Goal: Transaction & Acquisition: Complete application form

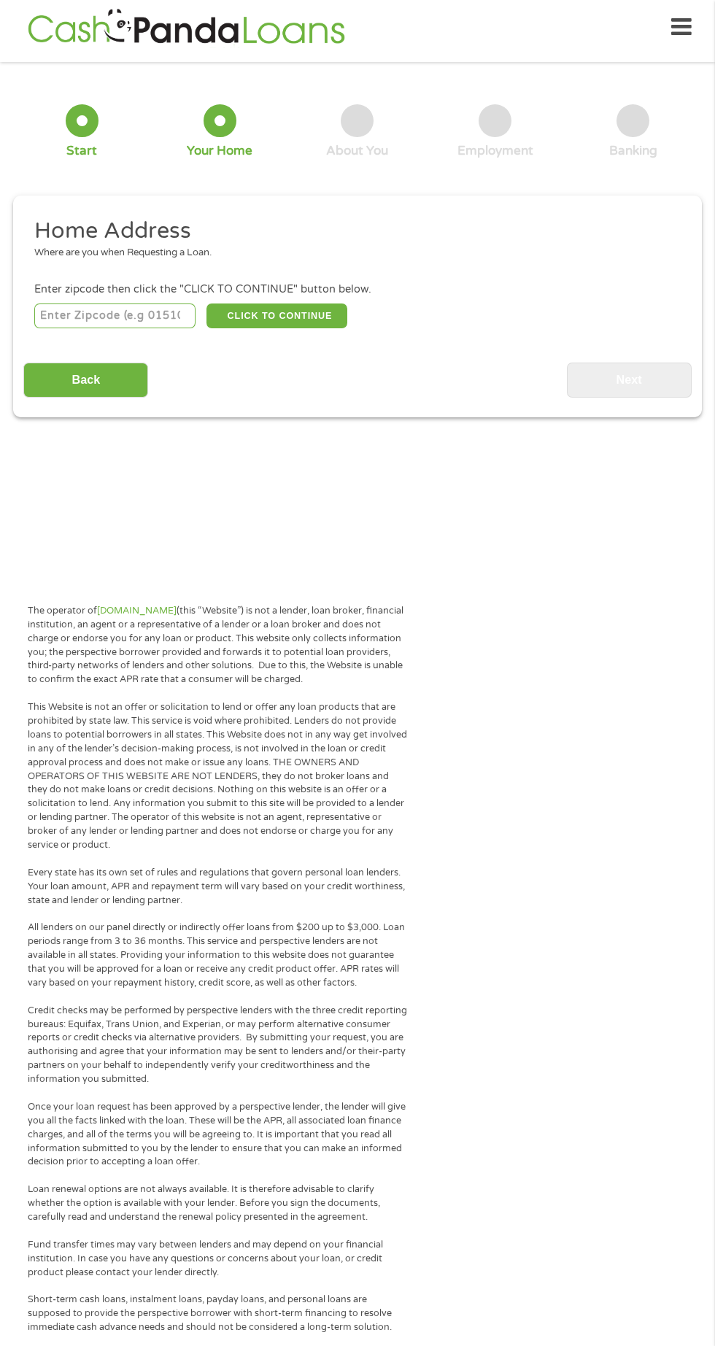
scroll to position [7, 0]
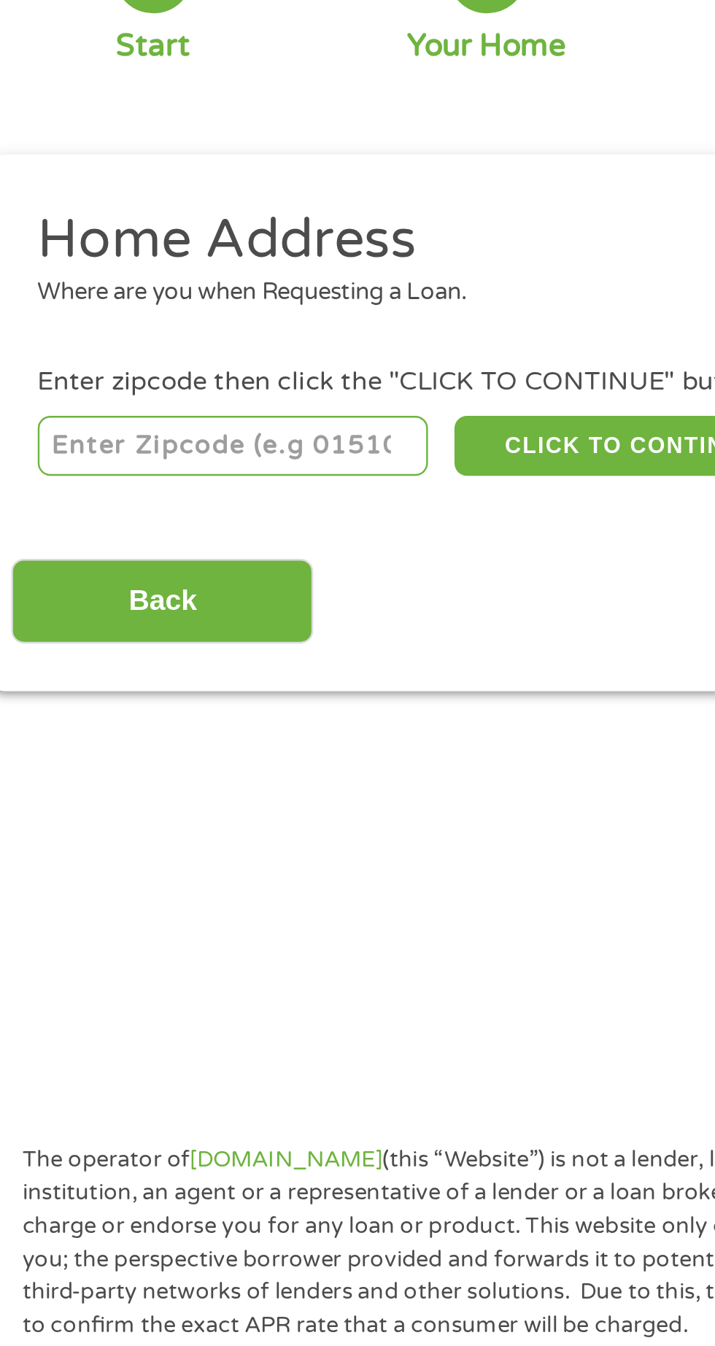
click at [119, 320] on input "number" at bounding box center [115, 315] width 162 height 25
type input "25813"
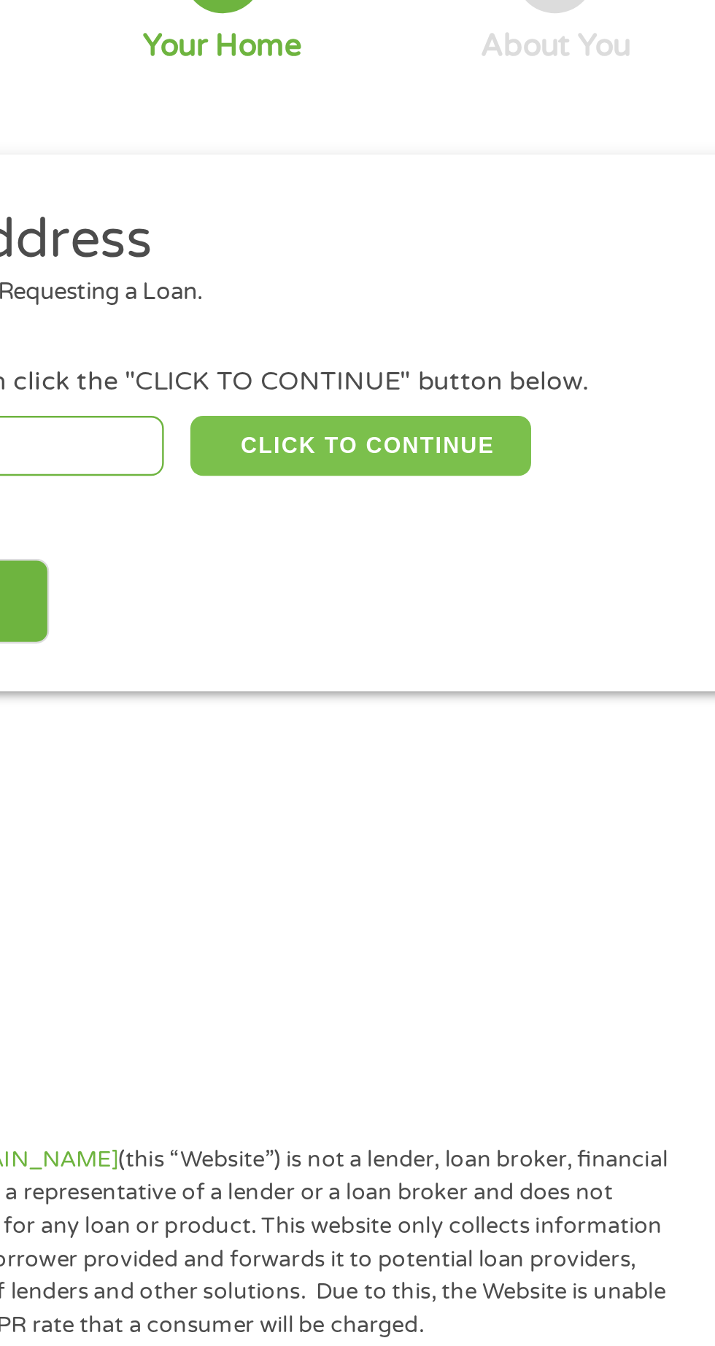
click at [292, 314] on button "CLICK TO CONTINUE" at bounding box center [276, 315] width 141 height 25
type input "25813"
type input "Beaver"
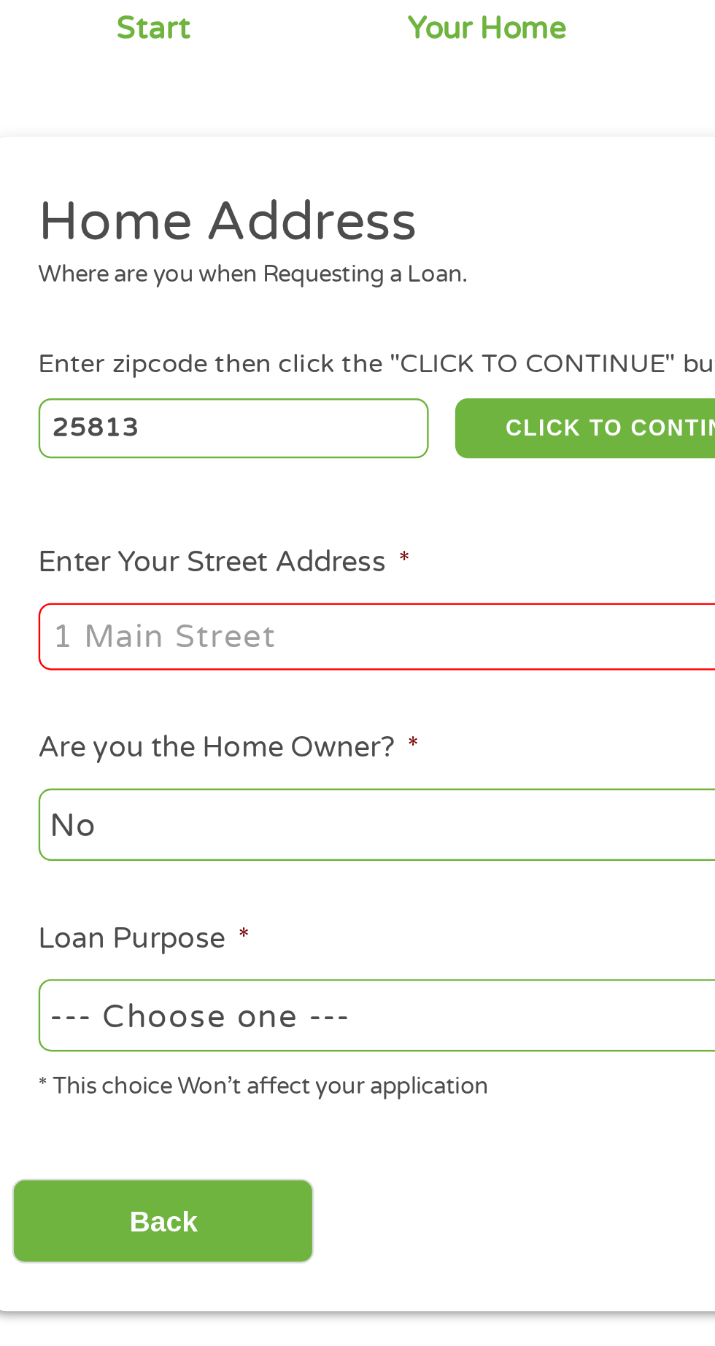
click at [193, 402] on input "Enter Your Street Address *" at bounding box center [190, 402] width 313 height 28
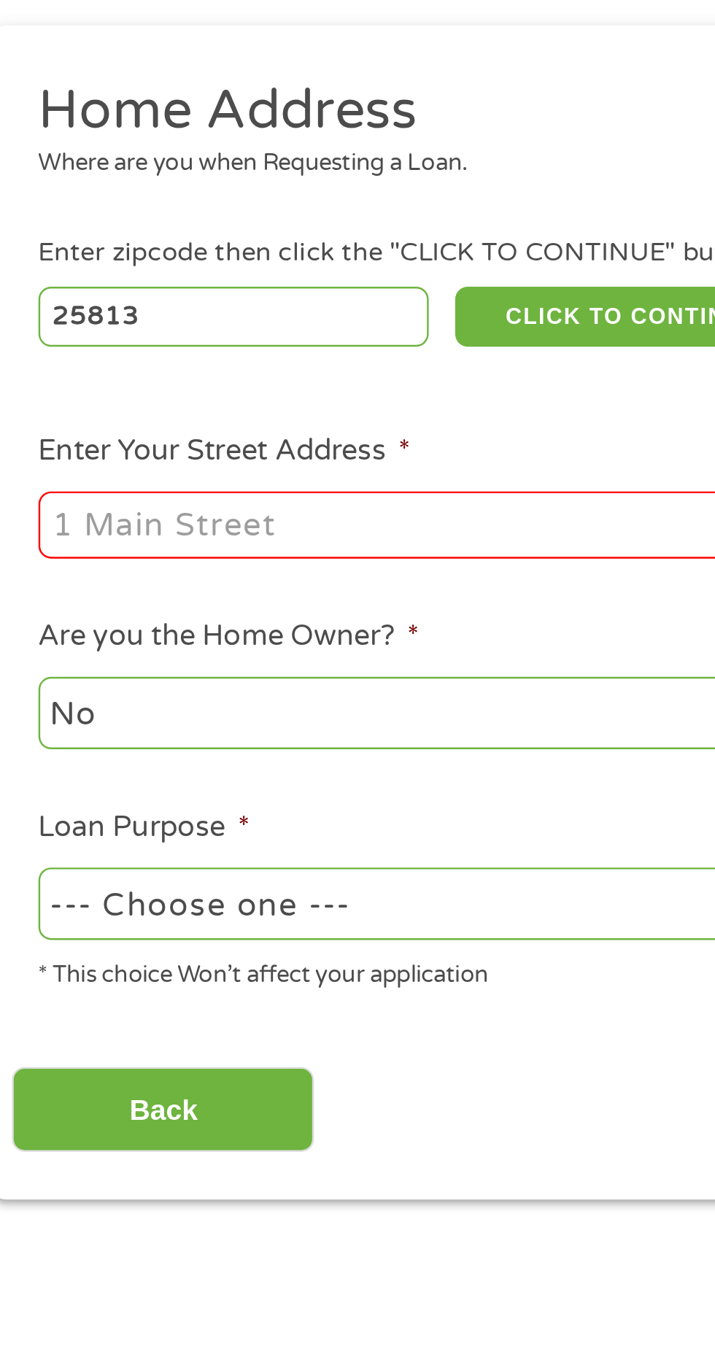
type input "32 CHERRYWOOD, 20. B. CHERRYWOOD. Ter"
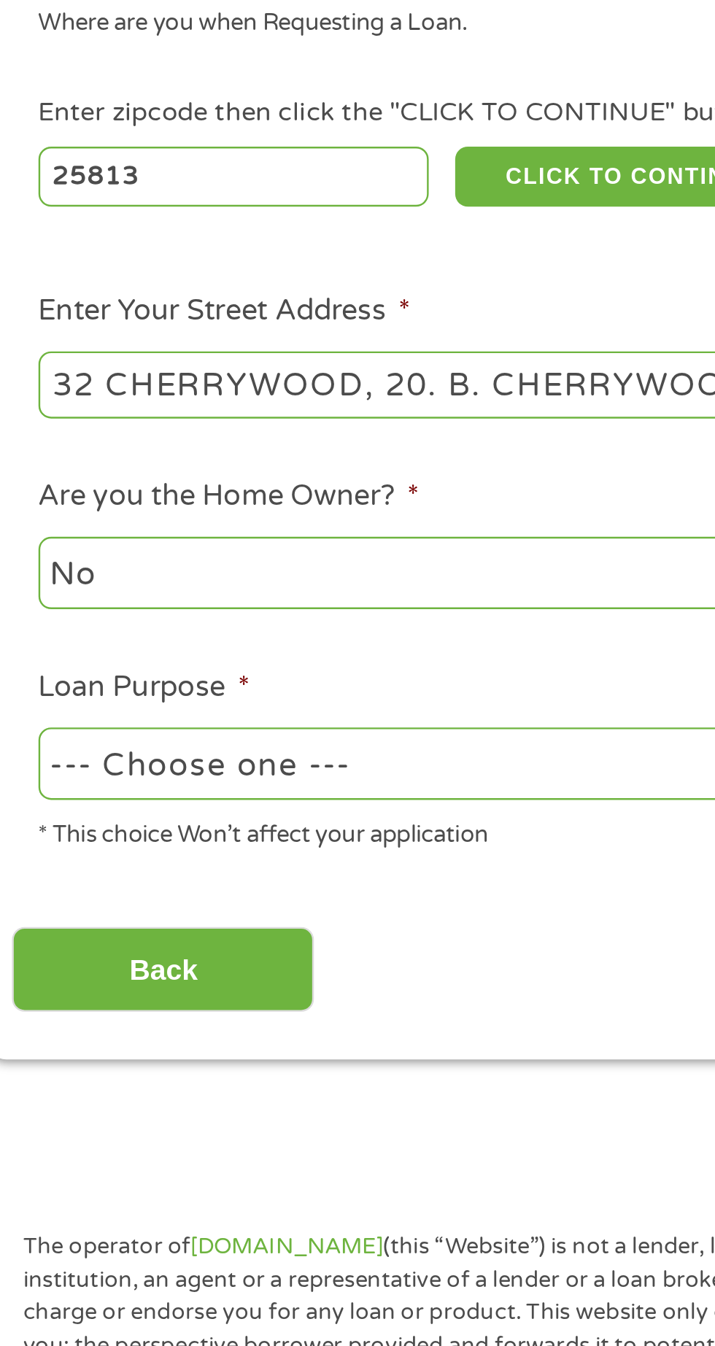
click at [175, 561] on select "--- Choose one --- Pay Bills Debt Consolidation Home Improvement Major Purchase…" at bounding box center [190, 558] width 313 height 30
select select "shorttermcash"
click at [196, 563] on select "--- Choose one --- Pay Bills Debt Consolidation Home Improvement Major Purchase…" at bounding box center [190, 558] width 313 height 30
click at [101, 656] on input "Back" at bounding box center [85, 644] width 125 height 36
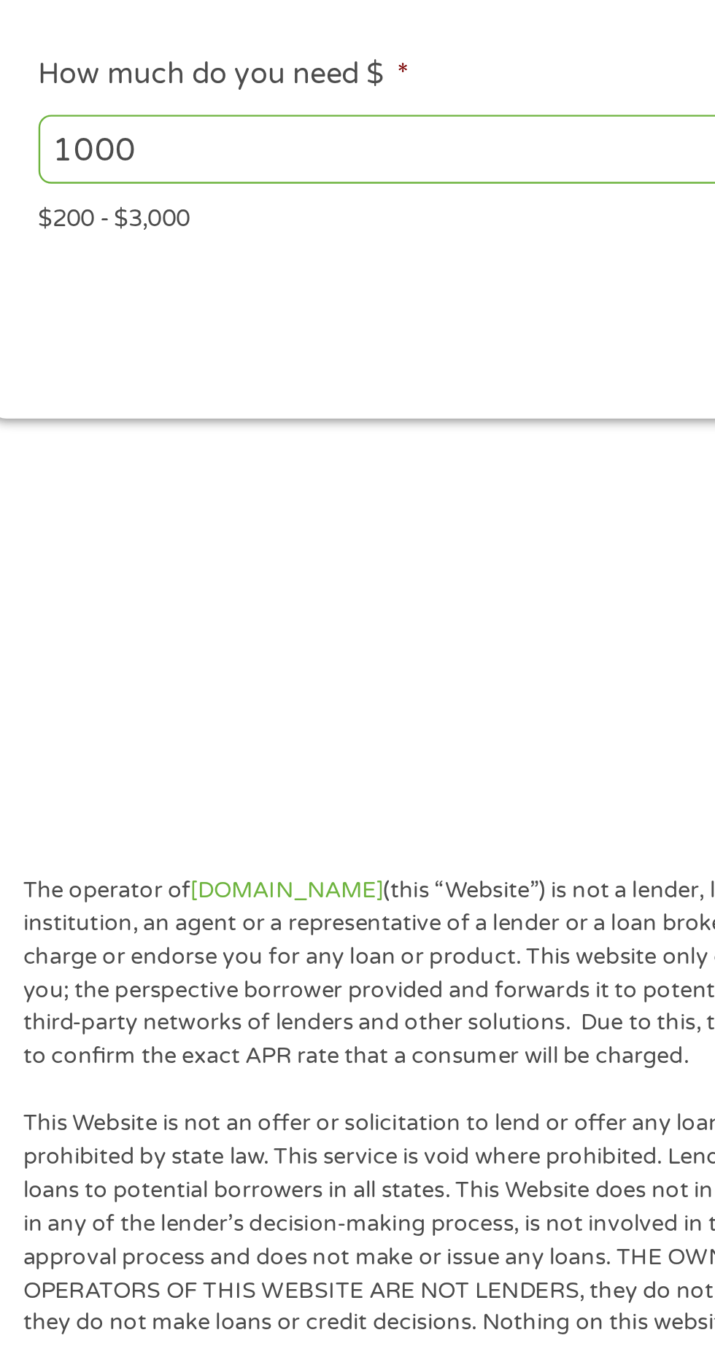
scroll to position [6, 6]
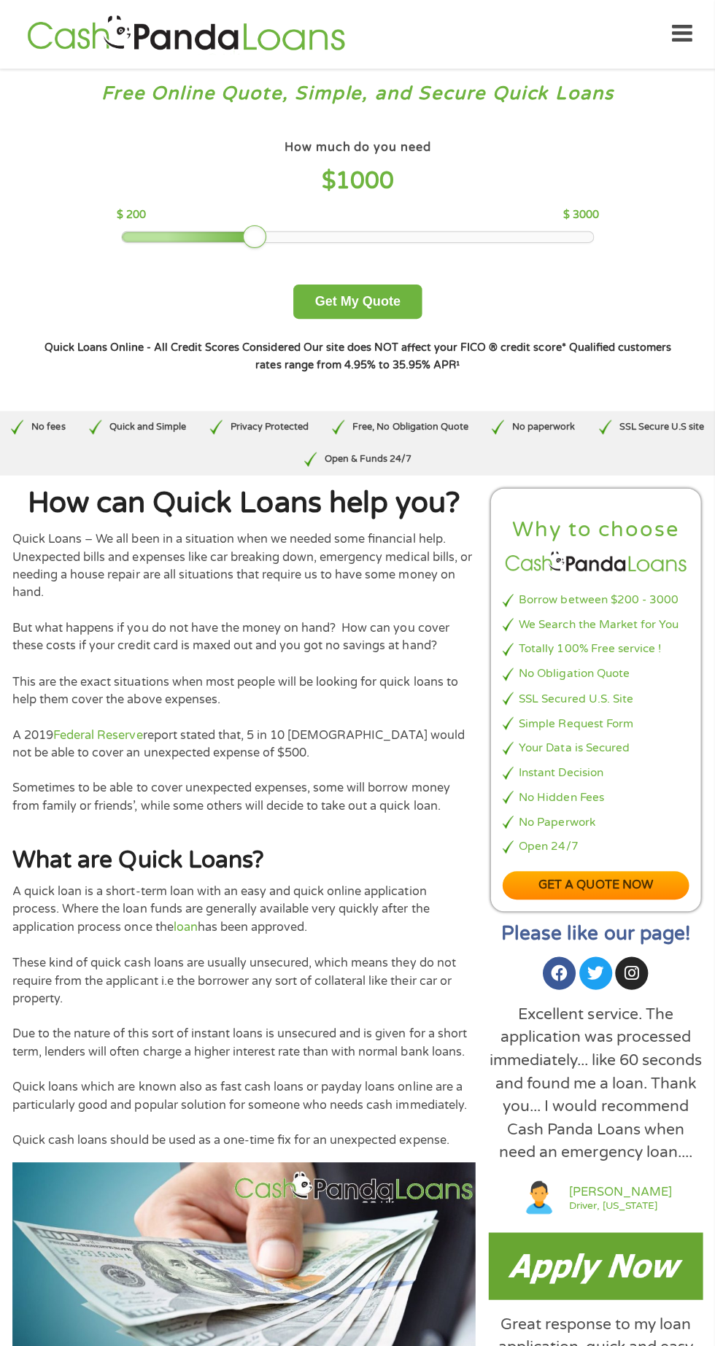
scroll to position [1, 0]
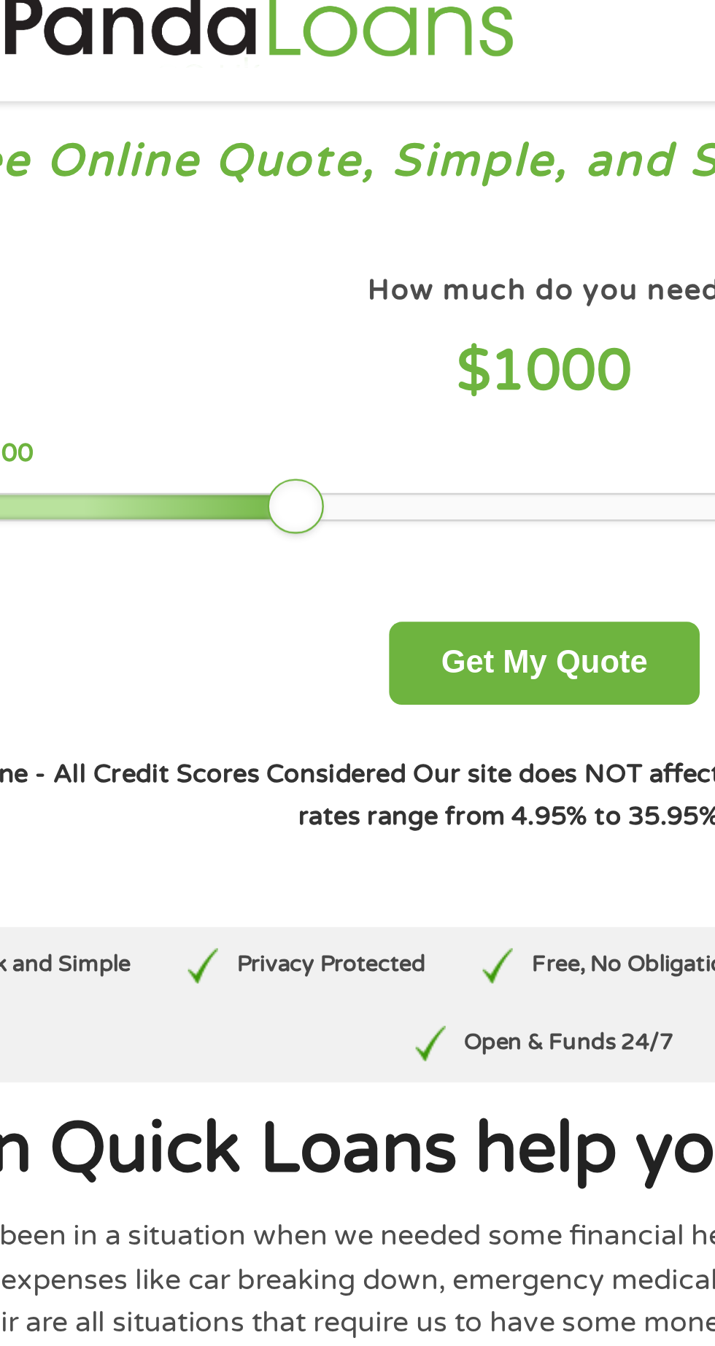
click at [265, 244] on div "How much do you need $ 1000 $ 200 $ 3000 Get My Quote" at bounding box center [356, 226] width 641 height 182
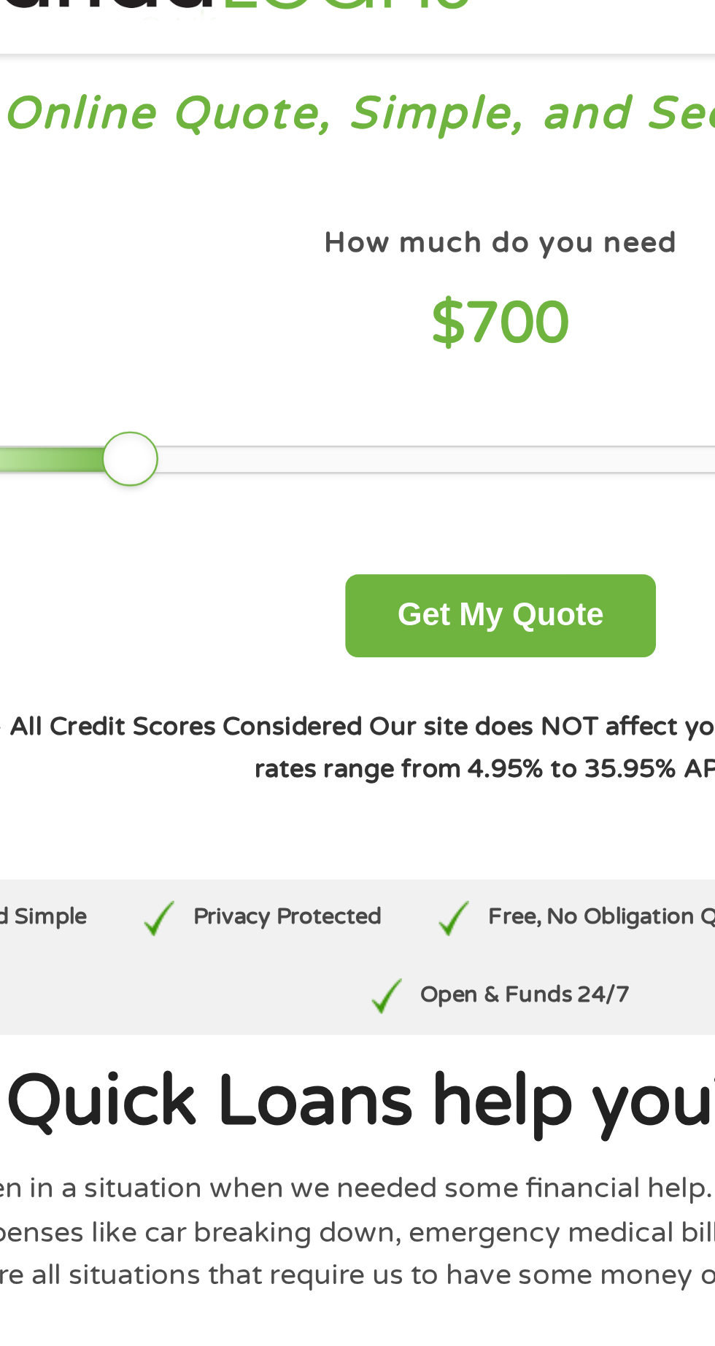
click at [194, 228] on div "How much do you need $ 700 $ 200 $ 3000" at bounding box center [357, 188] width 481 height 106
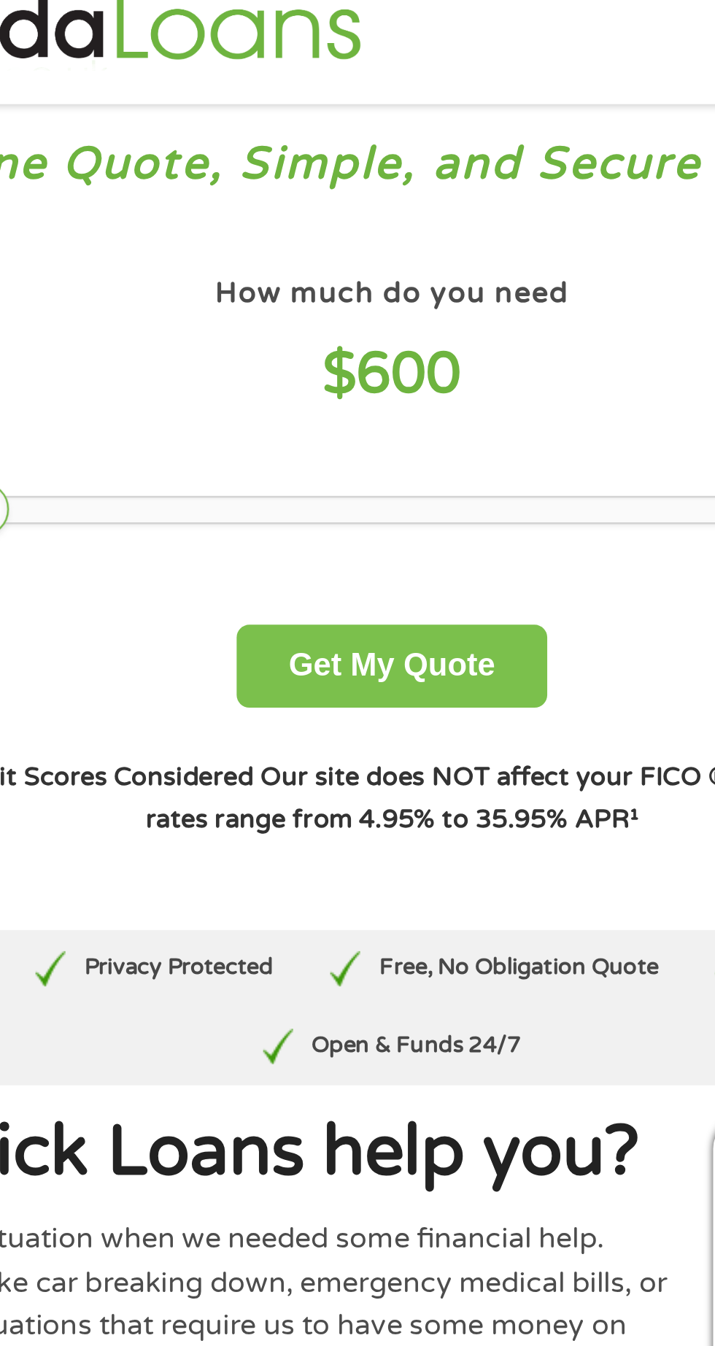
click at [368, 304] on button "Get My Quote" at bounding box center [357, 300] width 128 height 34
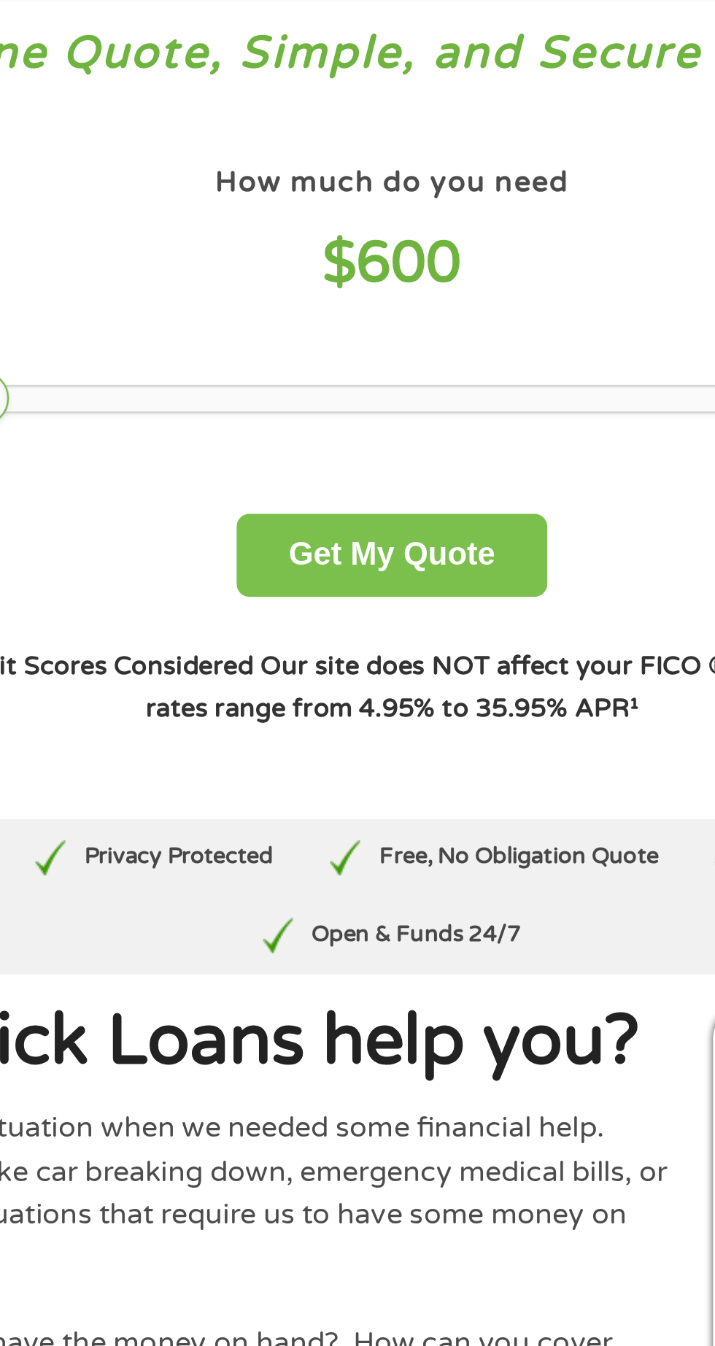
click at [367, 301] on button "Get My Quote" at bounding box center [357, 300] width 128 height 34
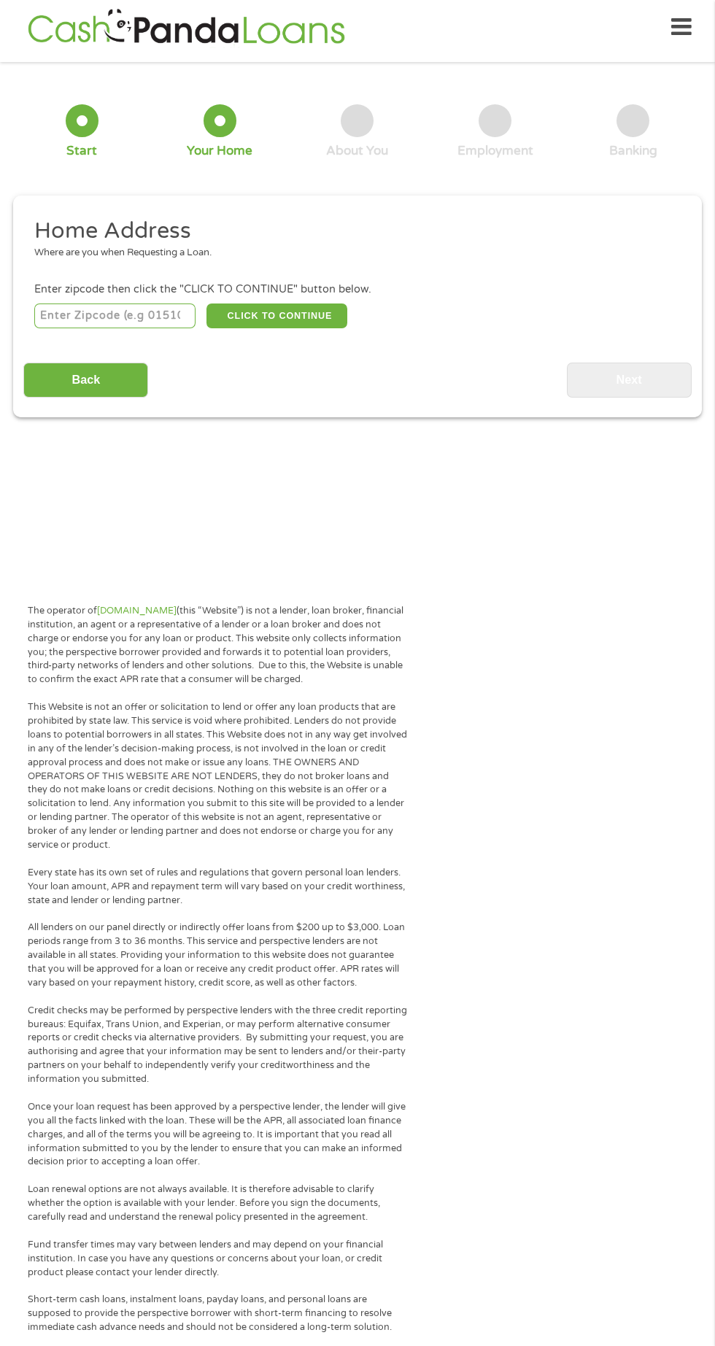
scroll to position [7, 0]
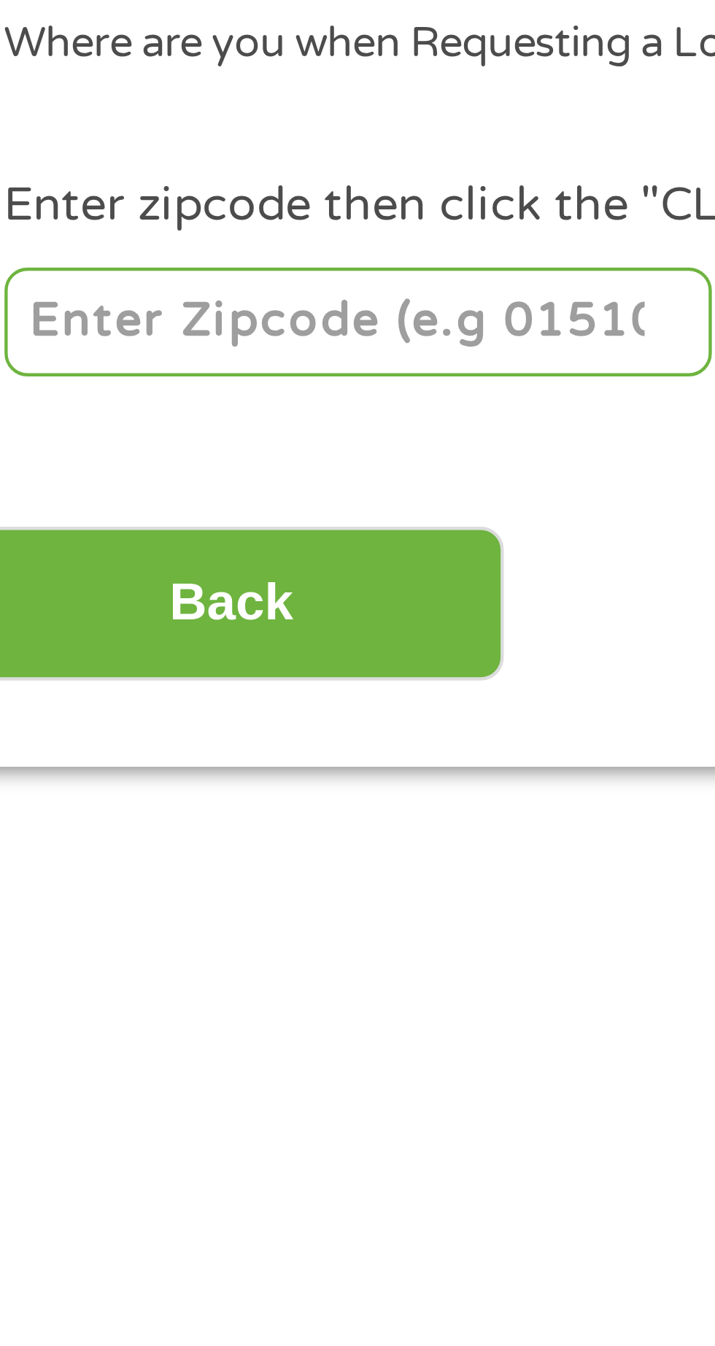
click at [115, 313] on input "number" at bounding box center [115, 316] width 162 height 25
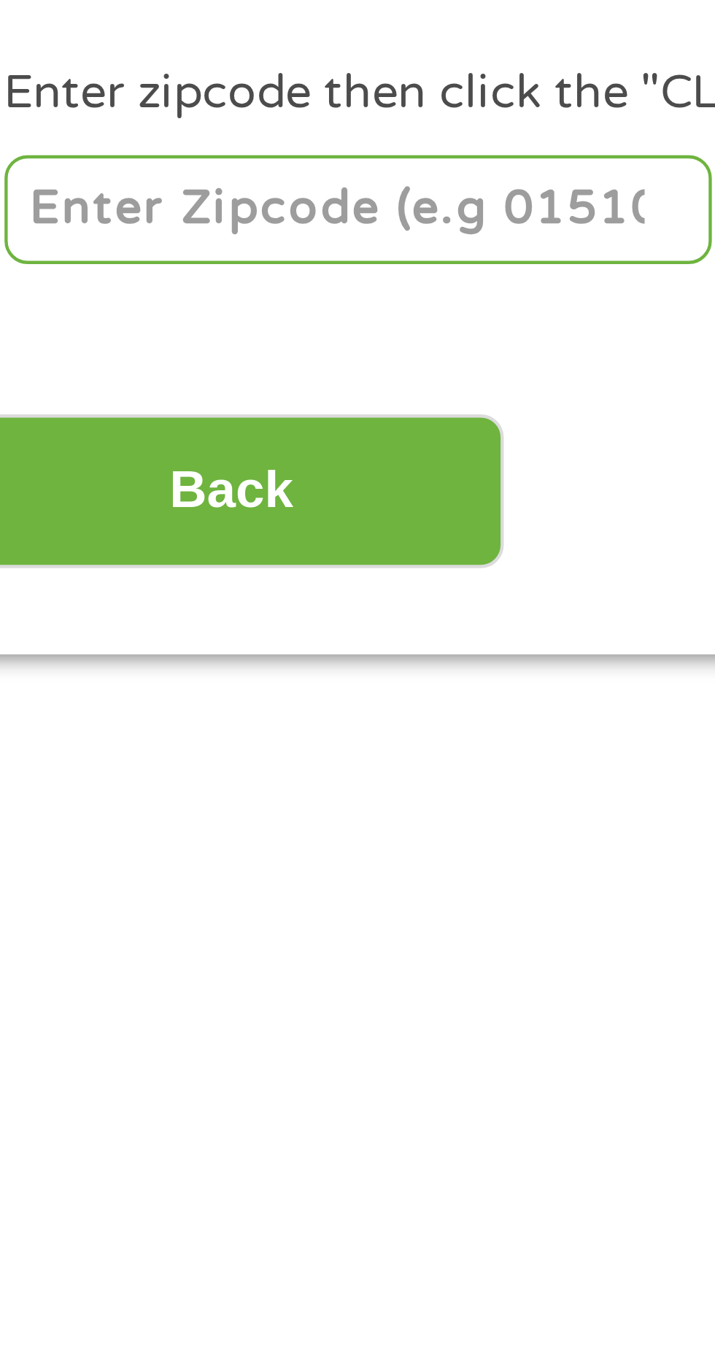
type input "25813"
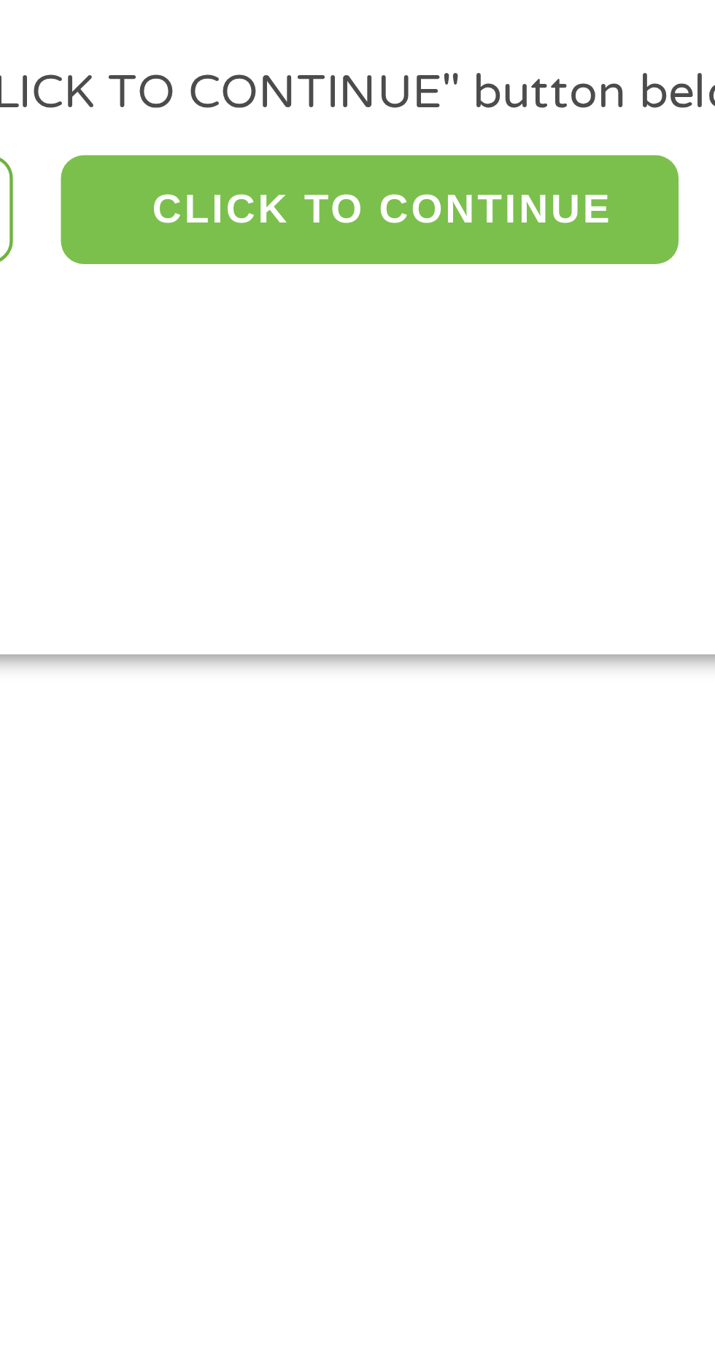
click at [290, 317] on button "CLICK TO CONTINUE" at bounding box center [276, 316] width 141 height 25
type input "25813"
type input "Beaver"
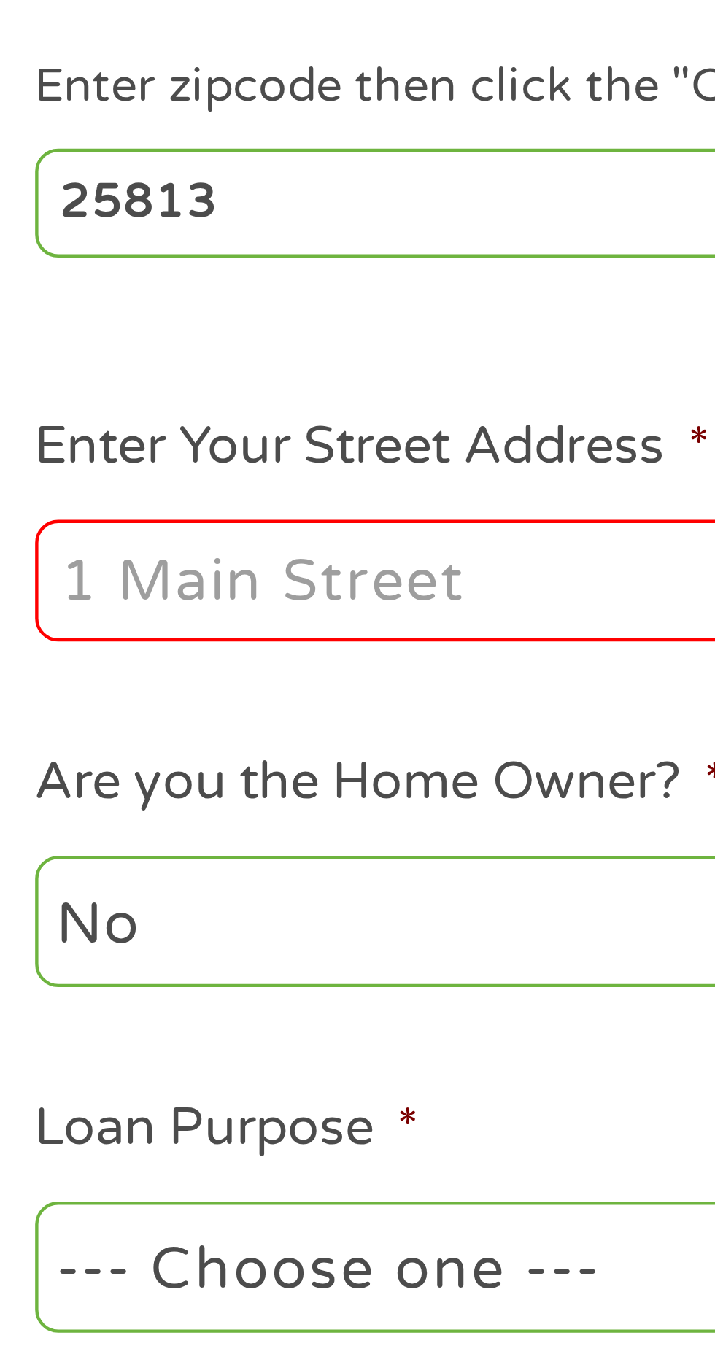
click at [136, 395] on input "Enter Your Street Address *" at bounding box center [190, 403] width 313 height 28
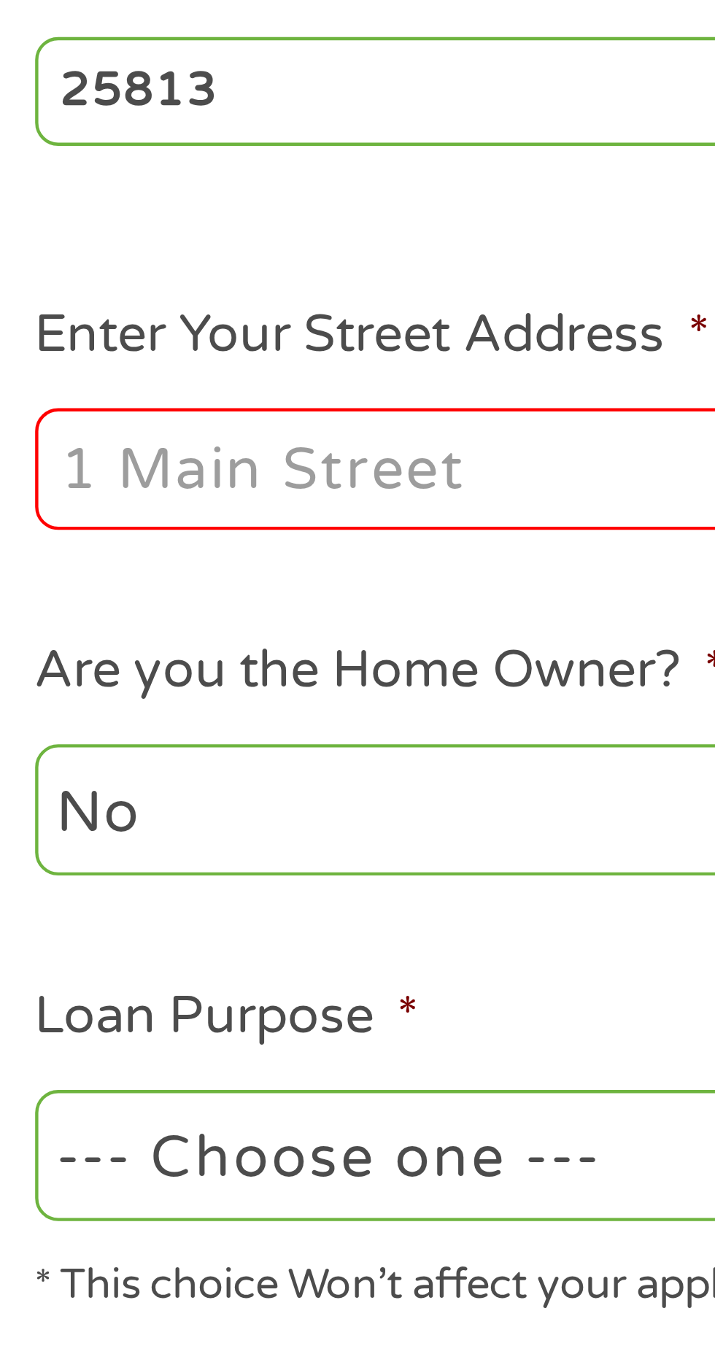
type input "32 CHERRYWOOD, 20. B. CHERRYWOOD. Ter"
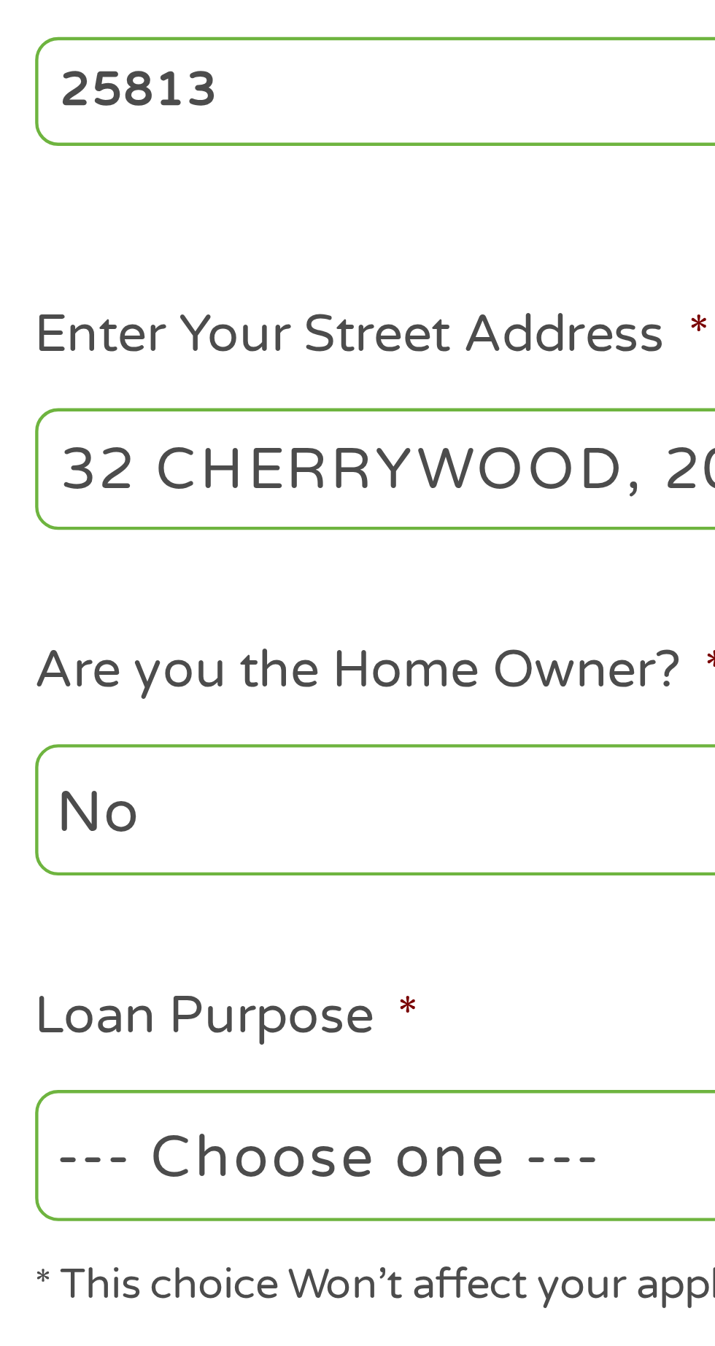
click at [135, 473] on select "No Yes" at bounding box center [190, 480] width 313 height 30
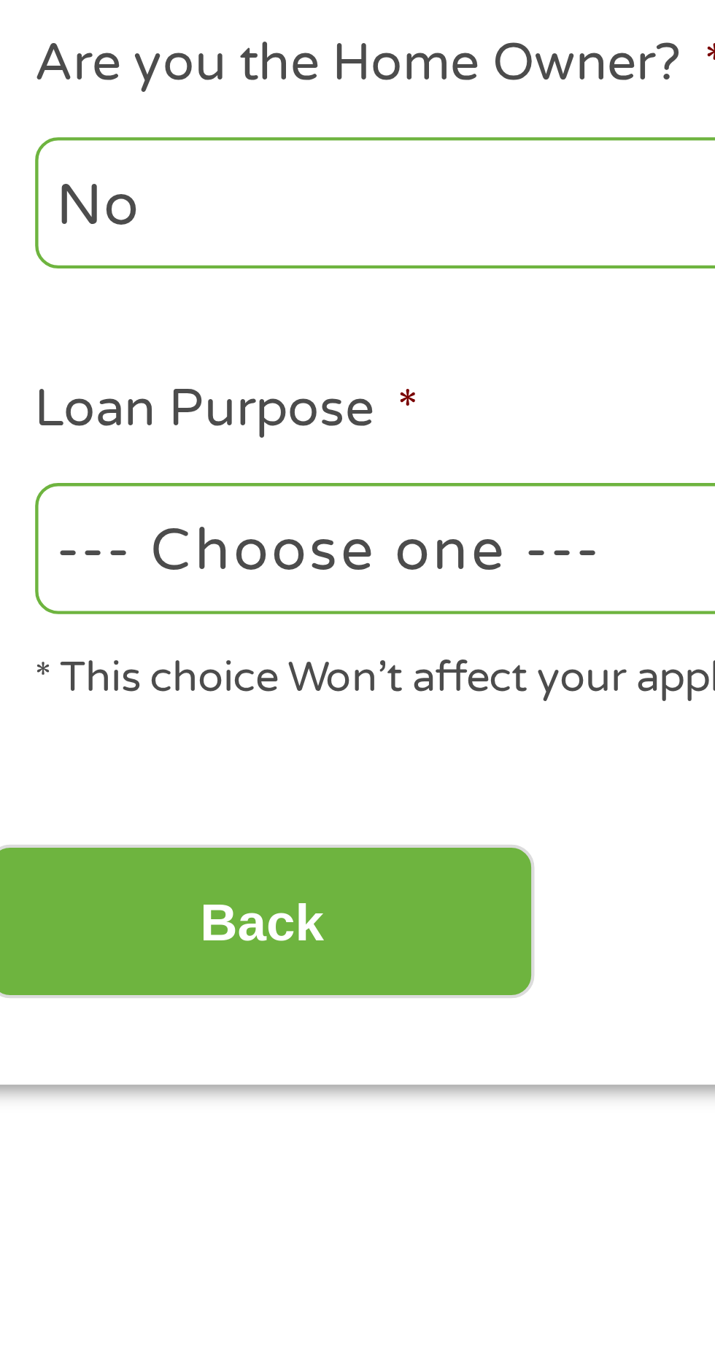
click at [124, 563] on select "--- Choose one --- Pay Bills Debt Consolidation Home Improvement Major Purchase…" at bounding box center [190, 559] width 313 height 30
select select "shorttermcash"
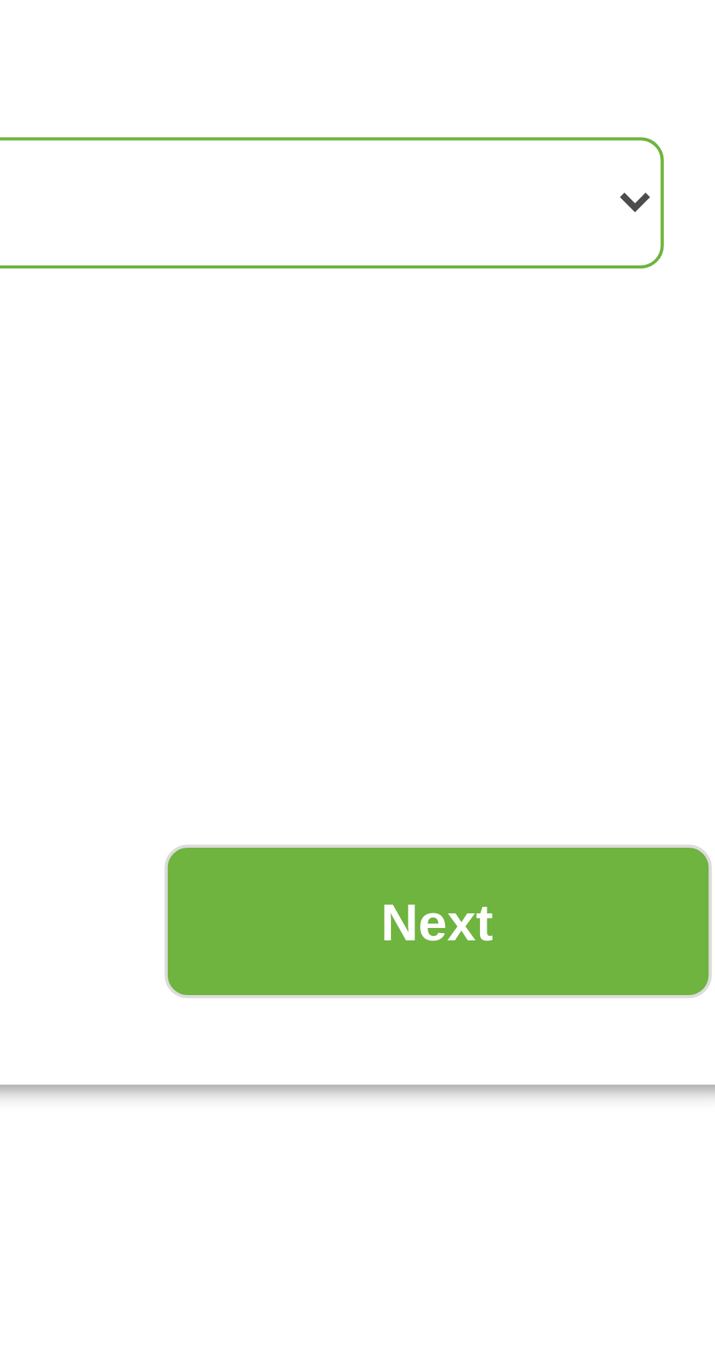
click at [640, 644] on input "Next" at bounding box center [629, 645] width 125 height 36
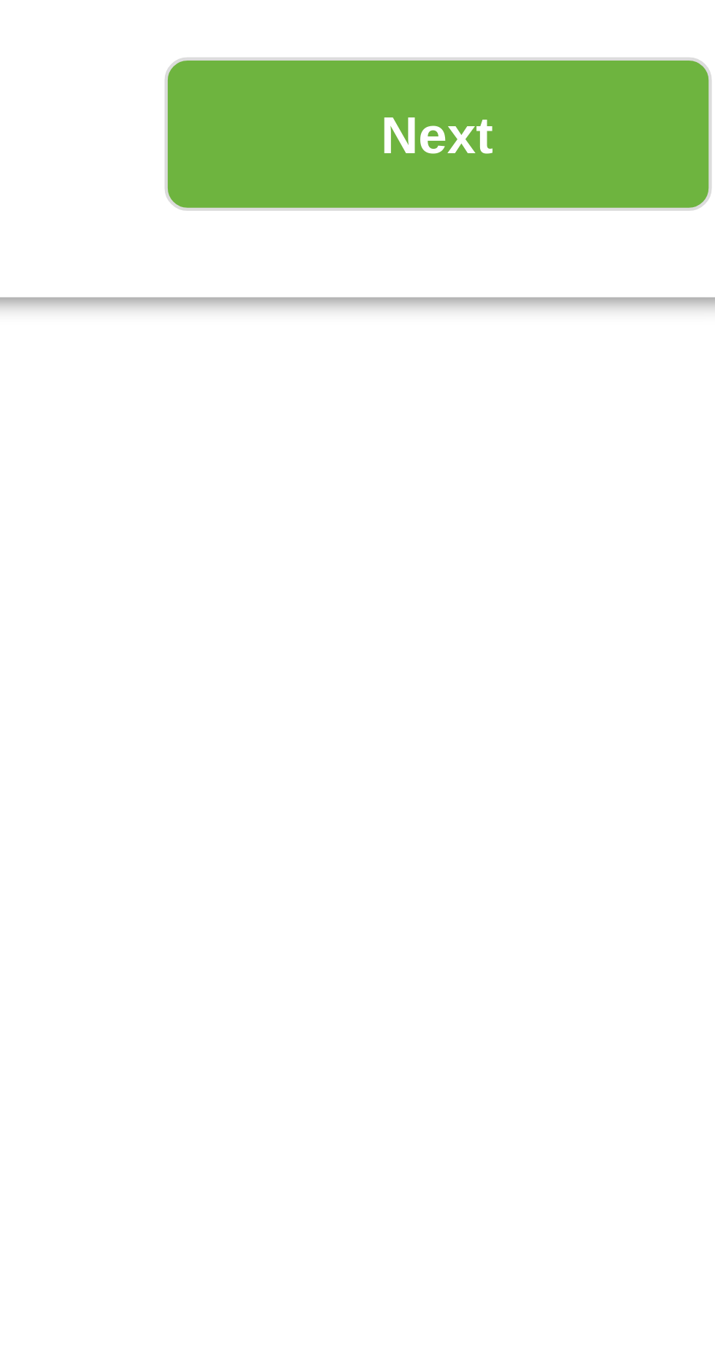
scroll to position [7, 0]
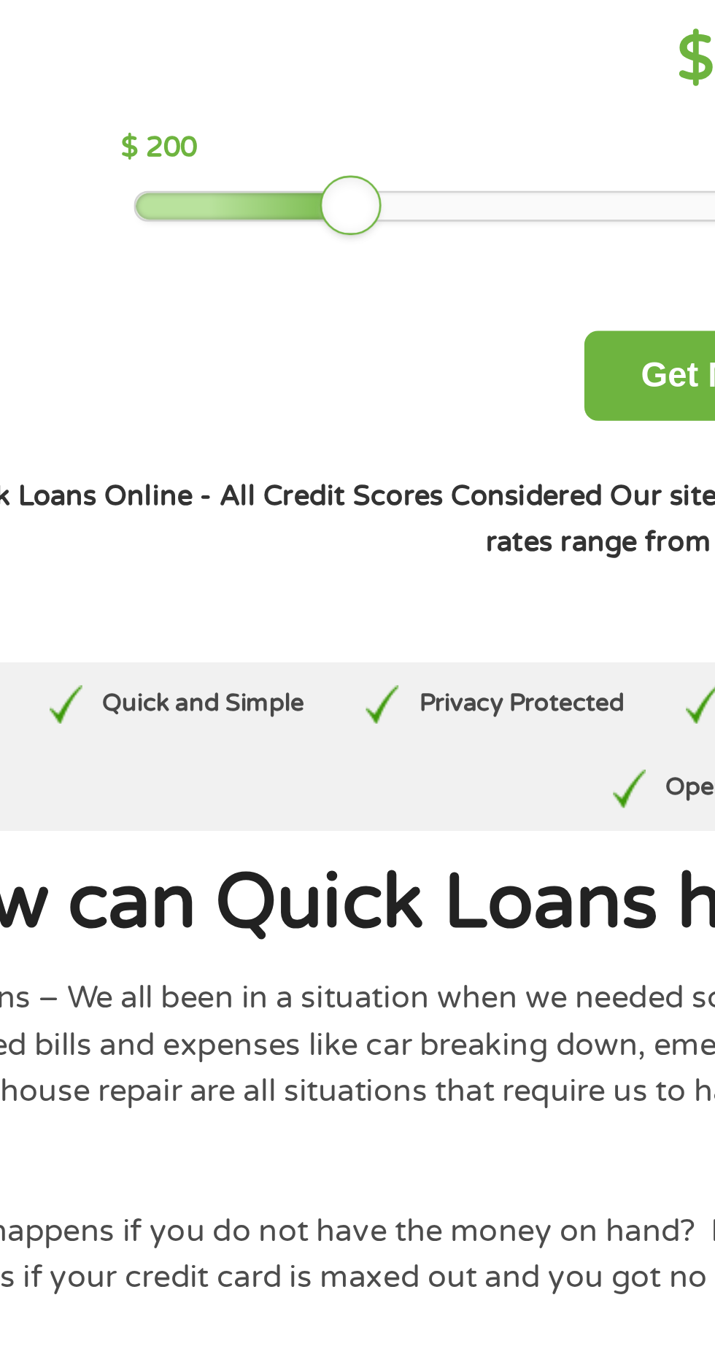
click at [213, 244] on div "How much do you need $ 700 $ 200 $ 3000 Get My Quote" at bounding box center [356, 227] width 641 height 182
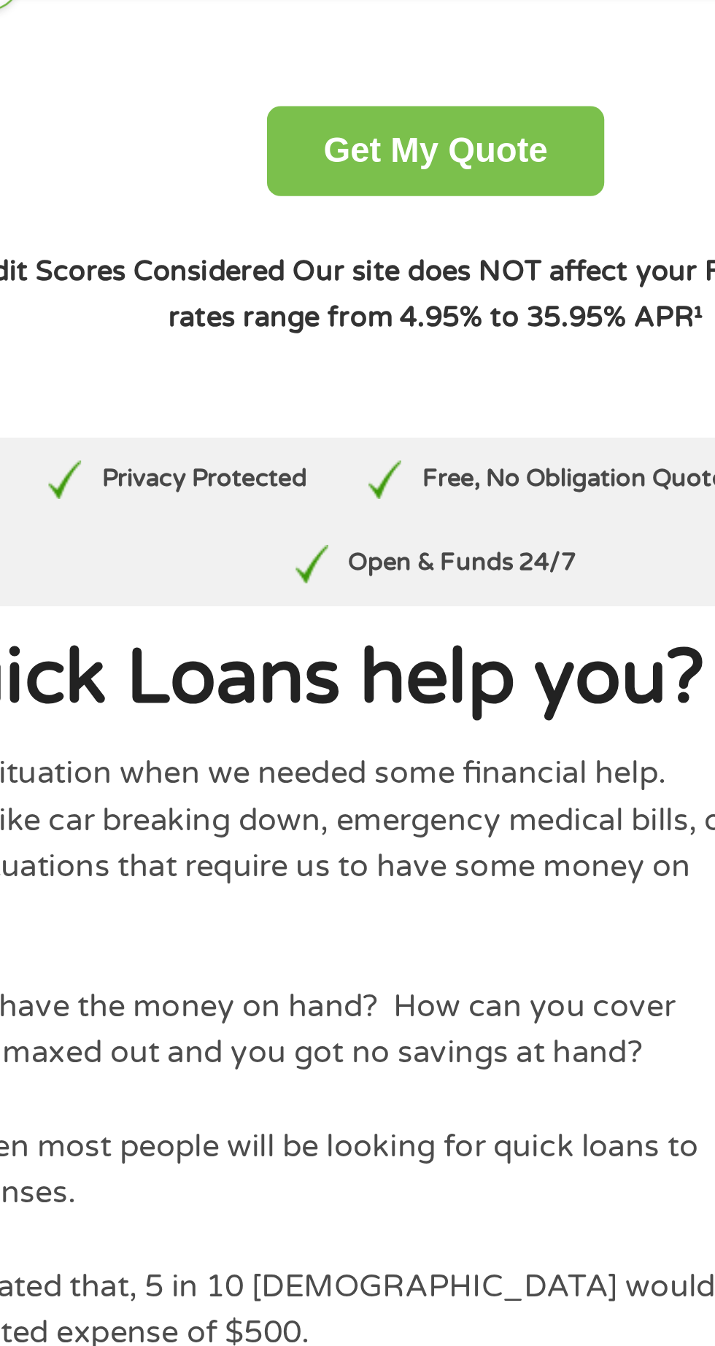
click at [365, 298] on button "Get My Quote" at bounding box center [357, 301] width 128 height 34
click at [363, 305] on button "Get My Quote" at bounding box center [357, 301] width 128 height 34
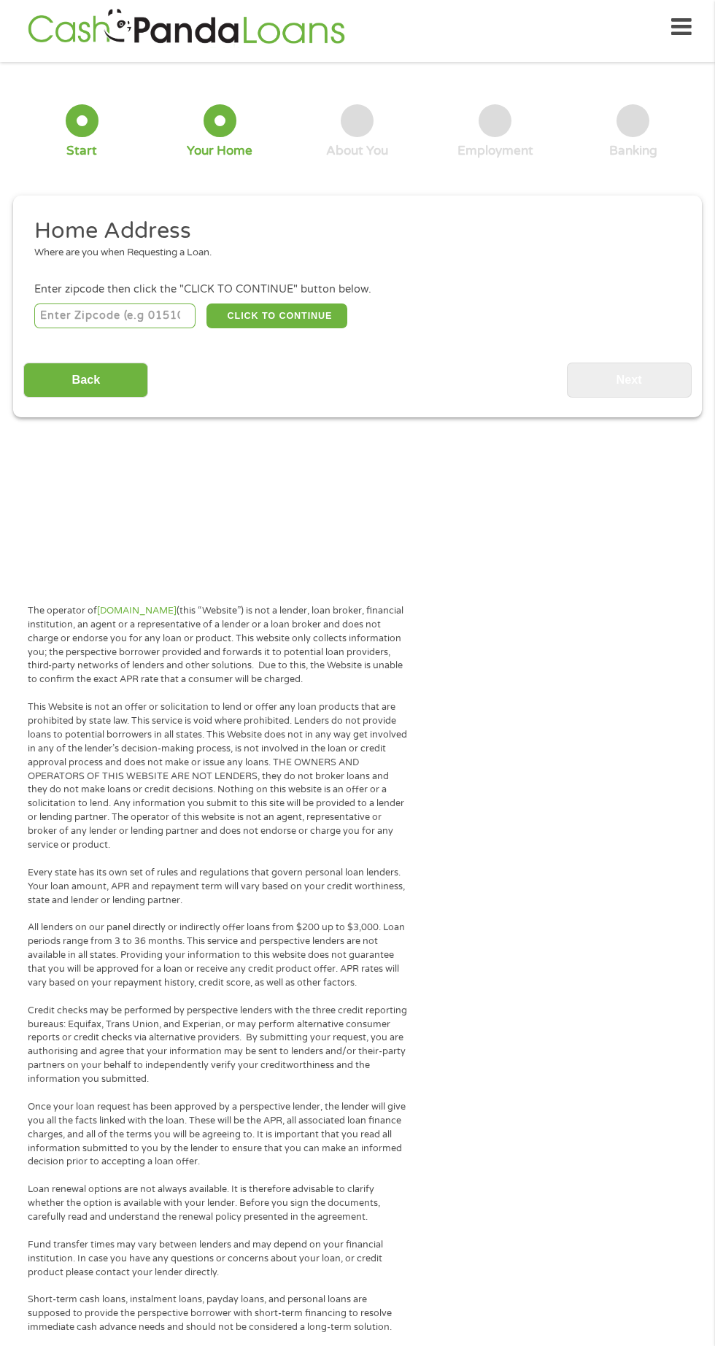
scroll to position [5, 0]
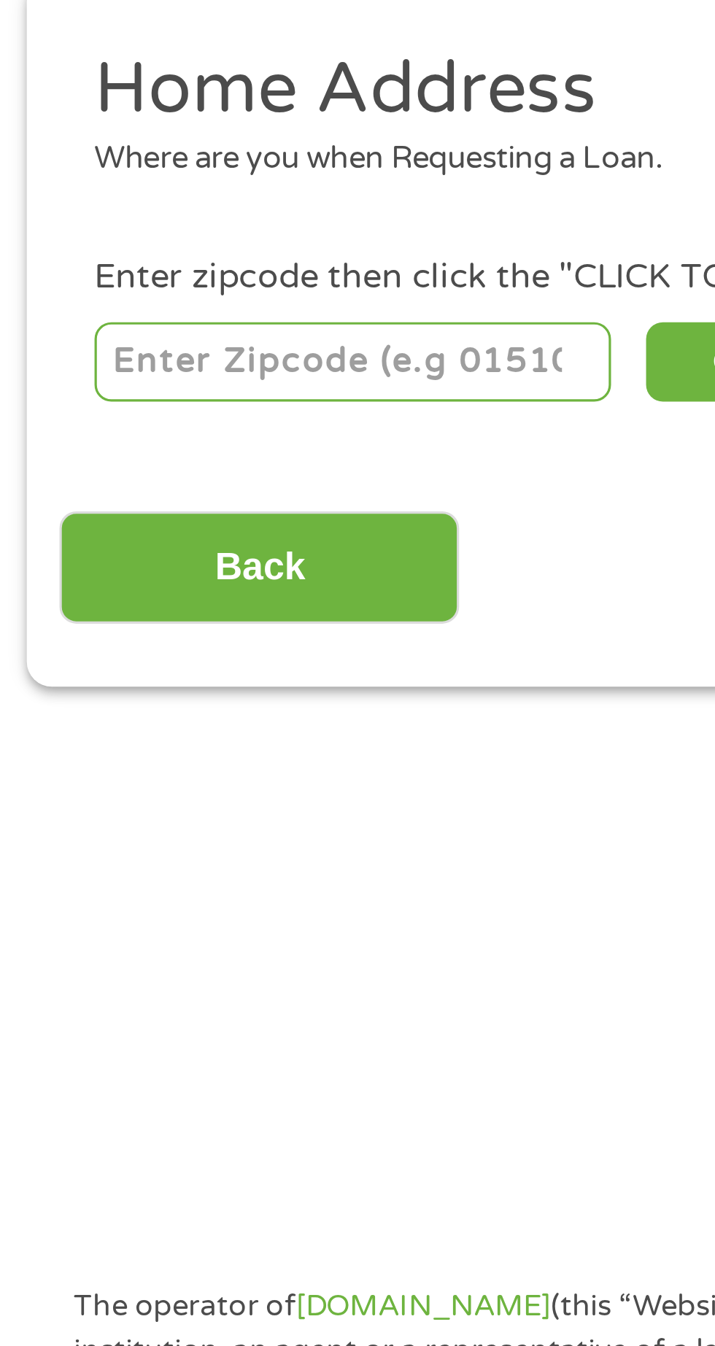
click at [123, 317] on input "number" at bounding box center [115, 318] width 162 height 25
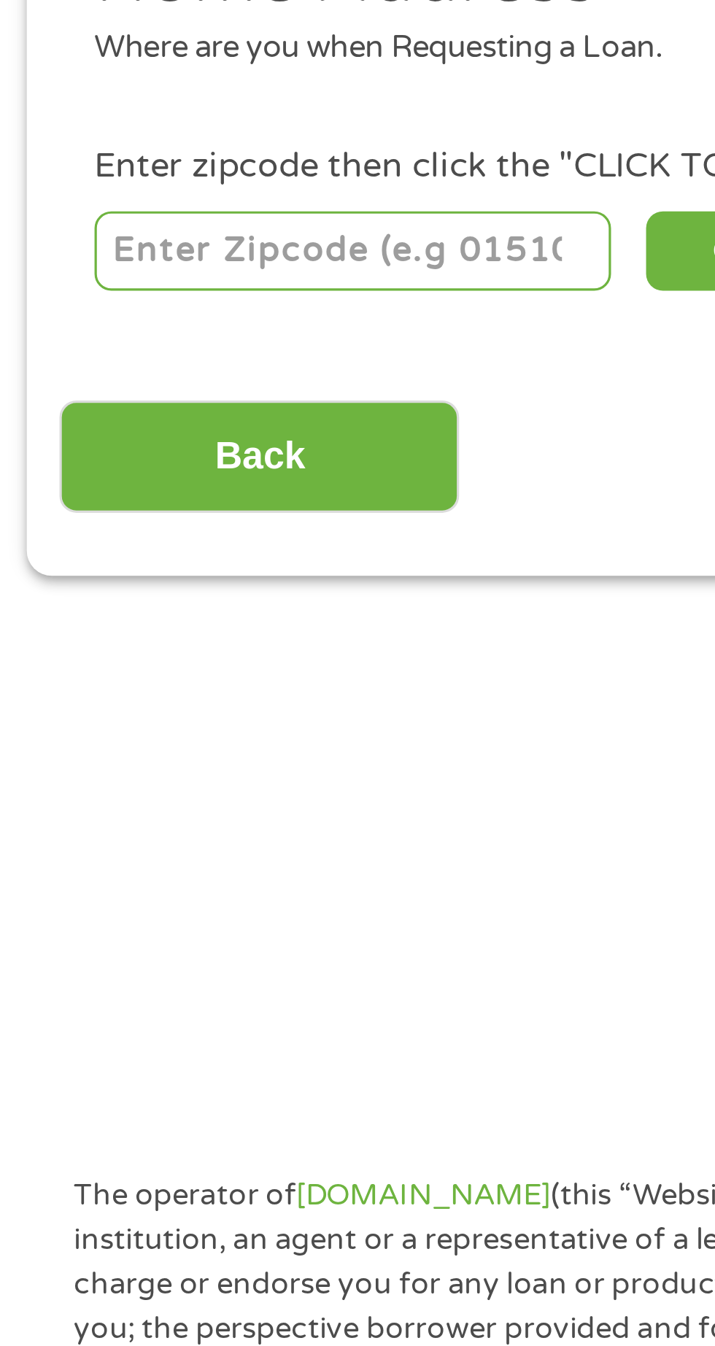
type input "25813"
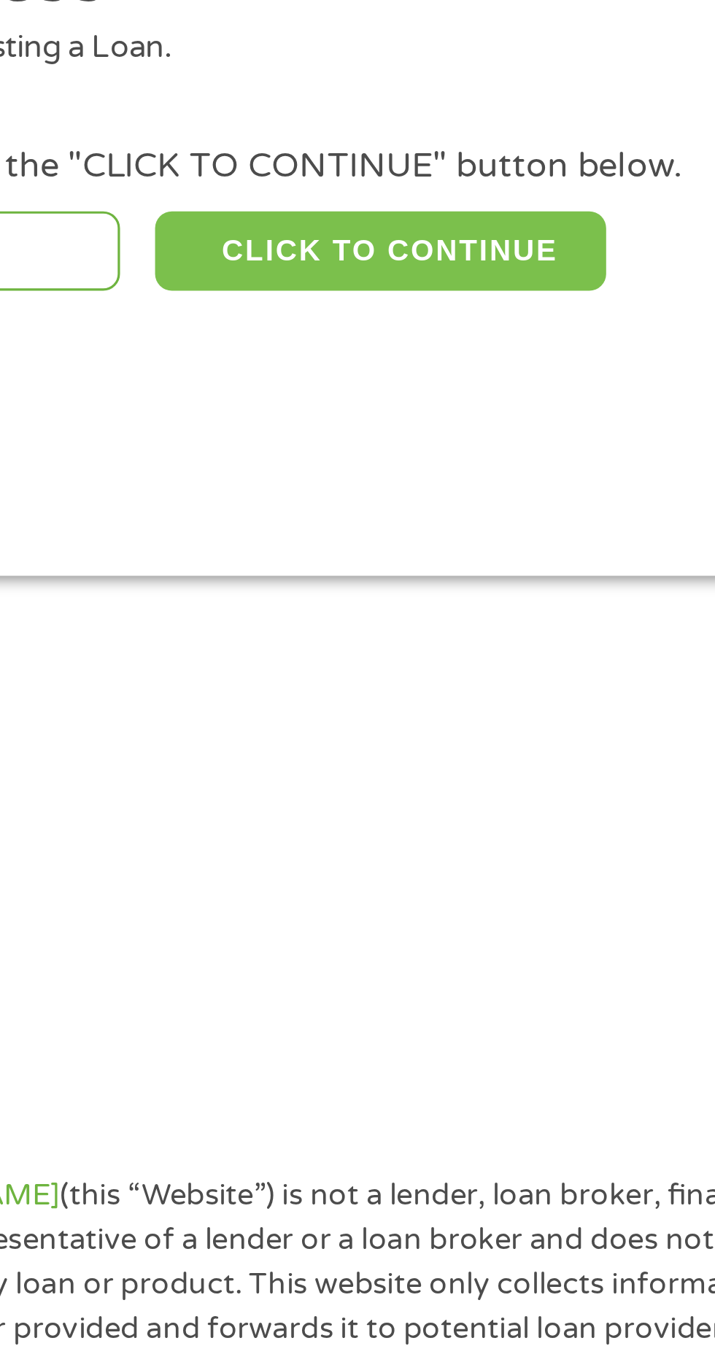
click at [281, 317] on button "CLICK TO CONTINUE" at bounding box center [276, 318] width 141 height 25
type input "25813"
type input "Beaver"
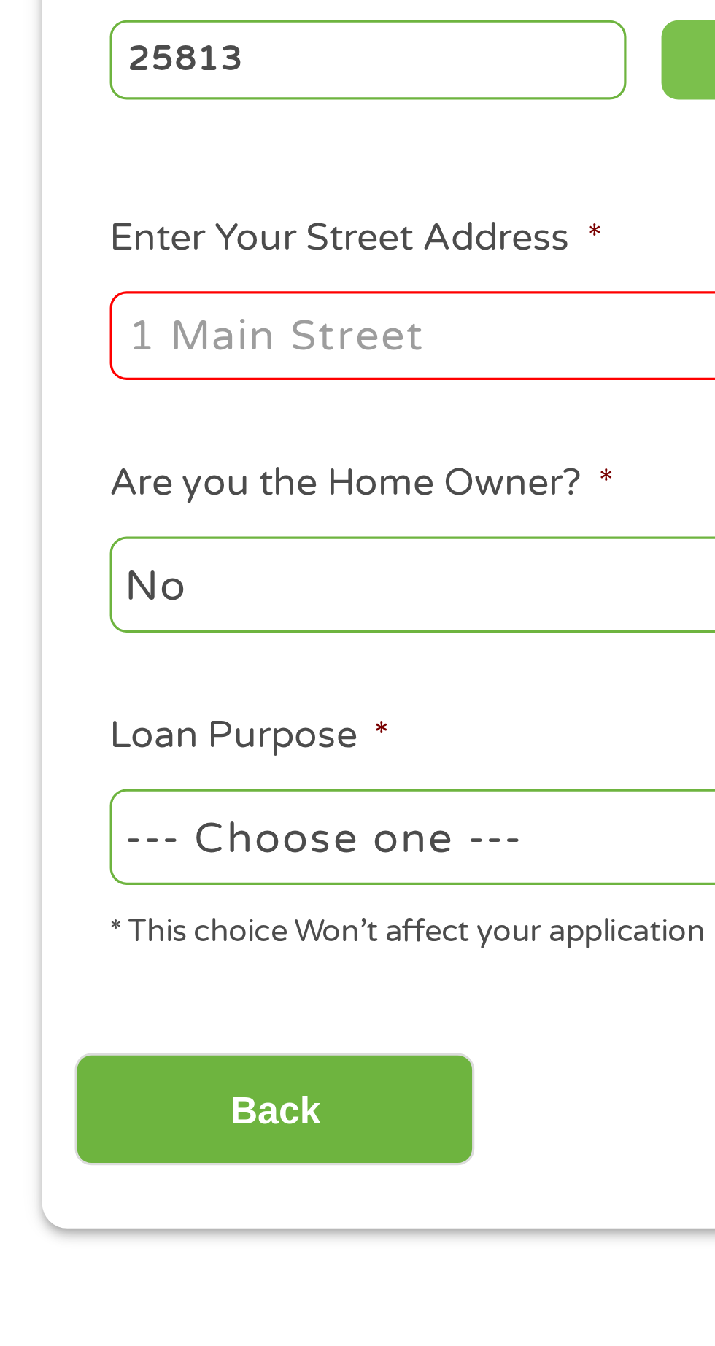
scroll to position [4, 0]
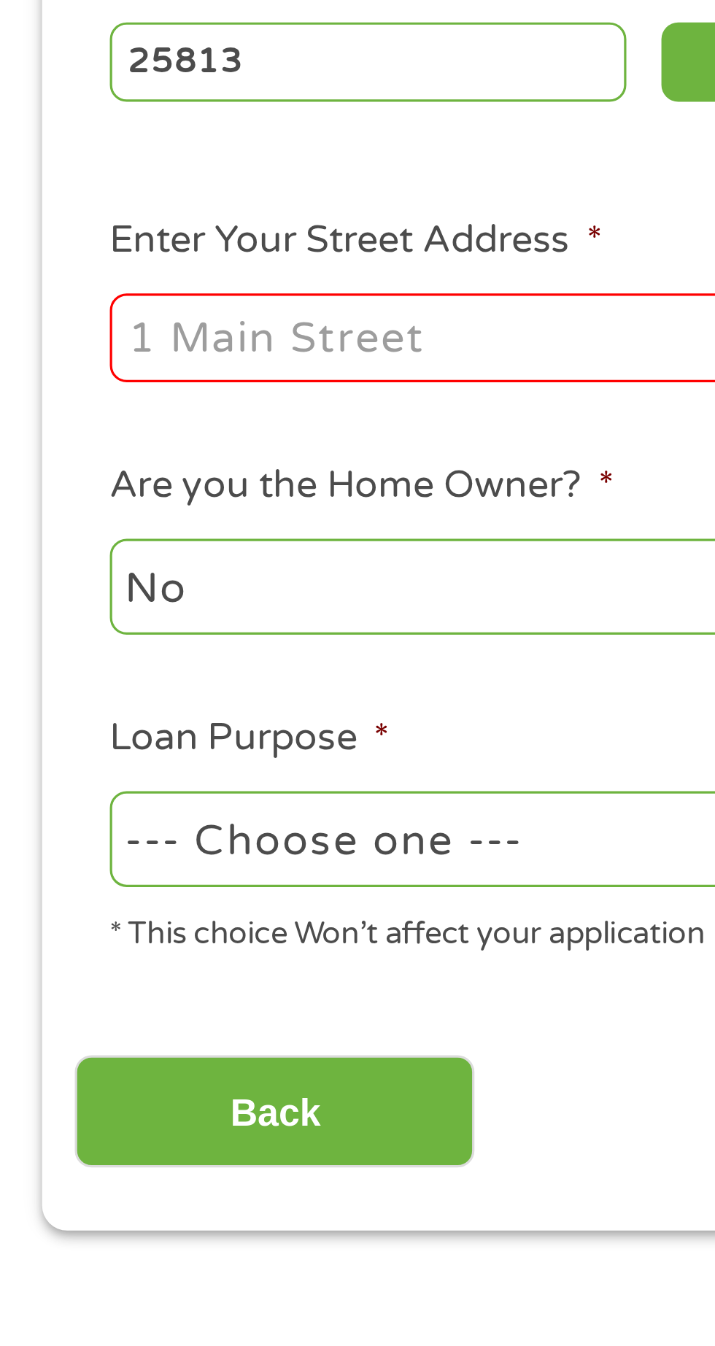
click at [150, 407] on input "Enter Your Street Address *" at bounding box center [190, 406] width 313 height 28
type input "32 CHERRYWOOD, 20. B. CHERRYWOOD. Ter"
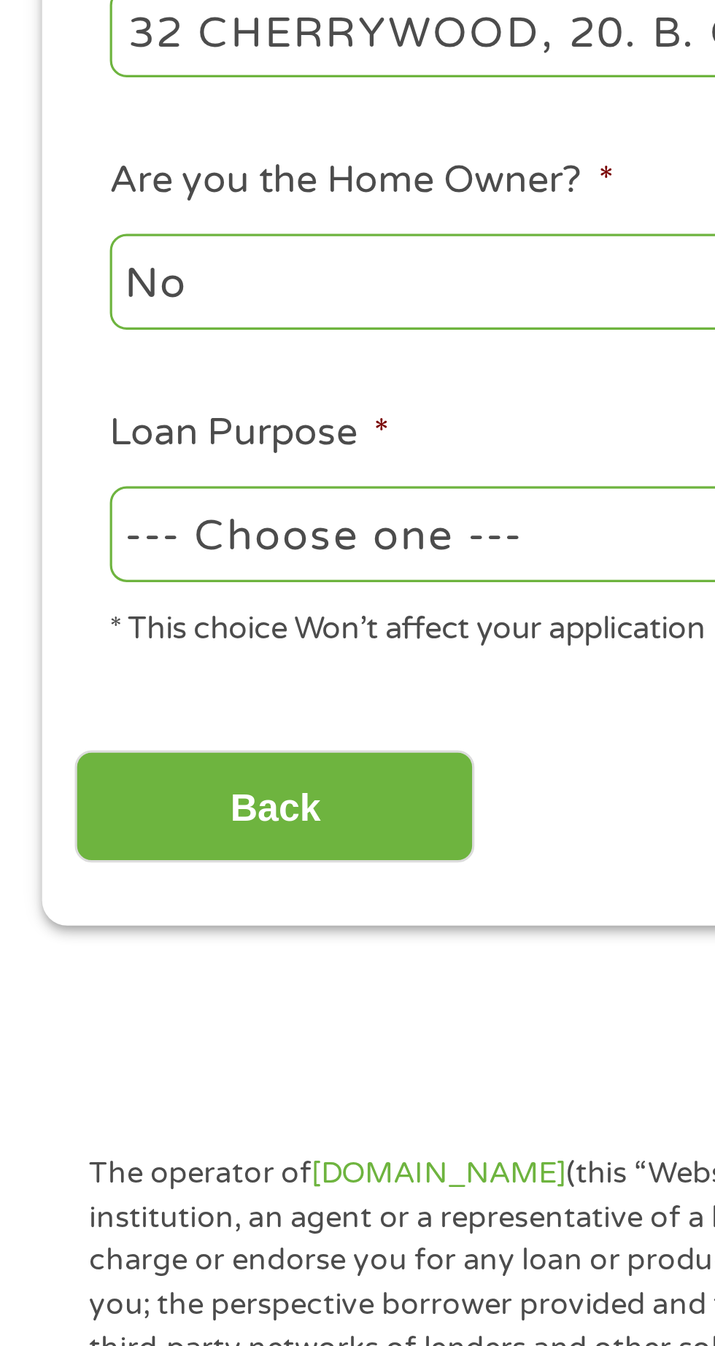
click at [150, 562] on select "--- Choose one --- Pay Bills Debt Consolidation Home Improvement Major Purchase…" at bounding box center [190, 562] width 313 height 30
select select "shorttermcash"
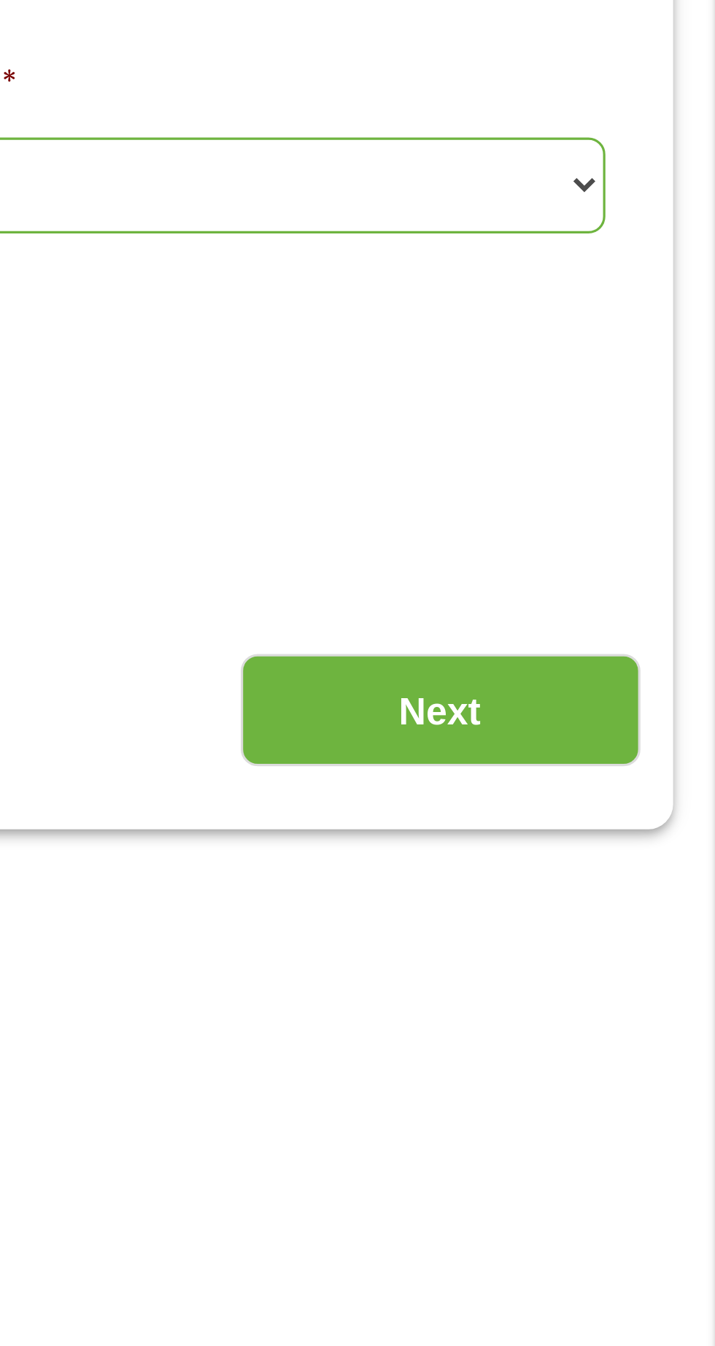
click at [635, 646] on input "Next" at bounding box center [629, 647] width 125 height 36
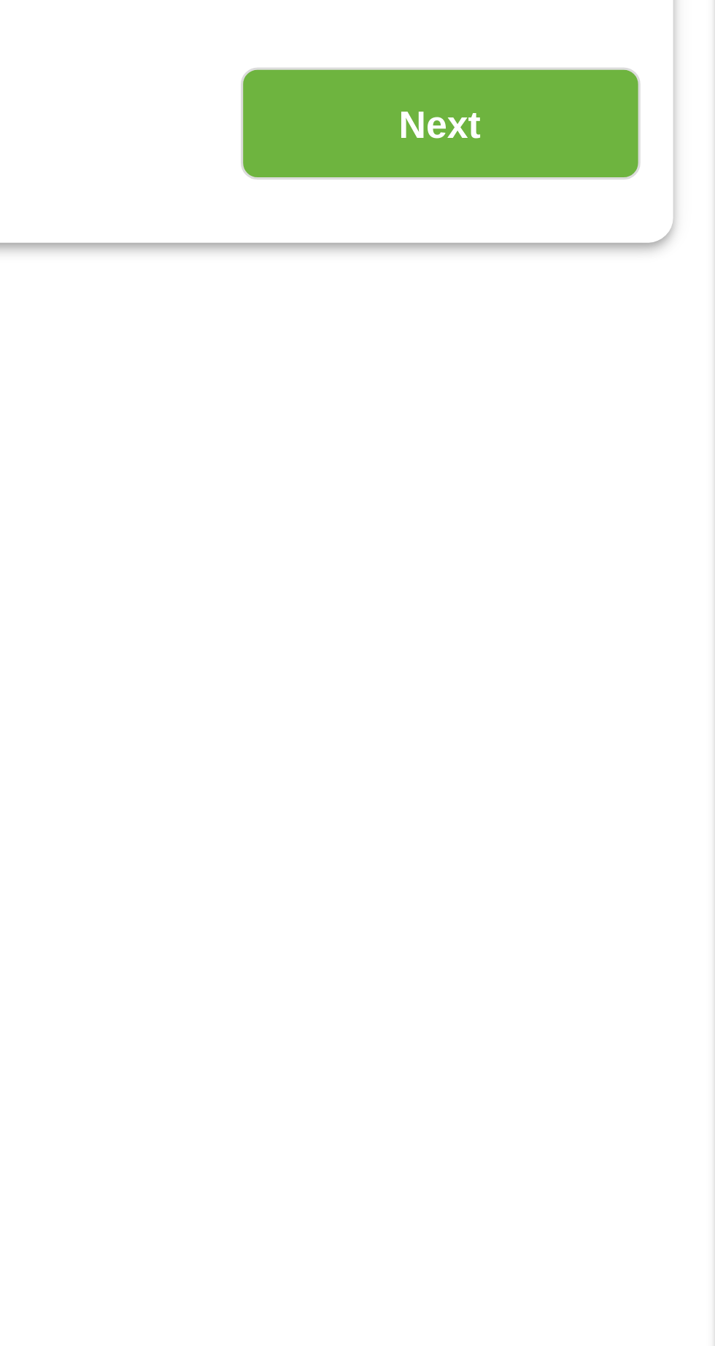
scroll to position [7, 0]
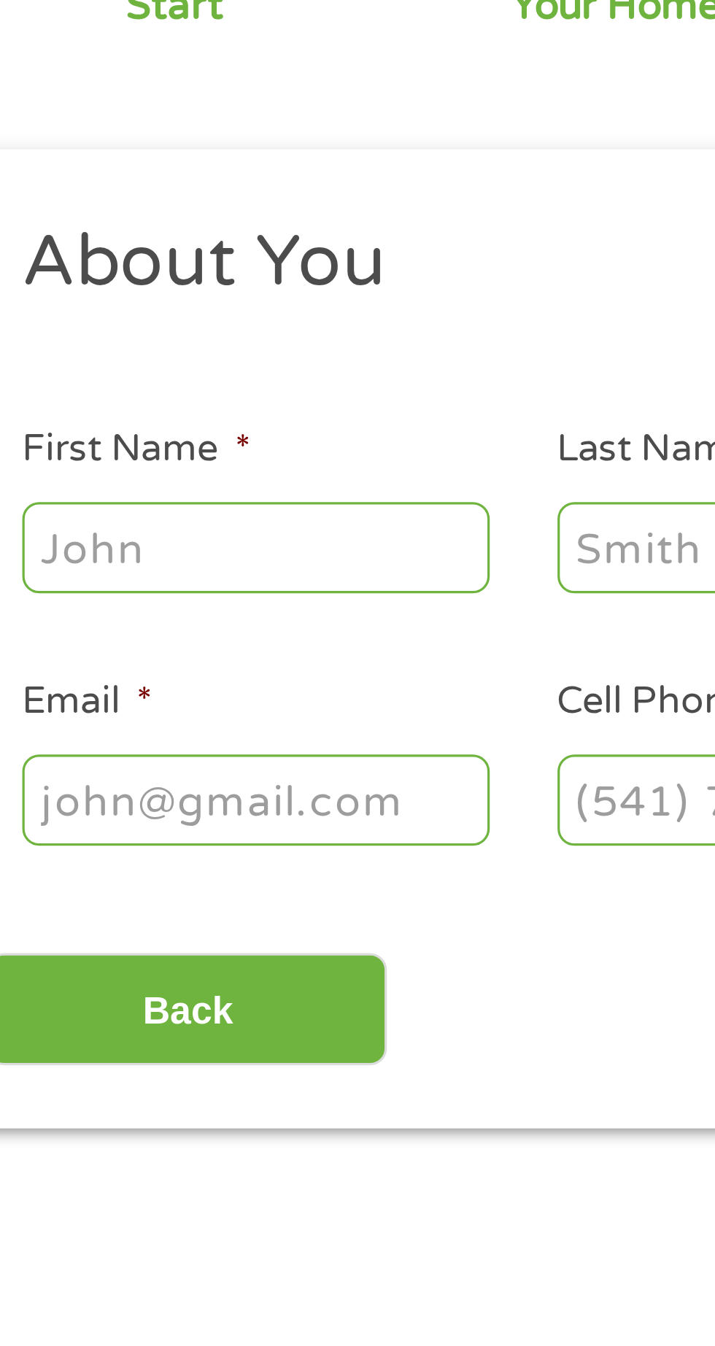
click at [115, 322] on input "First Name *" at bounding box center [107, 320] width 146 height 28
type input "Daniel"
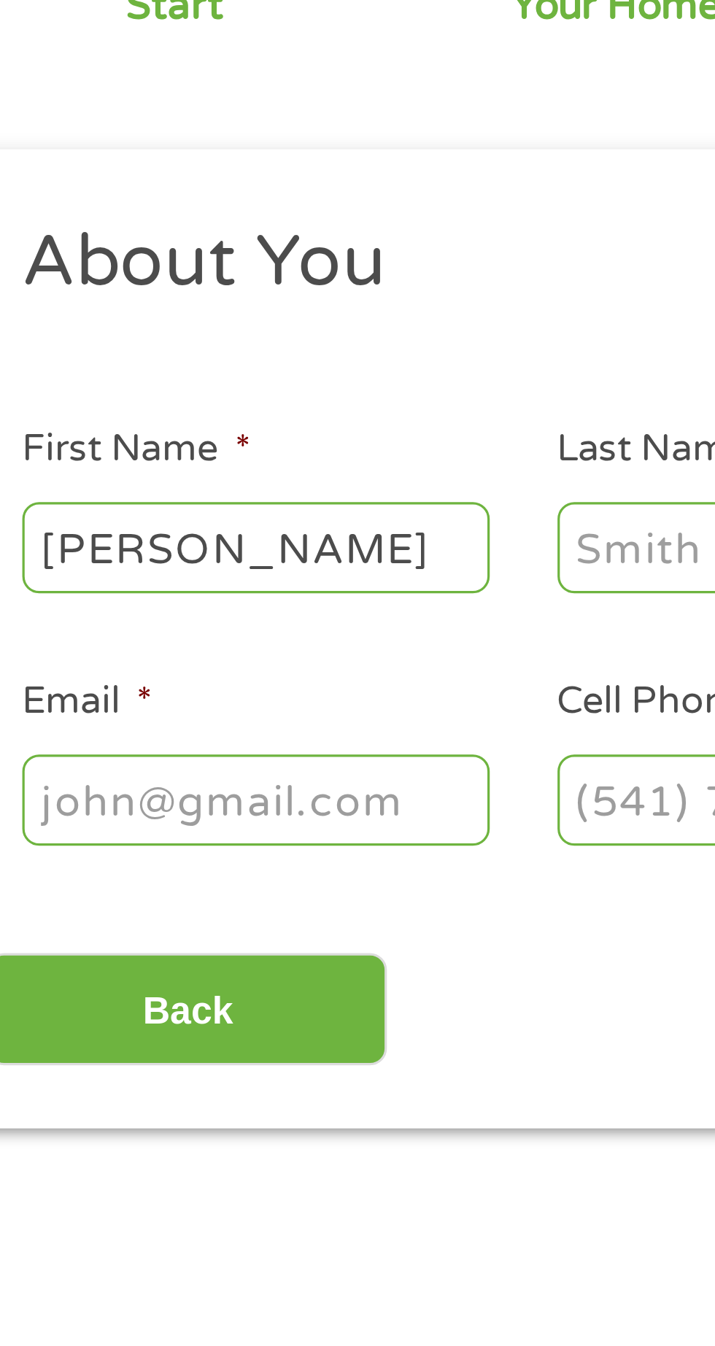
type input "Redden"
type input "reddend67@gmail.com"
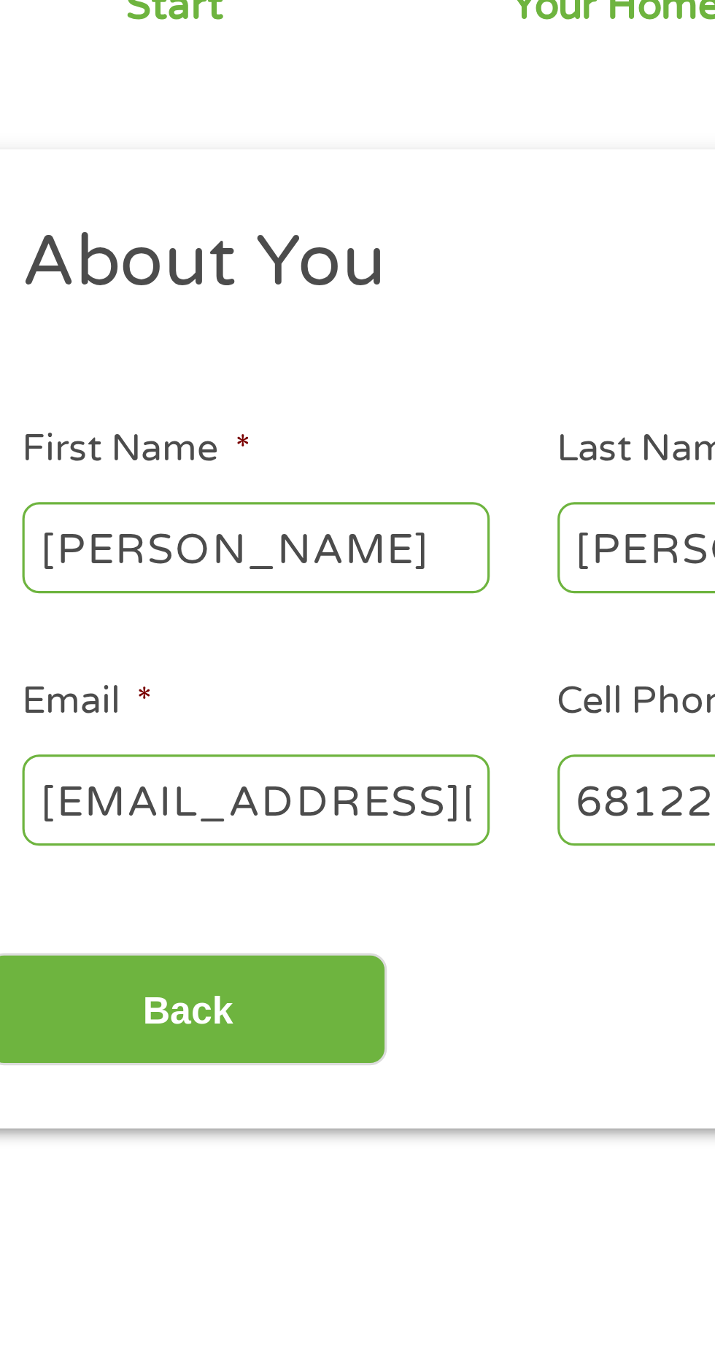
type input "(681) 220-1173"
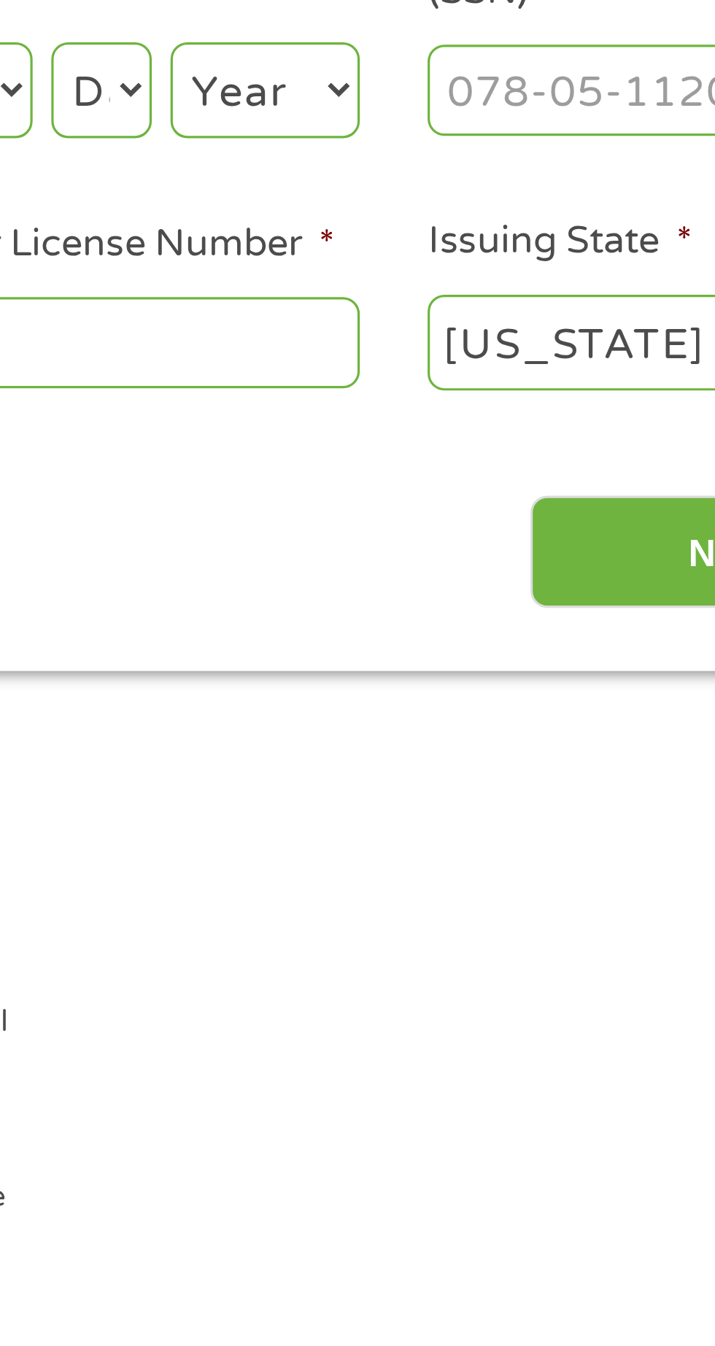
scroll to position [12, 0]
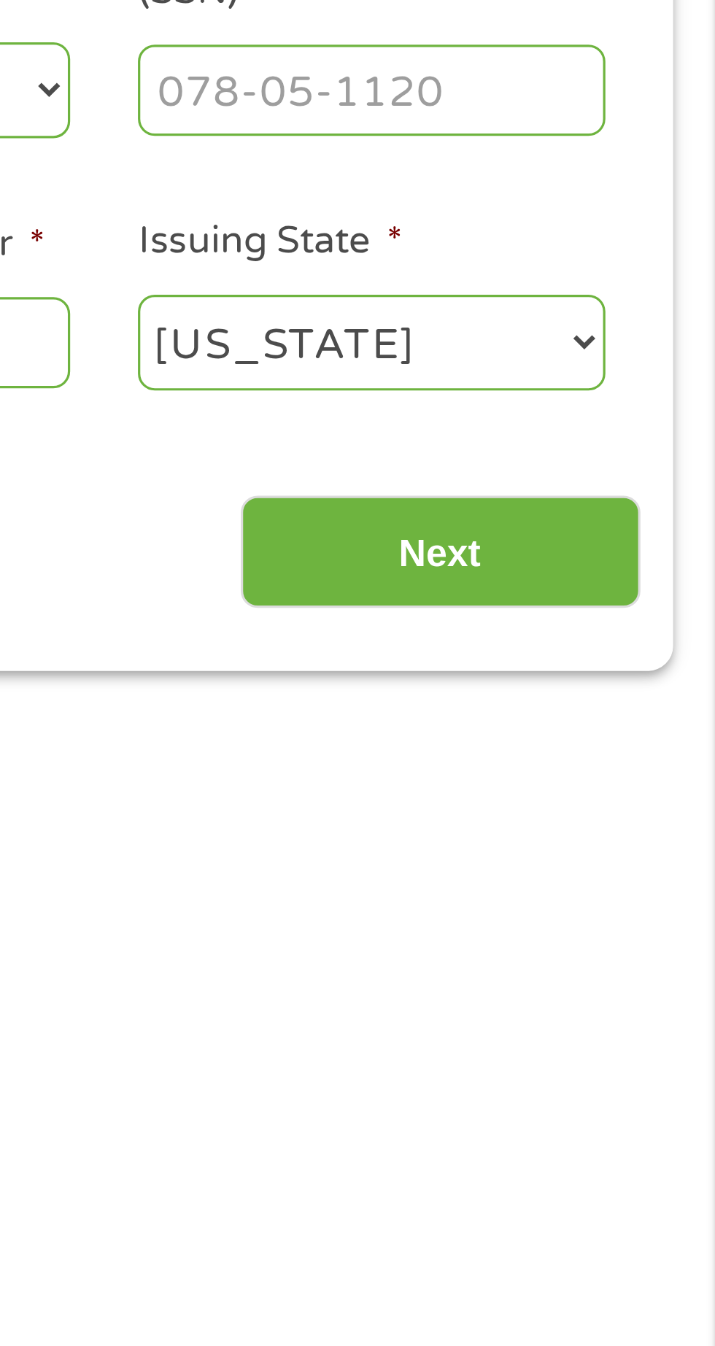
click at [643, 465] on input "Next" at bounding box center [629, 459] width 125 height 36
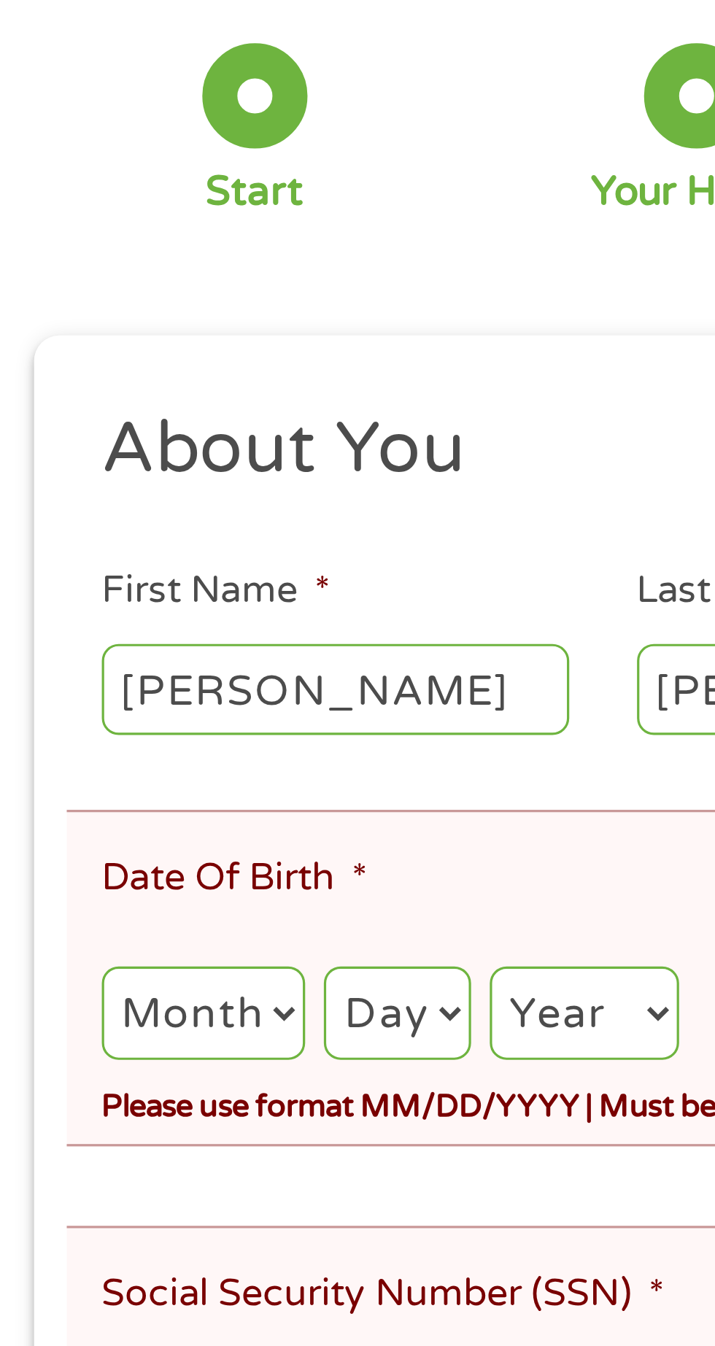
scroll to position [1, 0]
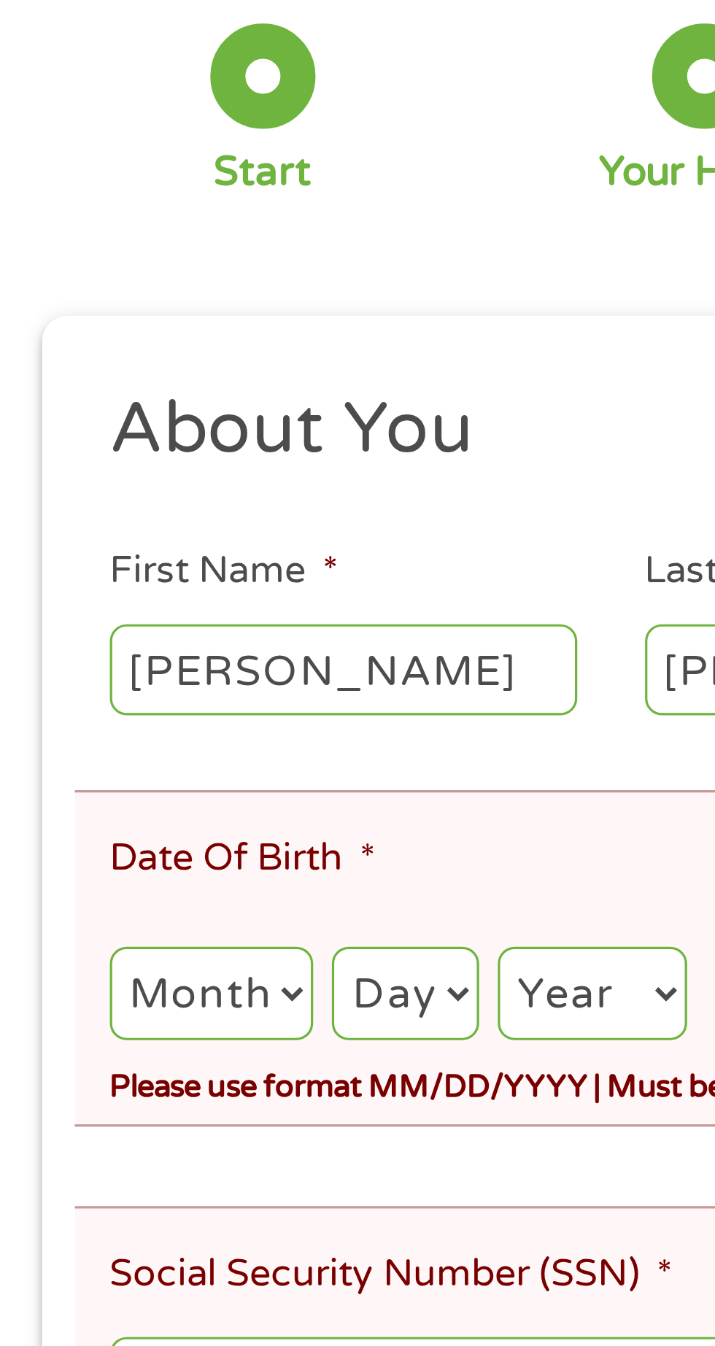
click at [88, 479] on select "Month 1 2 3 4 5 6 7 8 9 10 11 12" at bounding box center [65, 468] width 63 height 30
select select "8"
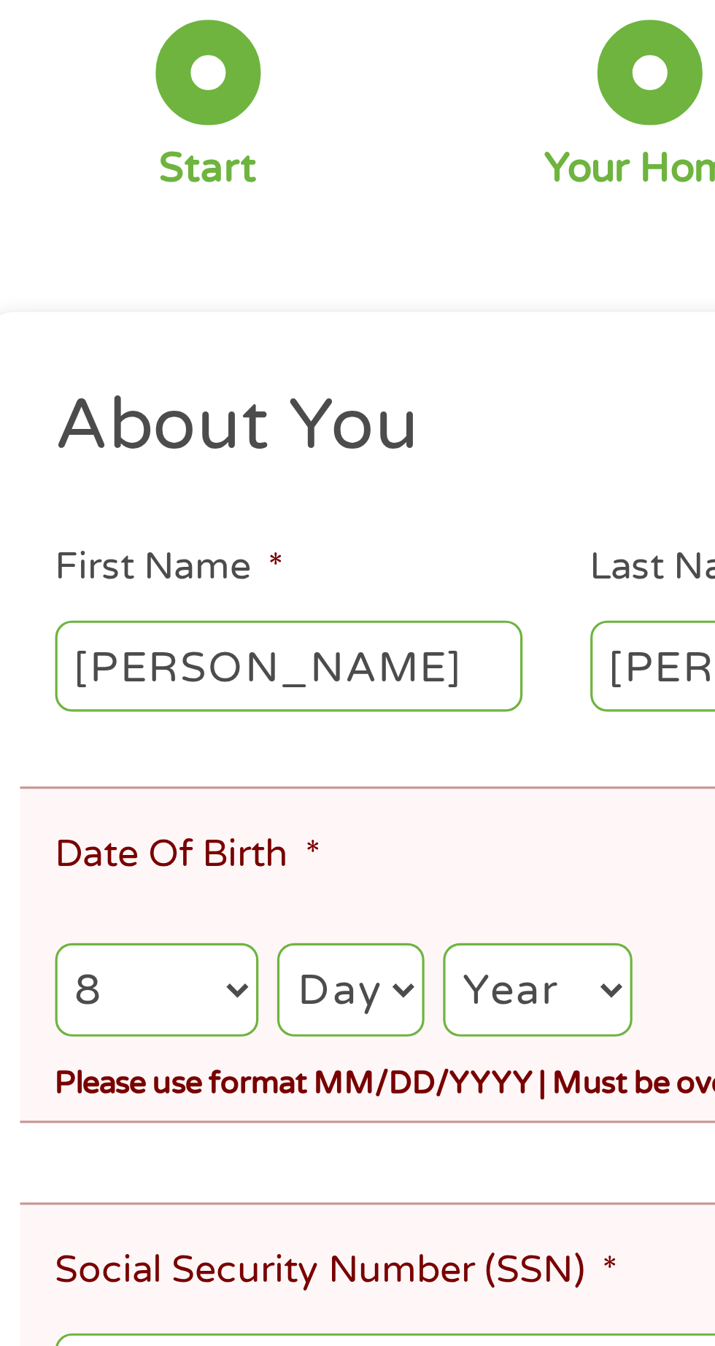
click at [136, 478] on select "Day 1 2 3 4 5 6 7 8 9 10 11 12 13 14 15 16 17 18 19 20 21 22 23 24 25 26 27 28 …" at bounding box center [126, 468] width 45 height 30
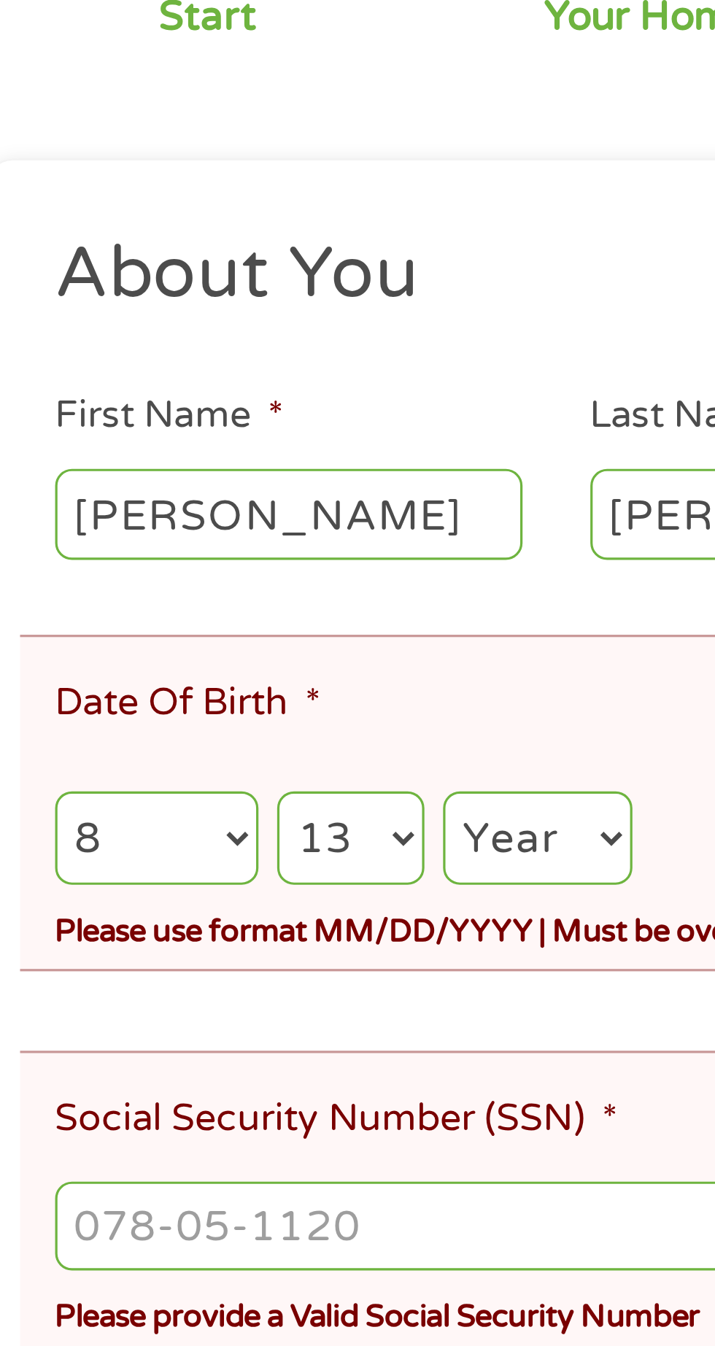
click at [141, 494] on div "Please use format MM/DD/YYYY | Must be over 18 to Apply Please complete the fol…" at bounding box center [357, 495] width 646 height 20
click at [136, 473] on select "Day 1 2 3 4 5 6 7 8 9 10 11 12 13 14 15 16 17 18 19 20 21 22 23 24 25 26 27 28 …" at bounding box center [126, 468] width 45 height 30
select select "28"
click at [187, 467] on select "Year 2007 2006 2005 2004 2003 2002 2001 2000 1999 1998 1997 1996 1995 1994 1993…" at bounding box center [184, 468] width 59 height 30
select select "1940"
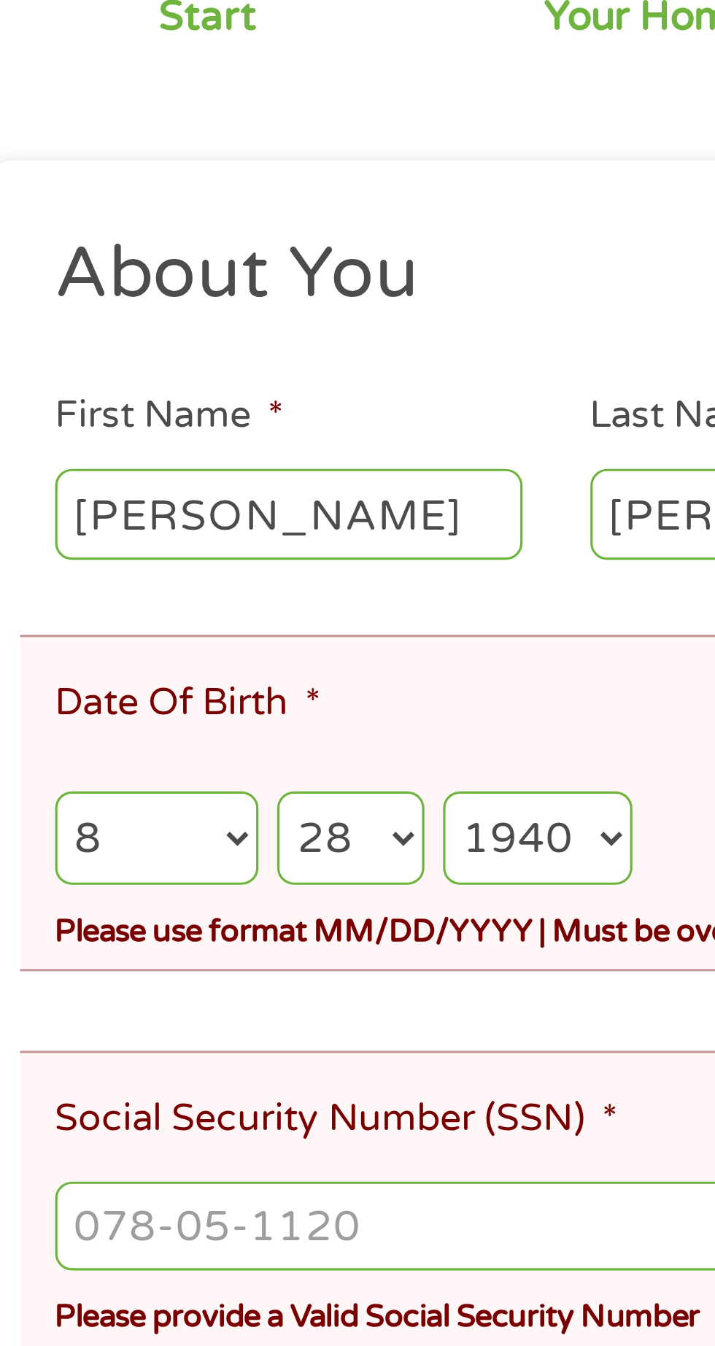
click at [164, 575] on input "Social Security Number (SSN) *" at bounding box center [357, 589] width 646 height 28
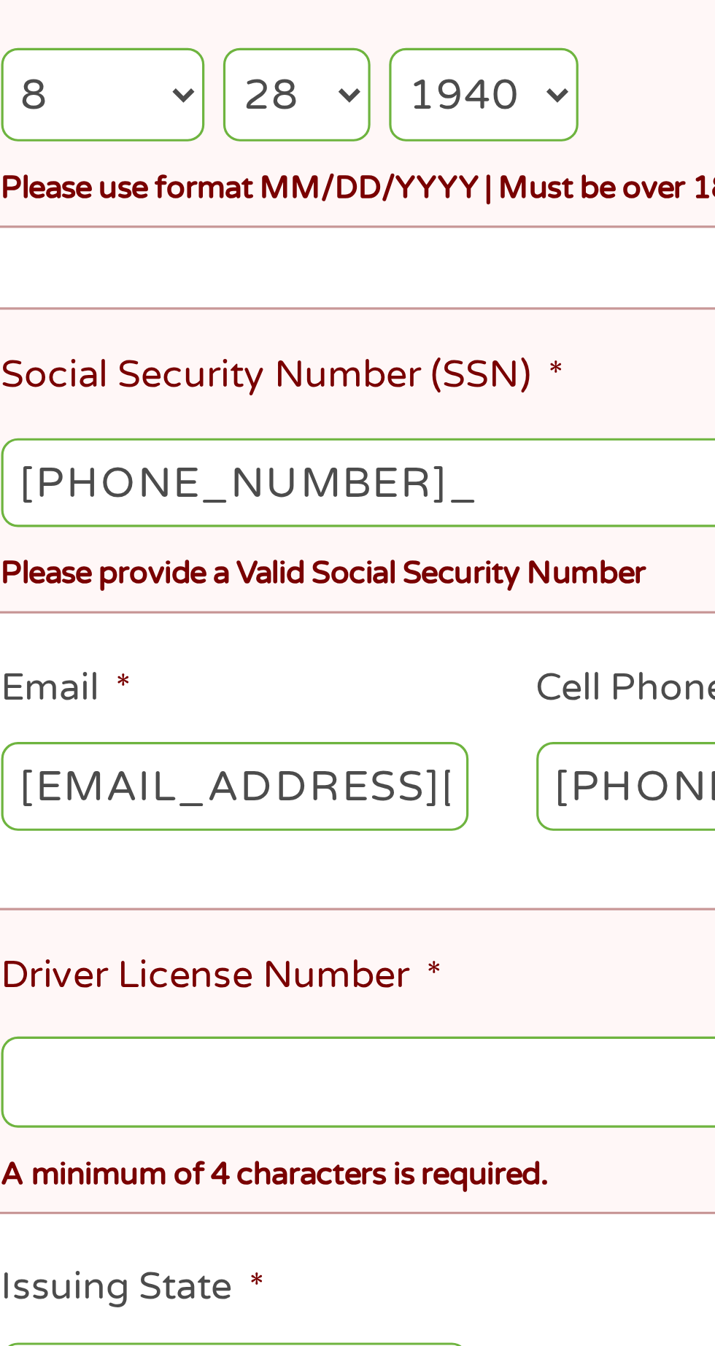
type input "235-64-5236"
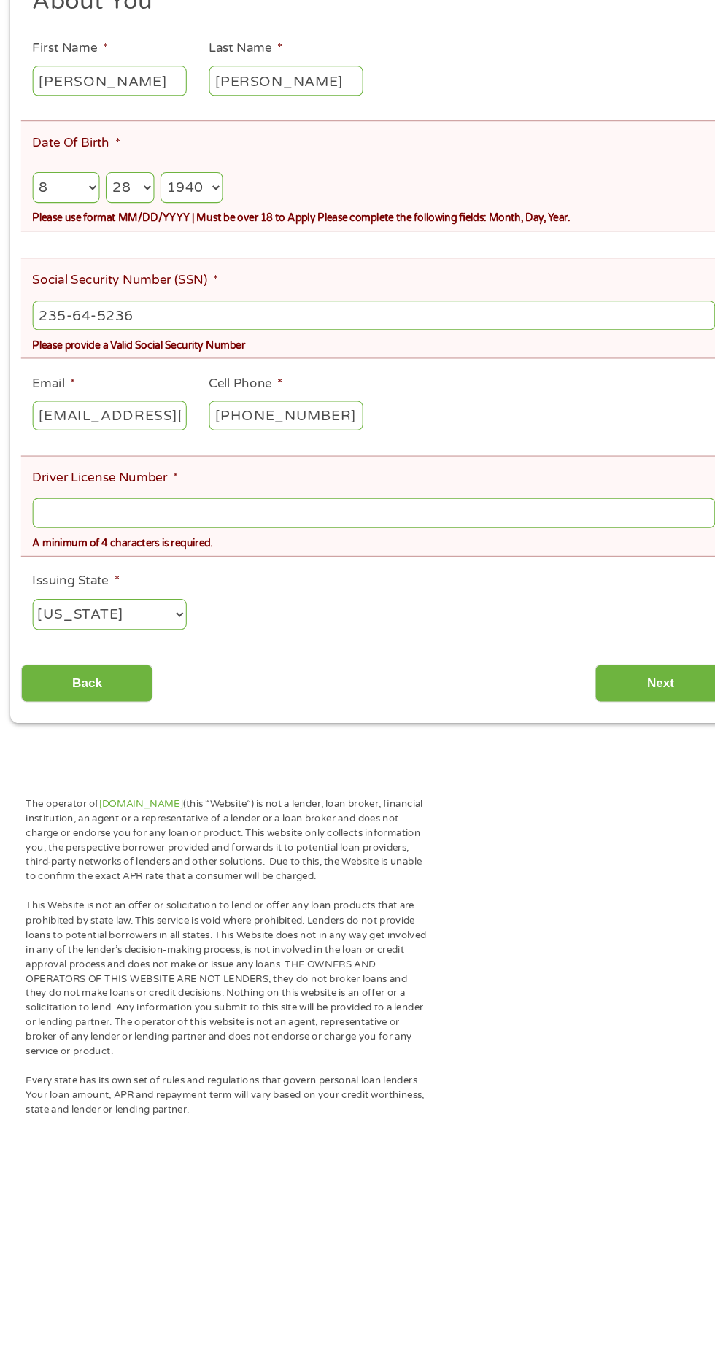
scroll to position [0, 0]
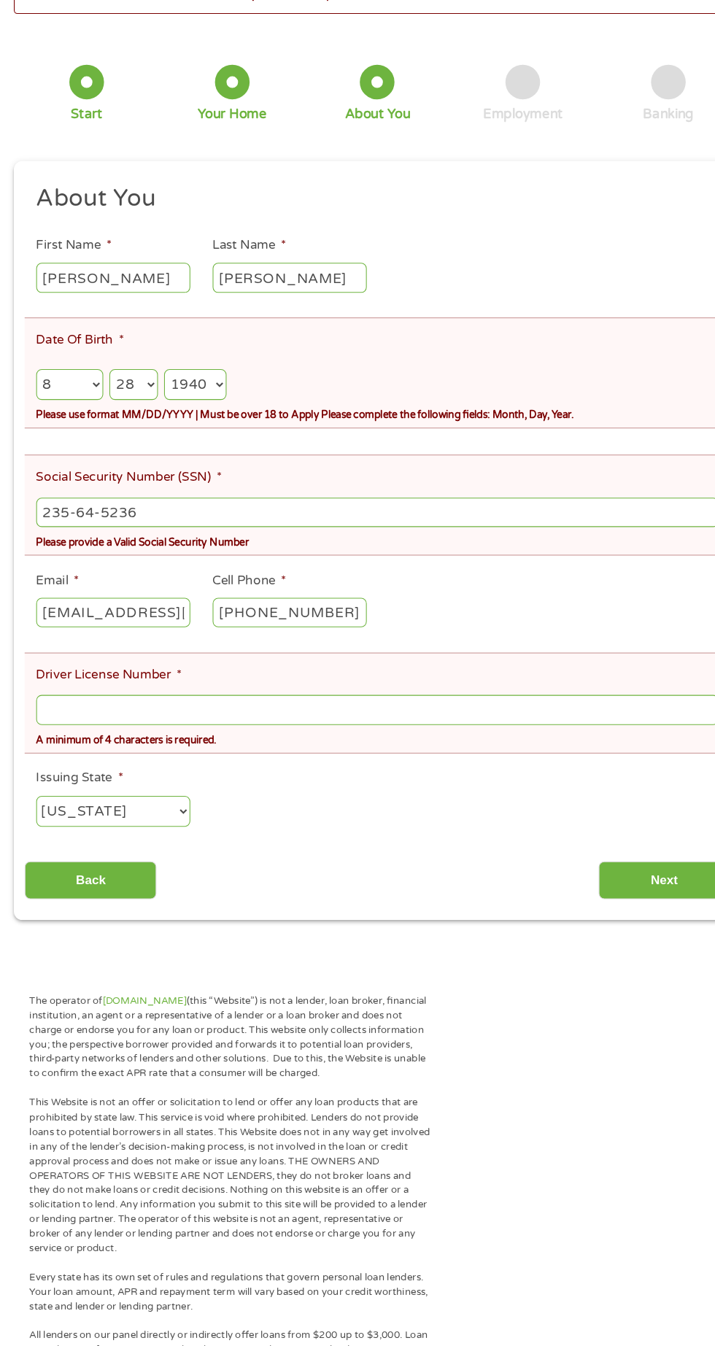
click at [570, 732] on input "Driver License Number *" at bounding box center [357, 743] width 646 height 28
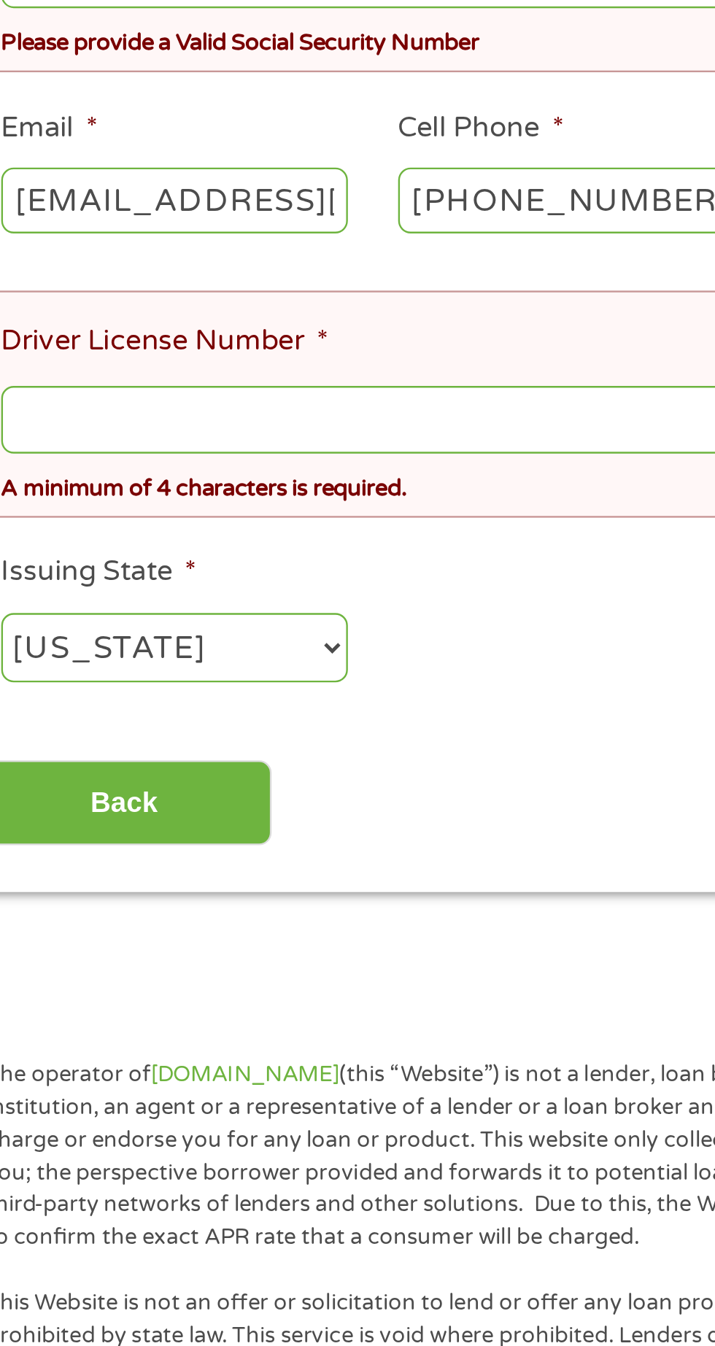
click at [270, 819] on ul "About You This field is hidden when viewing the form Title * --- Choose one ---…" at bounding box center [356, 555] width 667 height 622
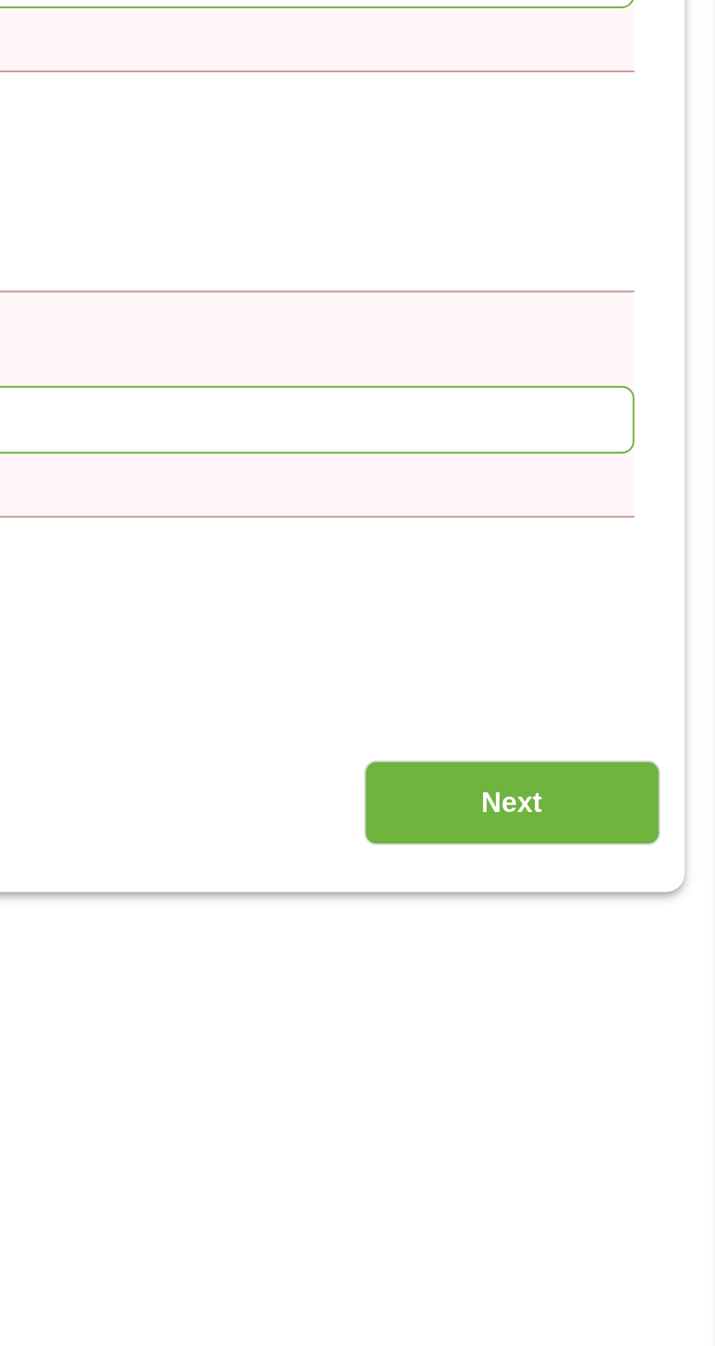
click at [656, 886] on input "Next" at bounding box center [629, 904] width 125 height 36
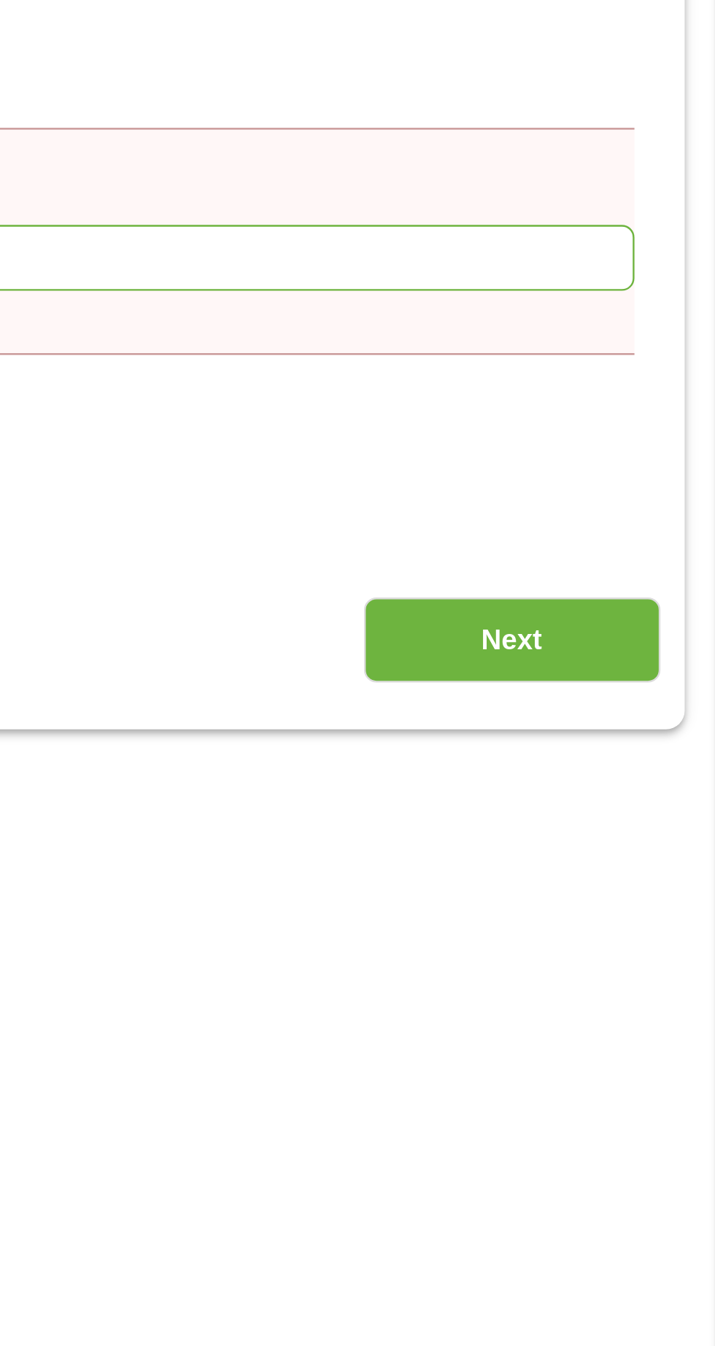
scroll to position [6, 6]
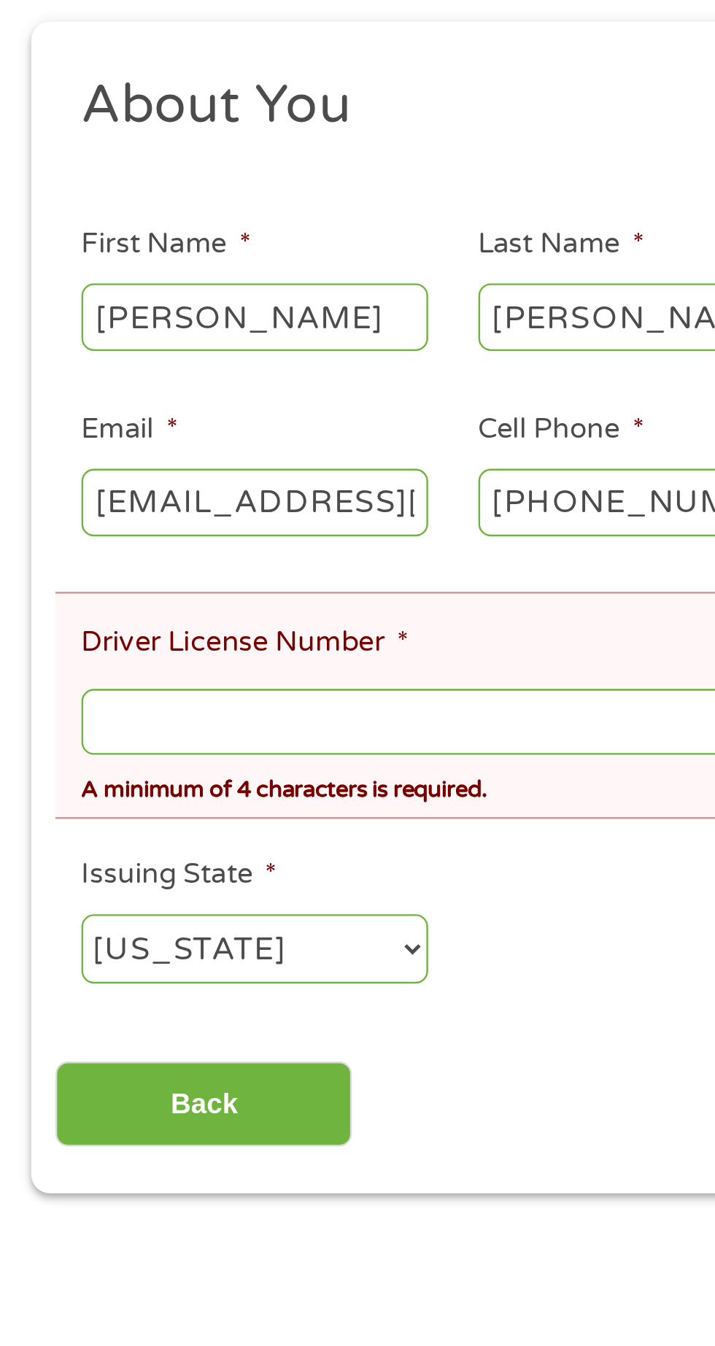
click at [164, 544] on input "Driver License Number *" at bounding box center [357, 545] width 646 height 28
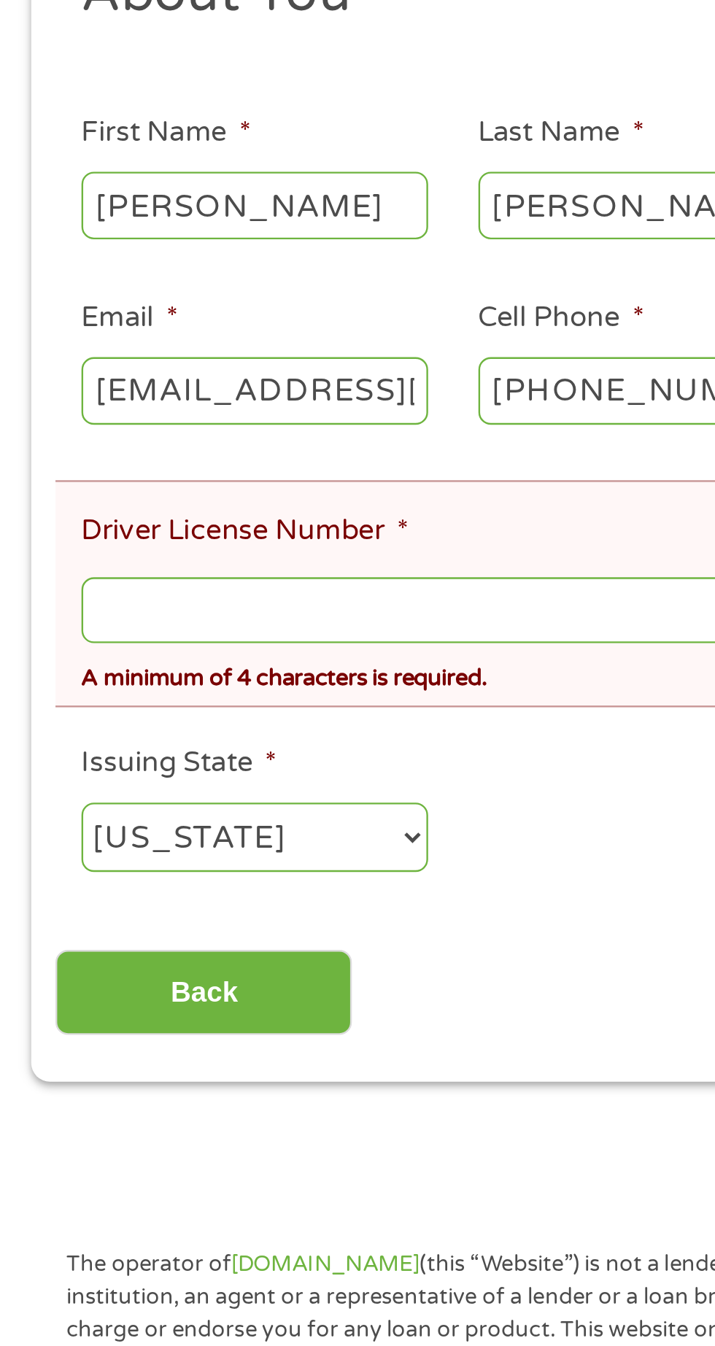
type input "C"
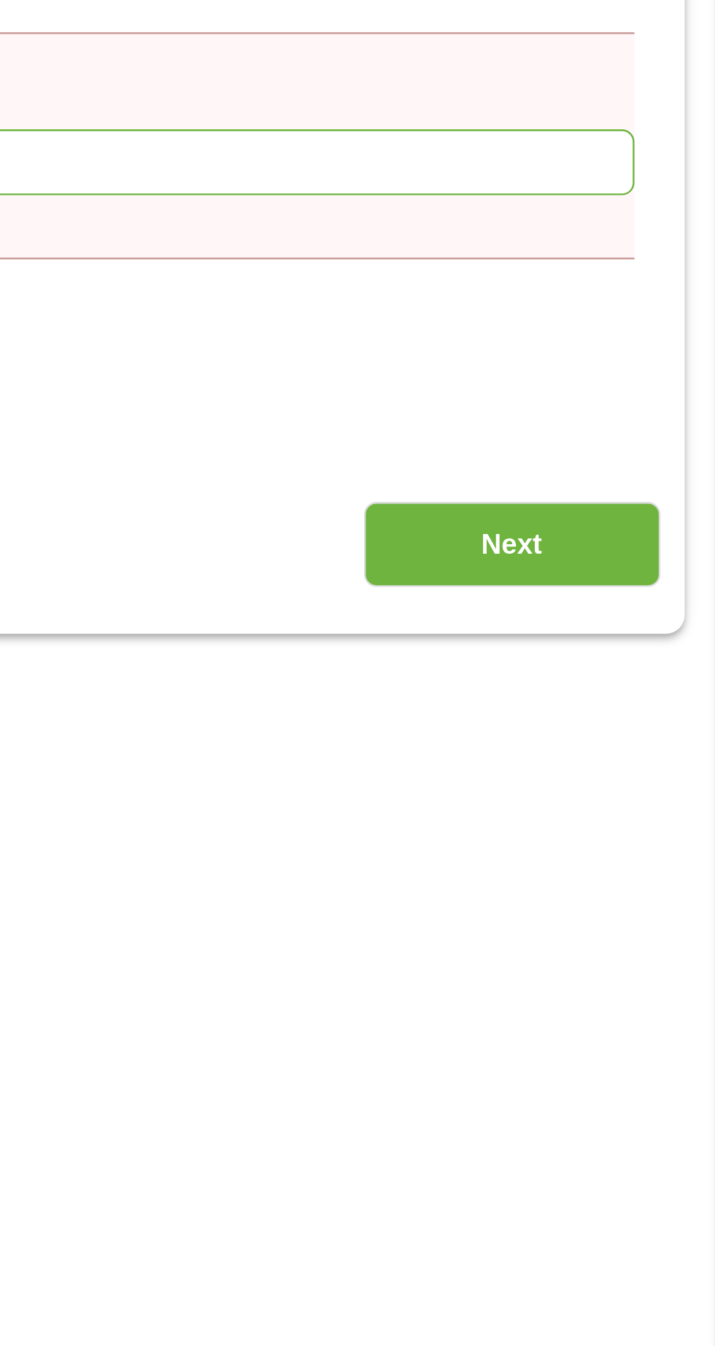
type input "Xx94278"
click at [648, 696] on input "Next" at bounding box center [629, 706] width 125 height 36
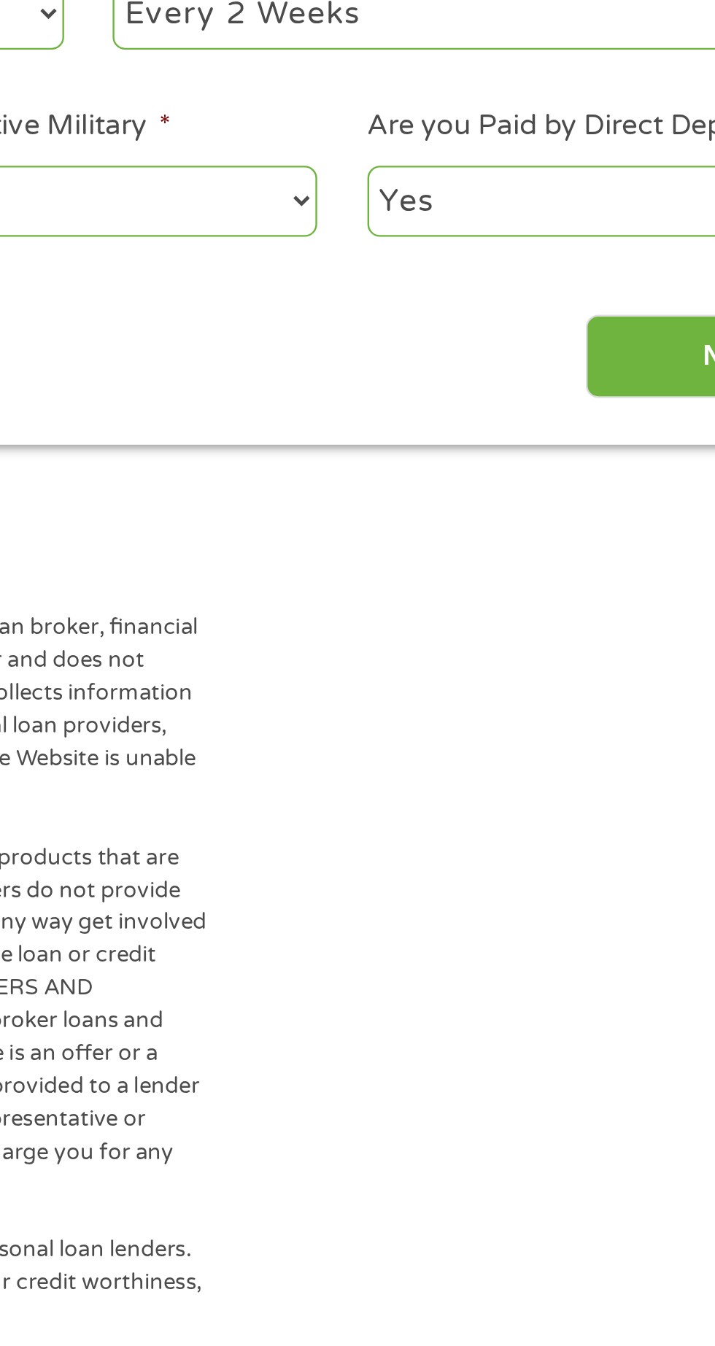
click at [540, 558] on select "Yes No" at bounding box center [574, 561] width 199 height 30
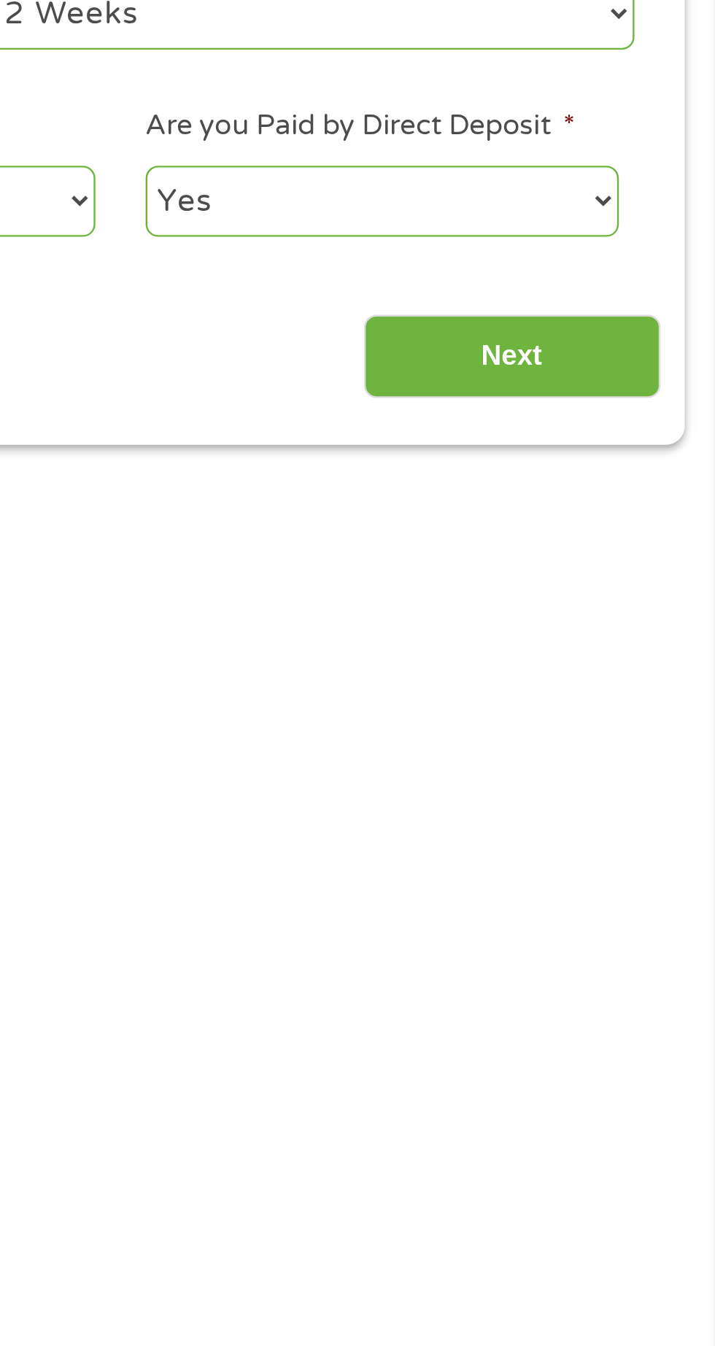
click at [644, 624] on input "Next" at bounding box center [629, 627] width 125 height 36
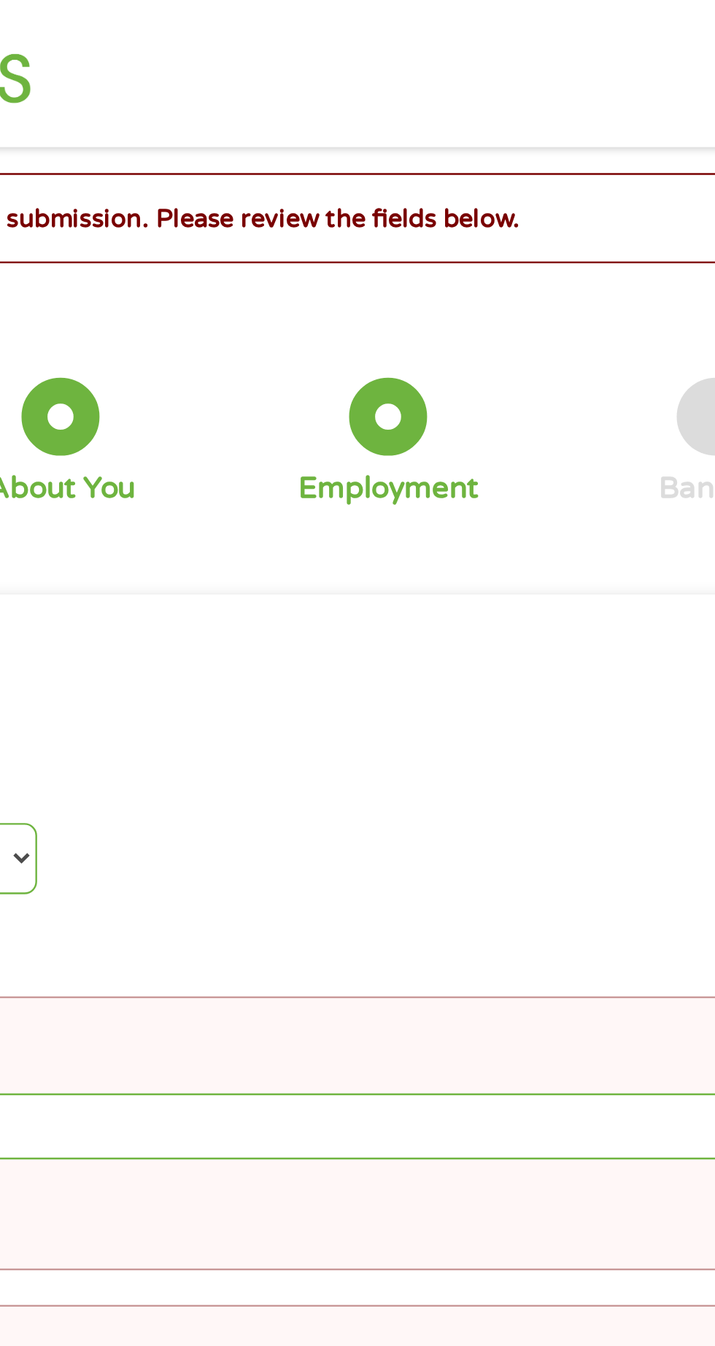
scroll to position [0, 0]
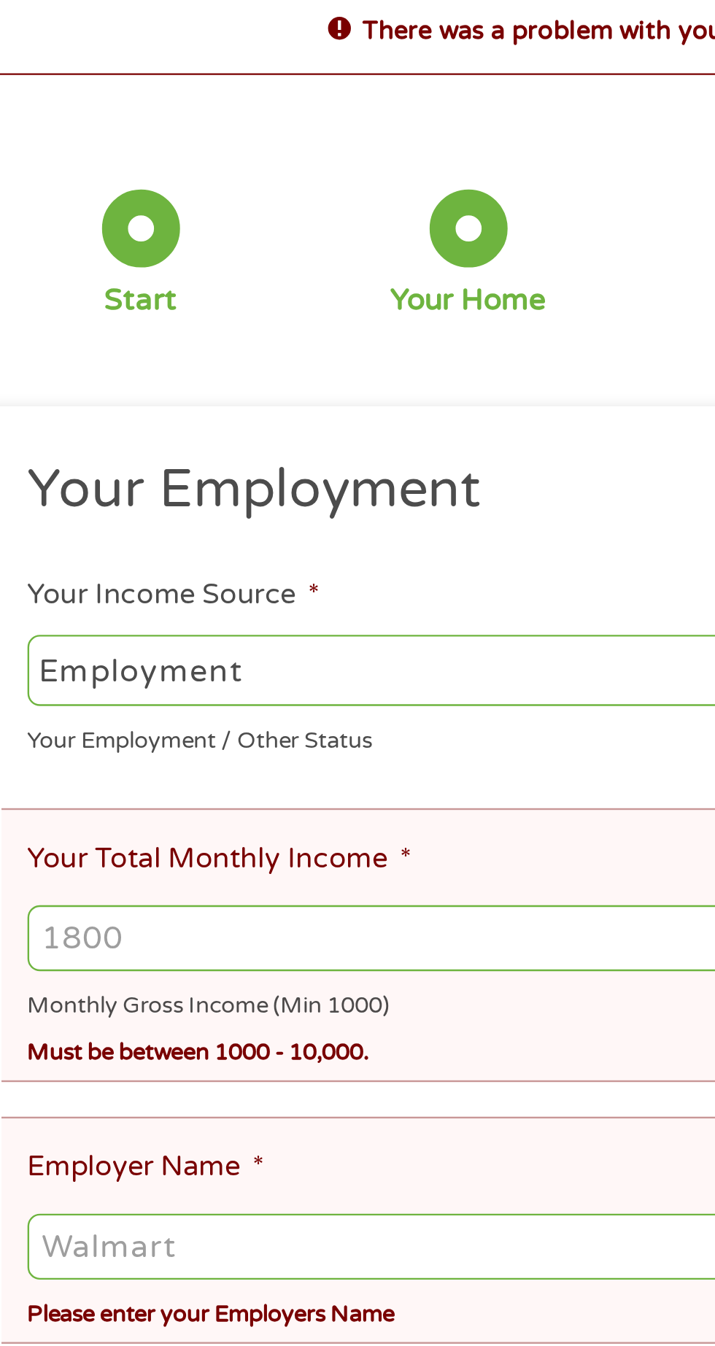
click at [199, 368] on select "--- Choose one --- Employment Self Employed Benefits" at bounding box center [190, 369] width 313 height 30
select select "benefits"
type input "Other"
type input "(681) 220-1173"
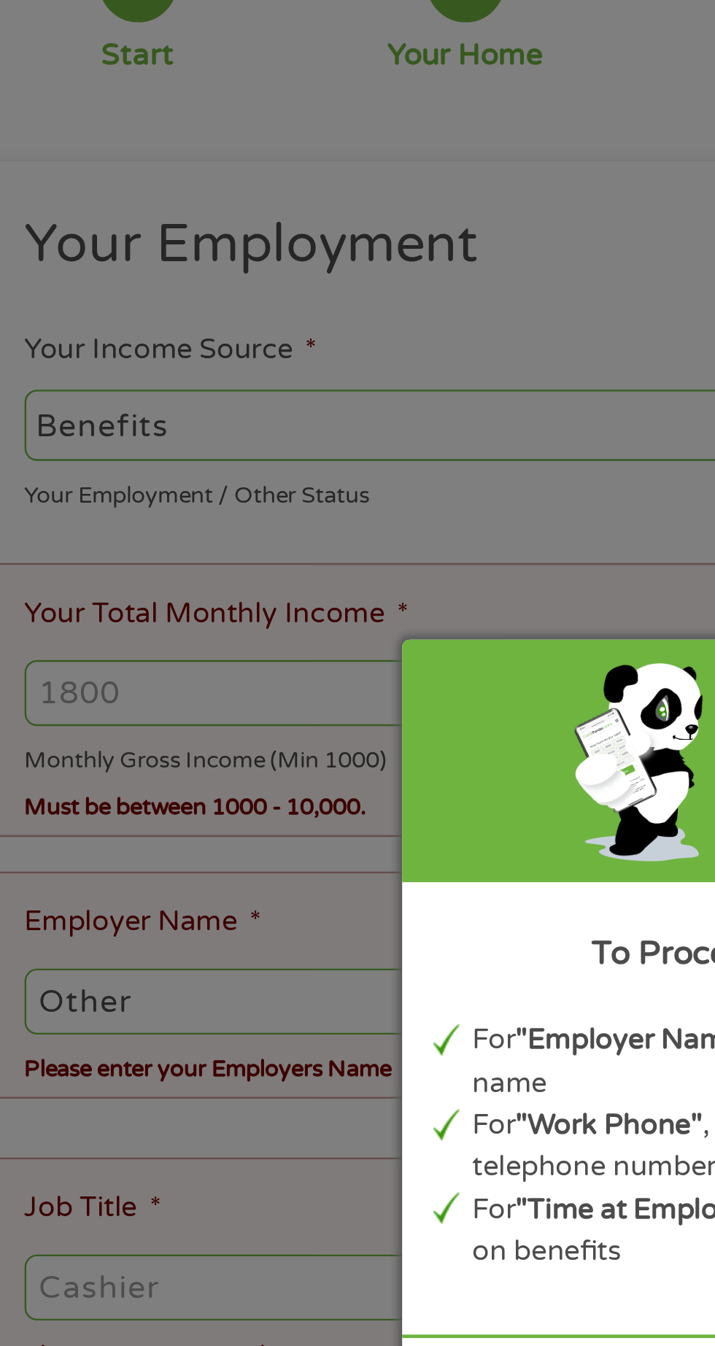
click at [217, 438] on div "Panda Tips To Proceed, Please Enter: For "Employer Name" , enter your benefit p…" at bounding box center [357, 673] width 715 height 1346
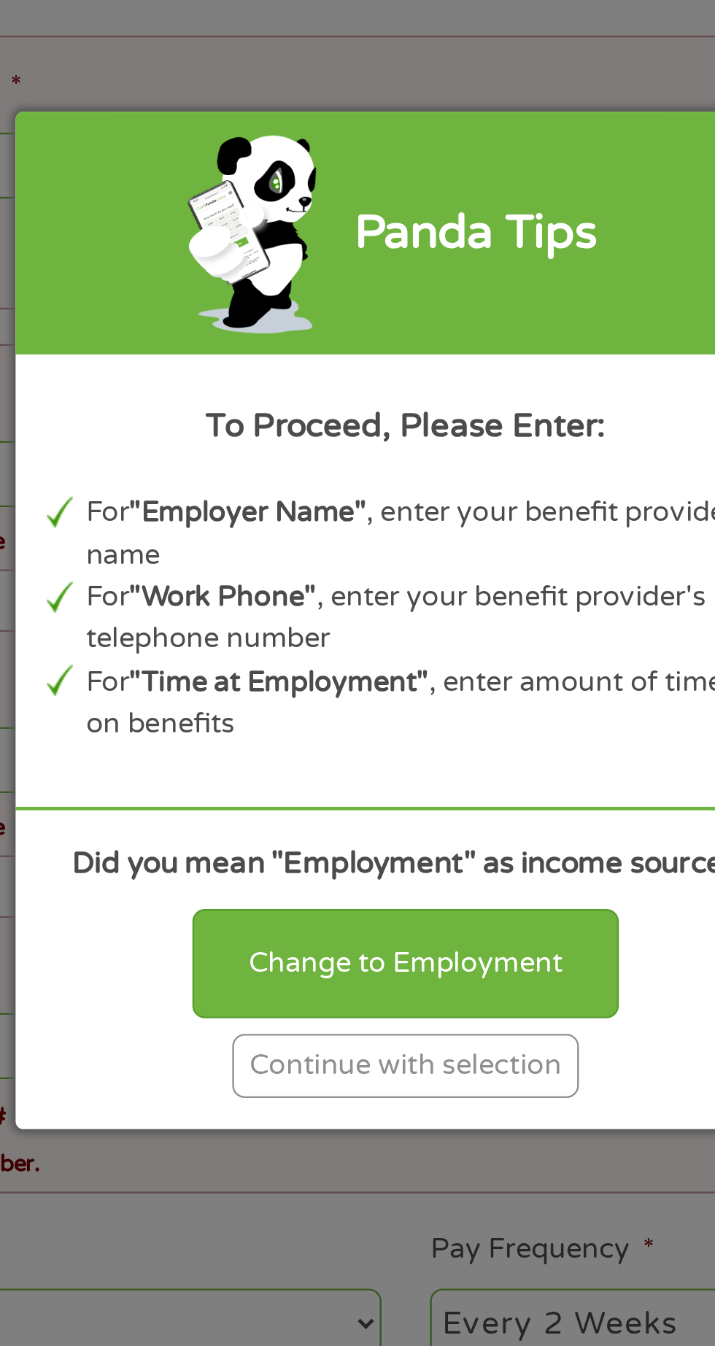
click at [360, 839] on div "Change to Employment" at bounding box center [357, 816] width 179 height 45
select select "fullTime"
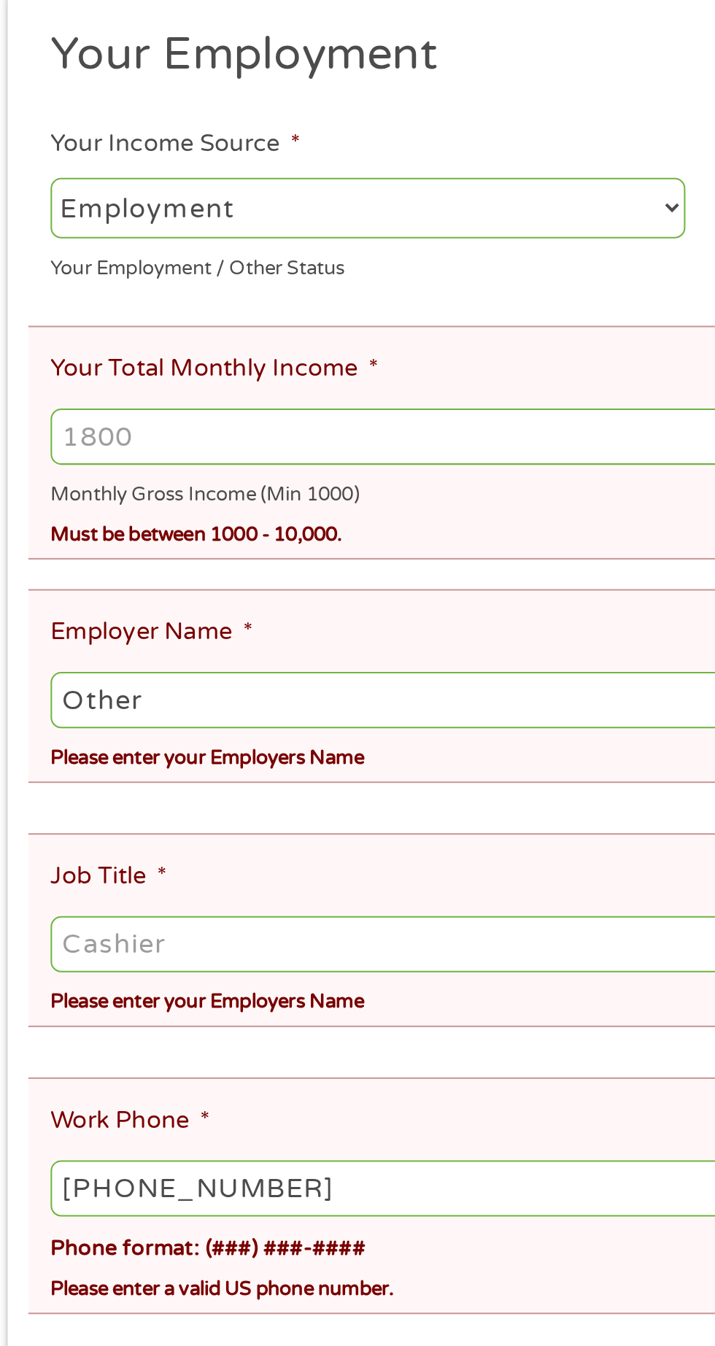
scroll to position [14, 0]
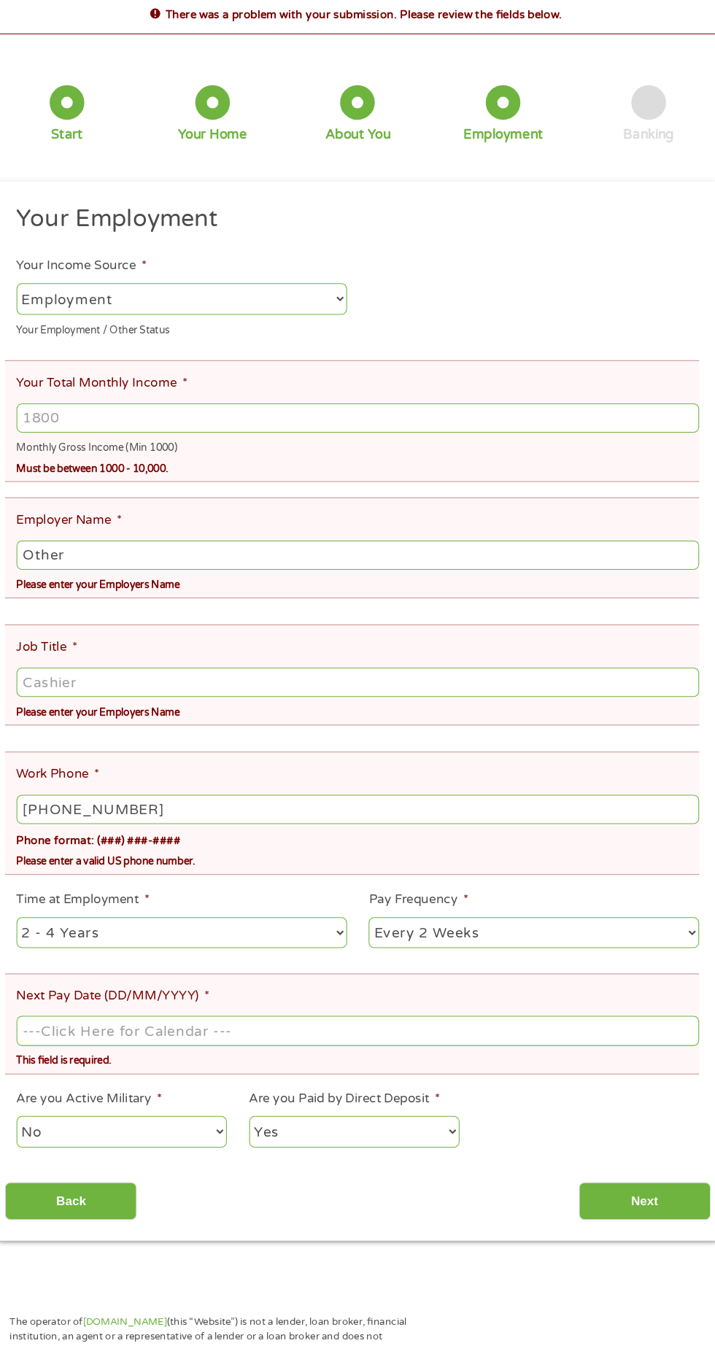
click at [337, 1033] on input "Next Pay Date (DD/MM/YYYY) *" at bounding box center [357, 1047] width 646 height 28
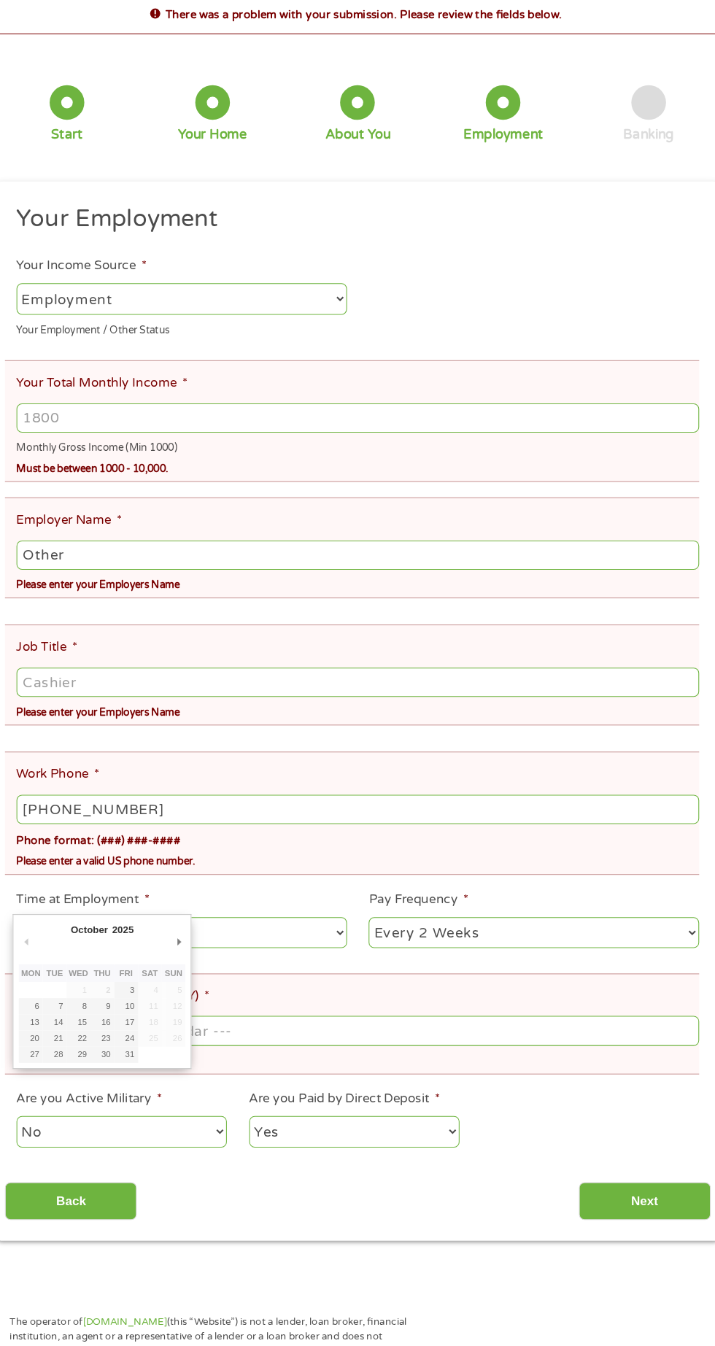
scroll to position [0, 0]
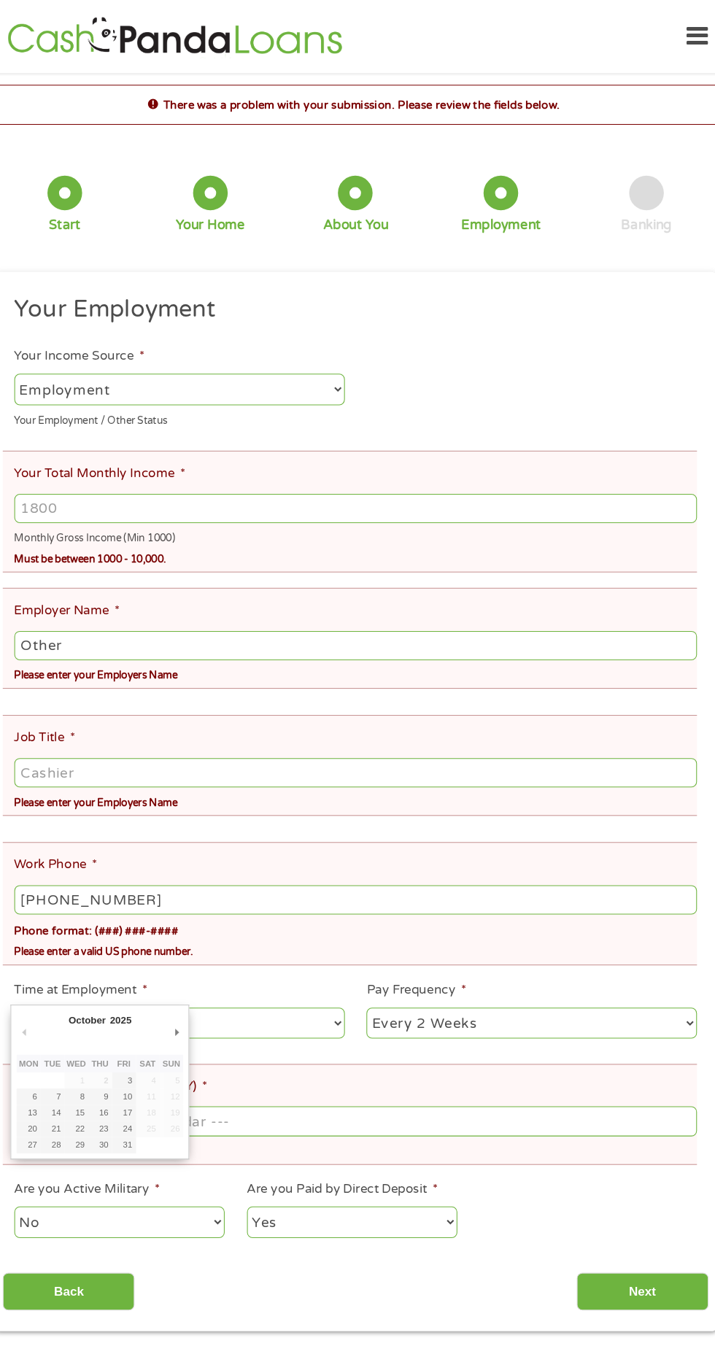
click at [306, 956] on select "--- Choose one --- 1 Year or less 1 - 2 Years 2 - 4 Years Over 4 Years" at bounding box center [190, 969] width 313 height 30
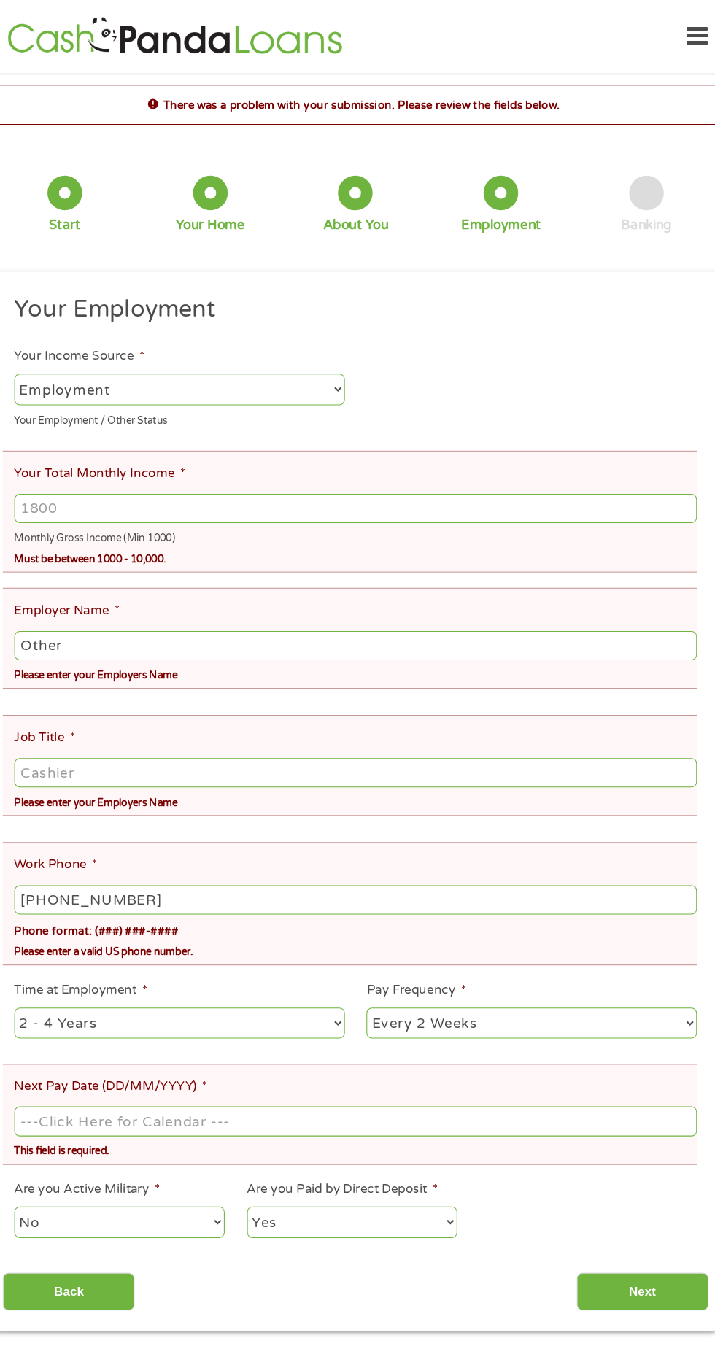
select select "60months"
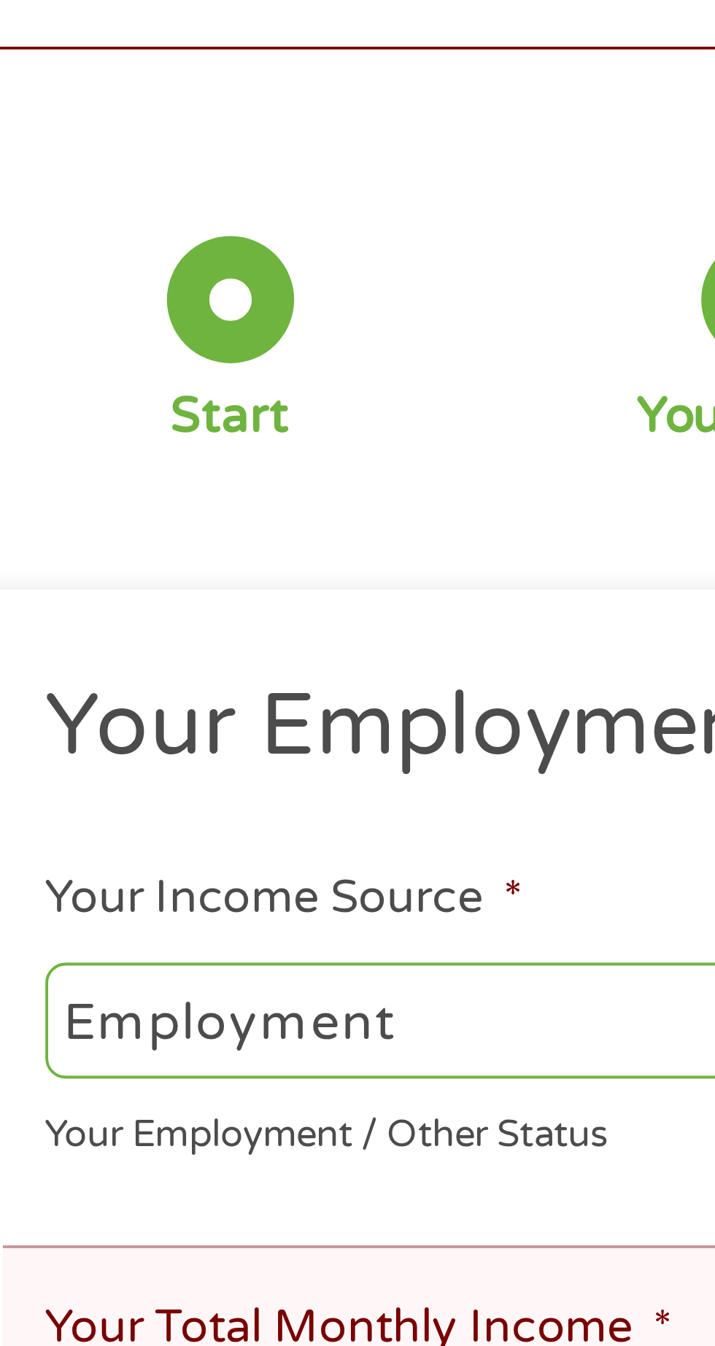
click at [150, 368] on select "--- Choose one --- Employment Self Employed Benefits" at bounding box center [190, 369] width 313 height 30
select select "benefits"
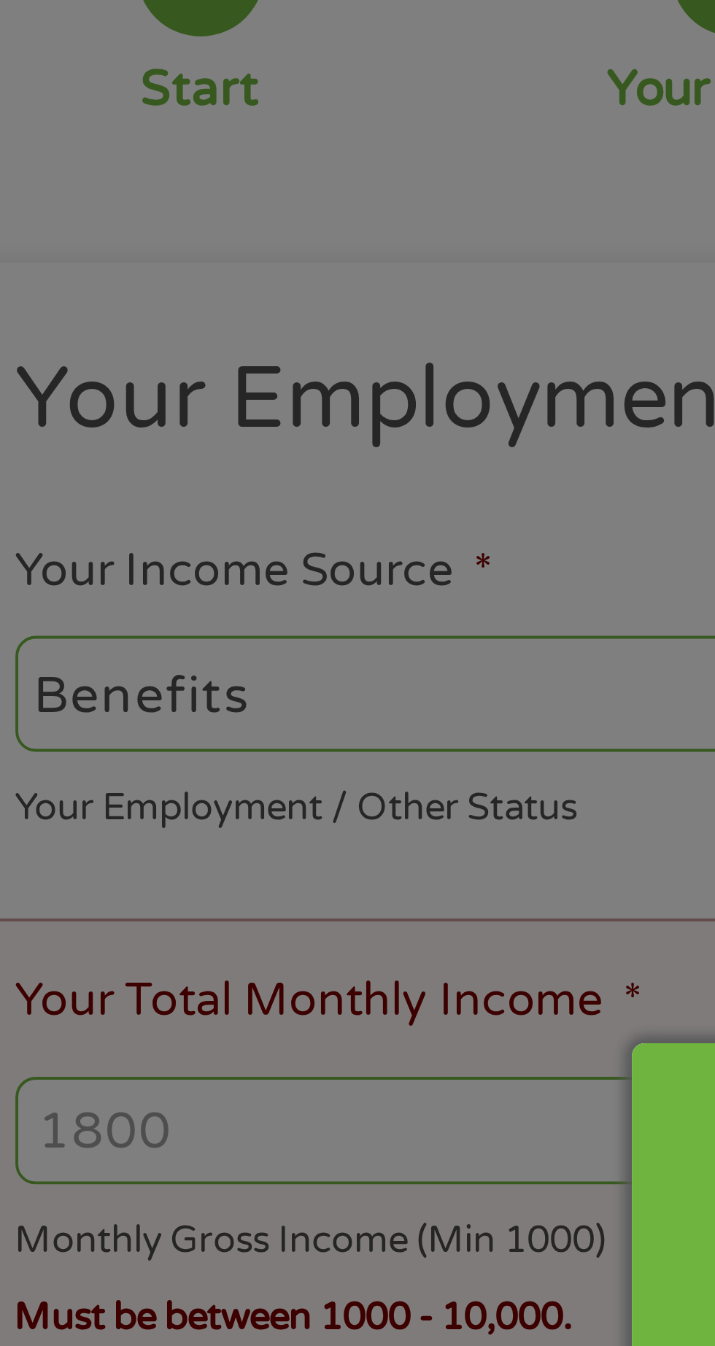
click at [117, 486] on div "Panda Tips To Proceed, Please Enter: For "Employer Name" , enter your benefit p…" at bounding box center [357, 673] width 715 height 1346
click at [99, 481] on div "Panda Tips To Proceed, Please Enter: For "Employer Name" , enter your benefit p…" at bounding box center [357, 673] width 715 height 1346
click at [97, 490] on div "Panda Tips To Proceed, Please Enter: For "Employer Name" , enter your benefit p…" at bounding box center [357, 673] width 715 height 1346
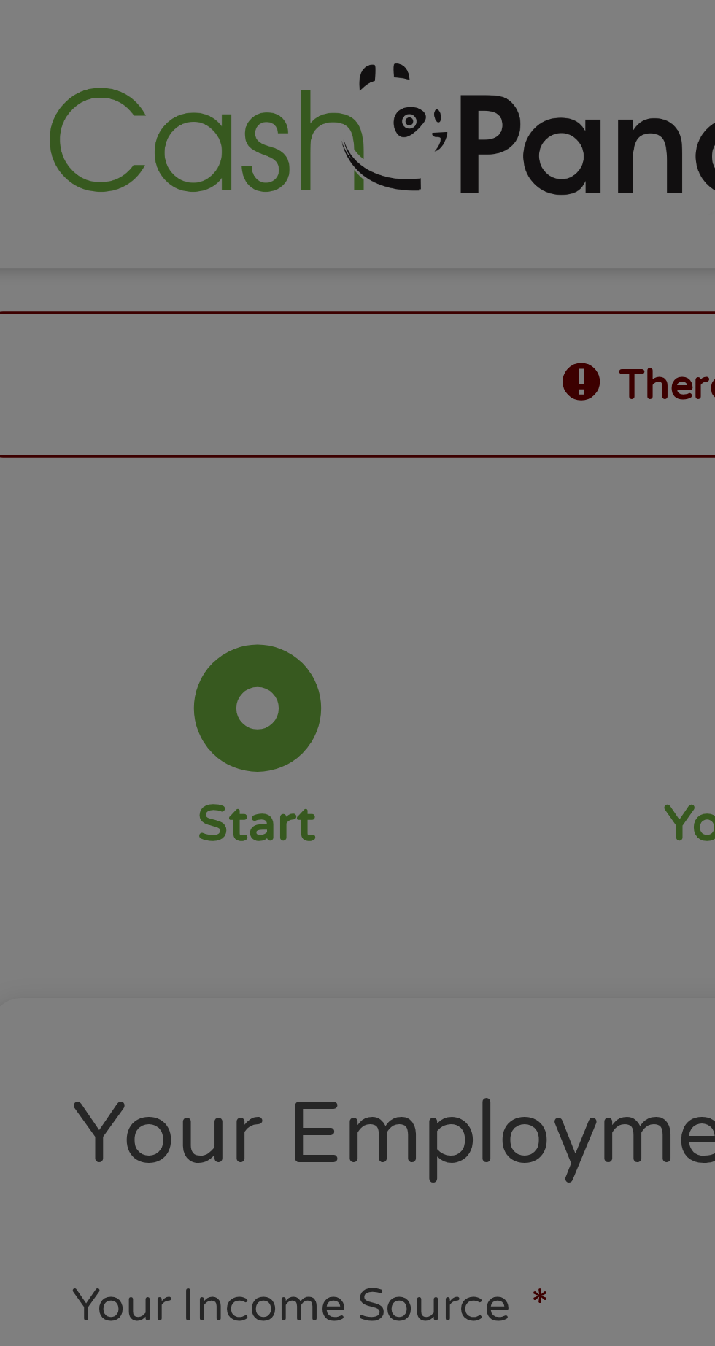
click at [108, 102] on div "Panda Tips To Proceed, Please Enter: For "Employer Name" , enter your benefit p…" at bounding box center [357, 673] width 715 height 1346
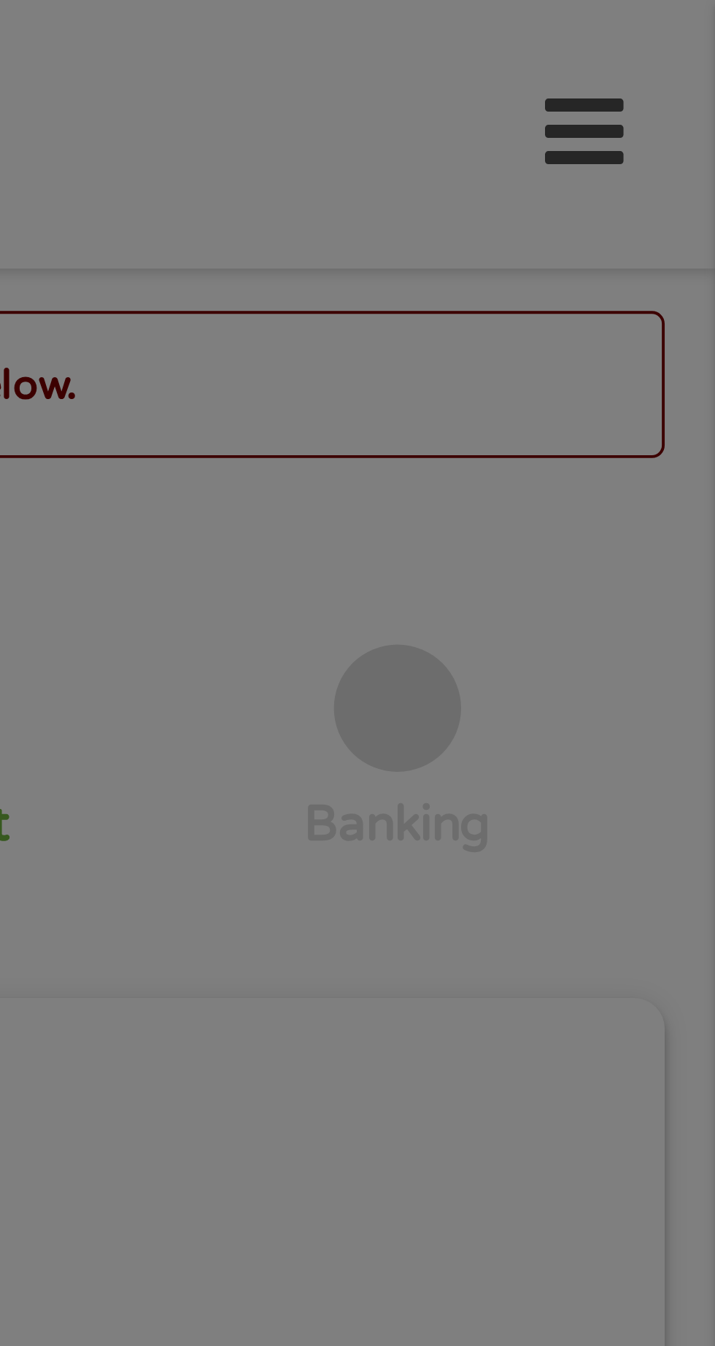
click at [635, 189] on div "Panda Tips To Proceed, Please Enter: For "Employer Name" , enter your benefit p…" at bounding box center [357, 673] width 715 height 1346
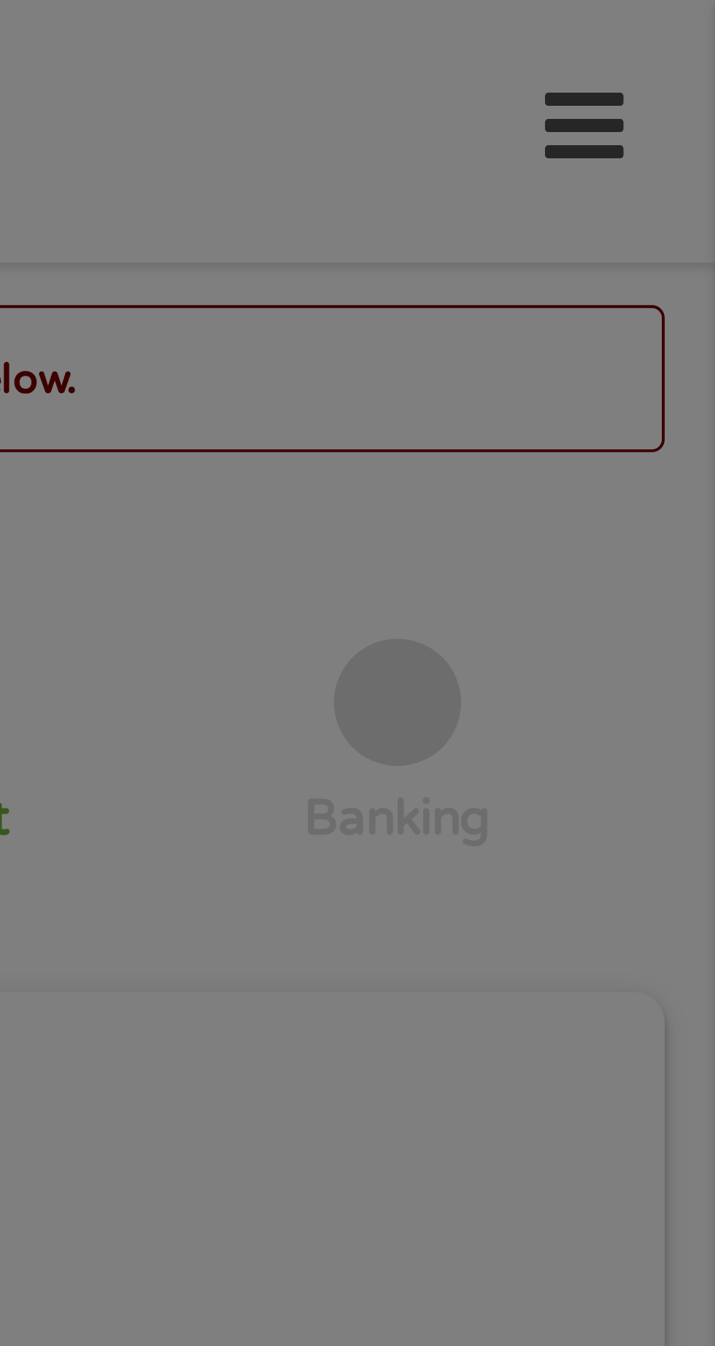
scroll to position [3, 0]
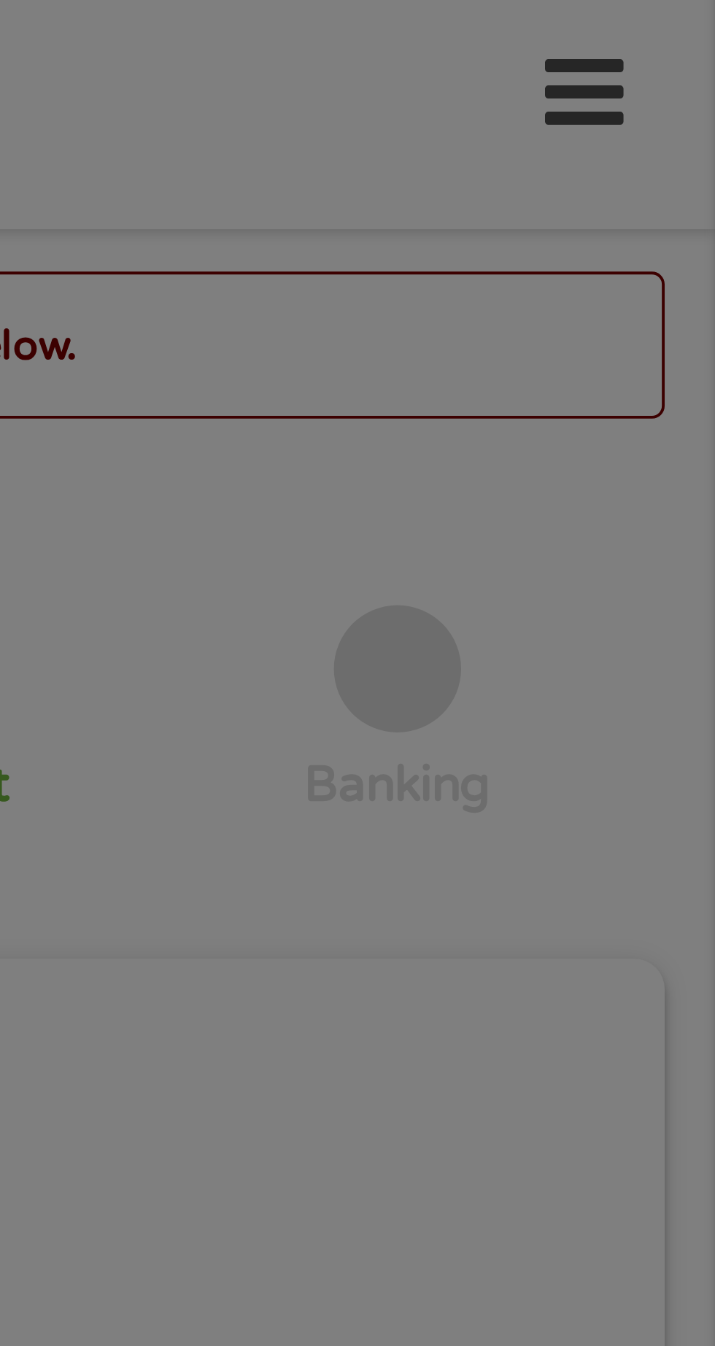
click at [643, 191] on div "Panda Tips To Proceed, Please Enter: For "Employer Name" , enter your benefit p…" at bounding box center [357, 673] width 715 height 1346
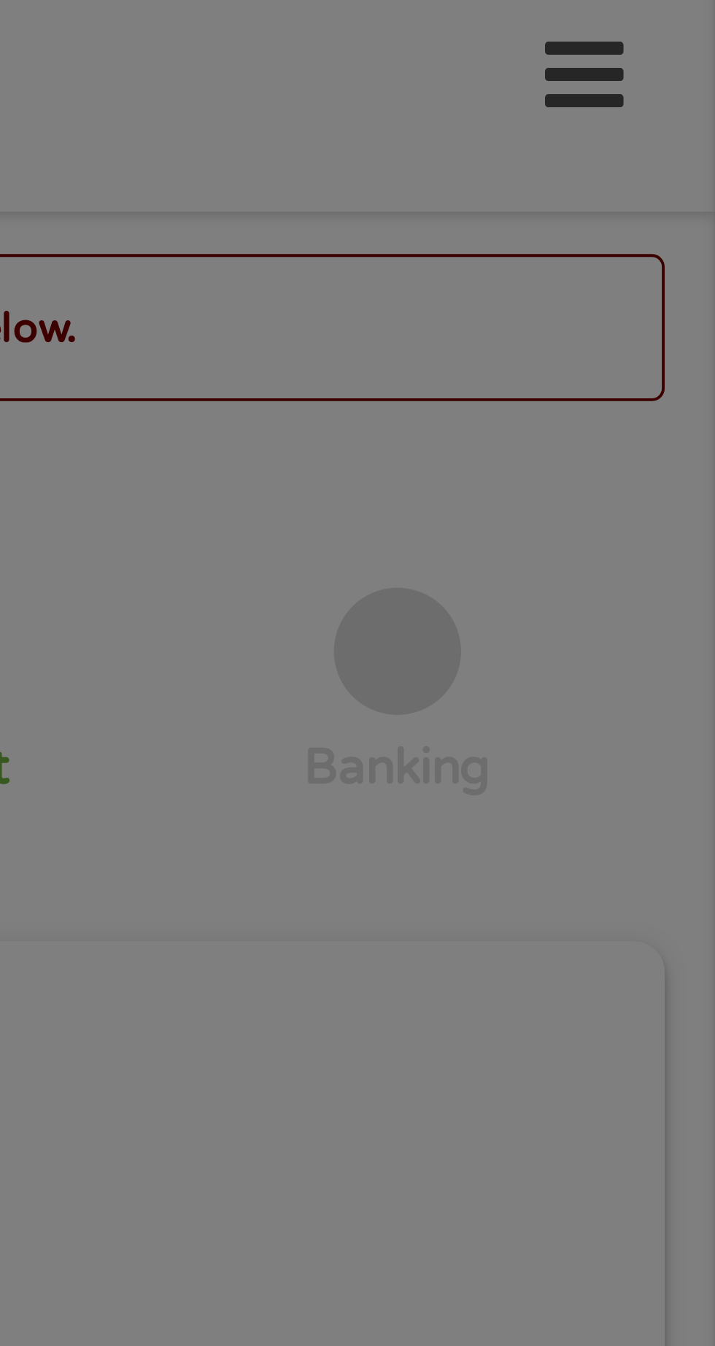
click at [636, 172] on div "Panda Tips To Proceed, Please Enter: For "Employer Name" , enter your benefit p…" at bounding box center [357, 673] width 715 height 1346
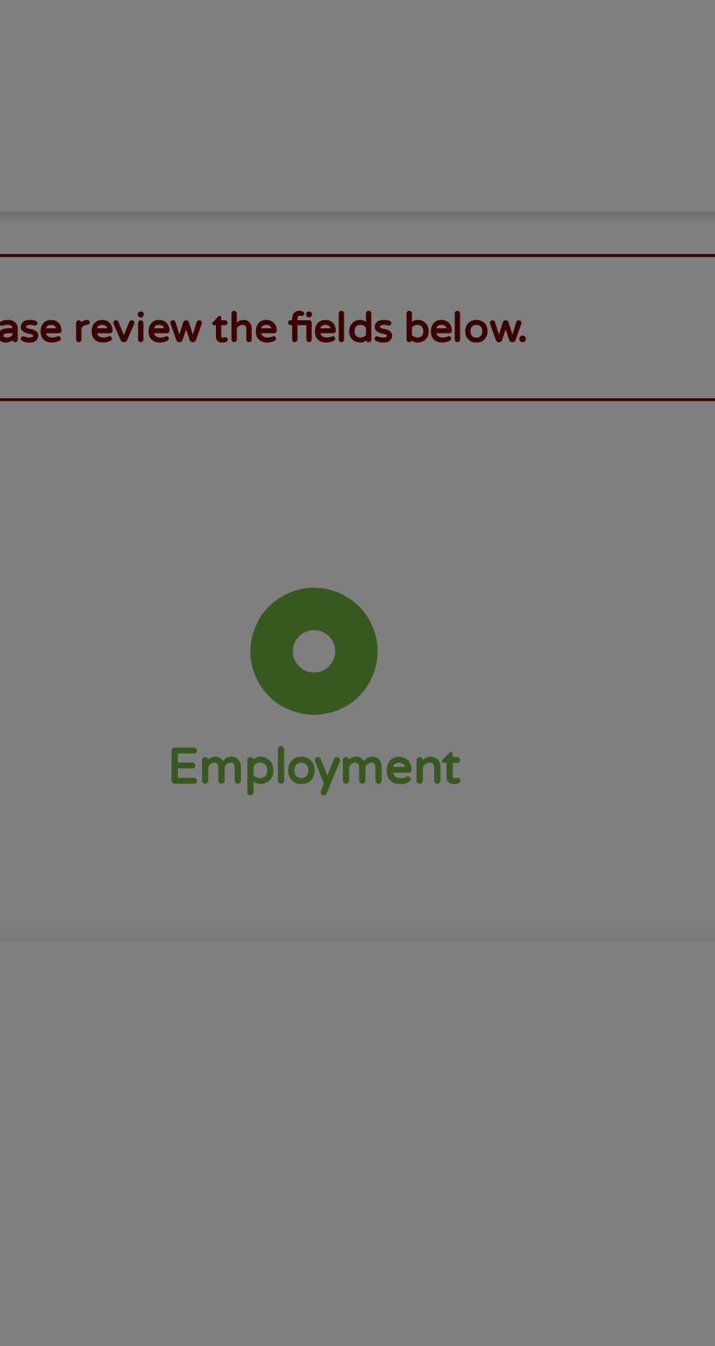
click at [504, 192] on div "Panda Tips To Proceed, Please Enter: For "Employer Name" , enter your benefit p…" at bounding box center [357, 673] width 715 height 1346
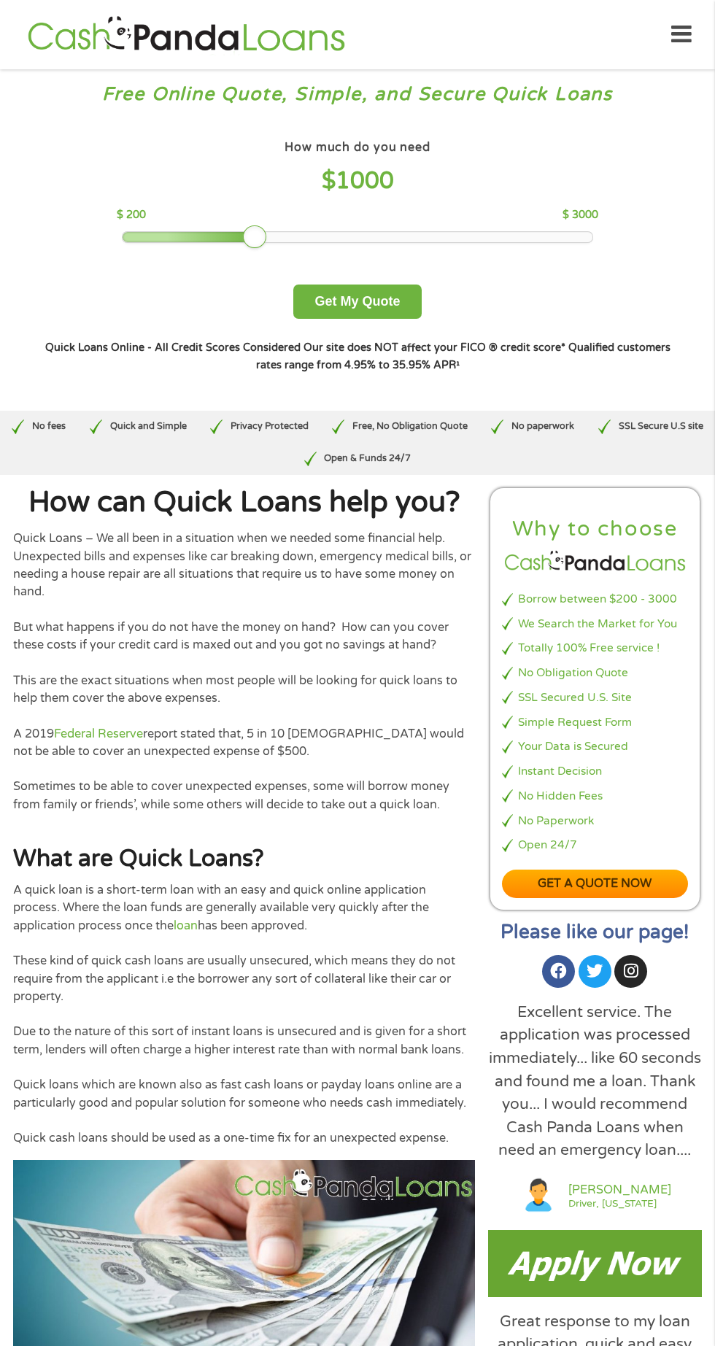
scroll to position [1, 0]
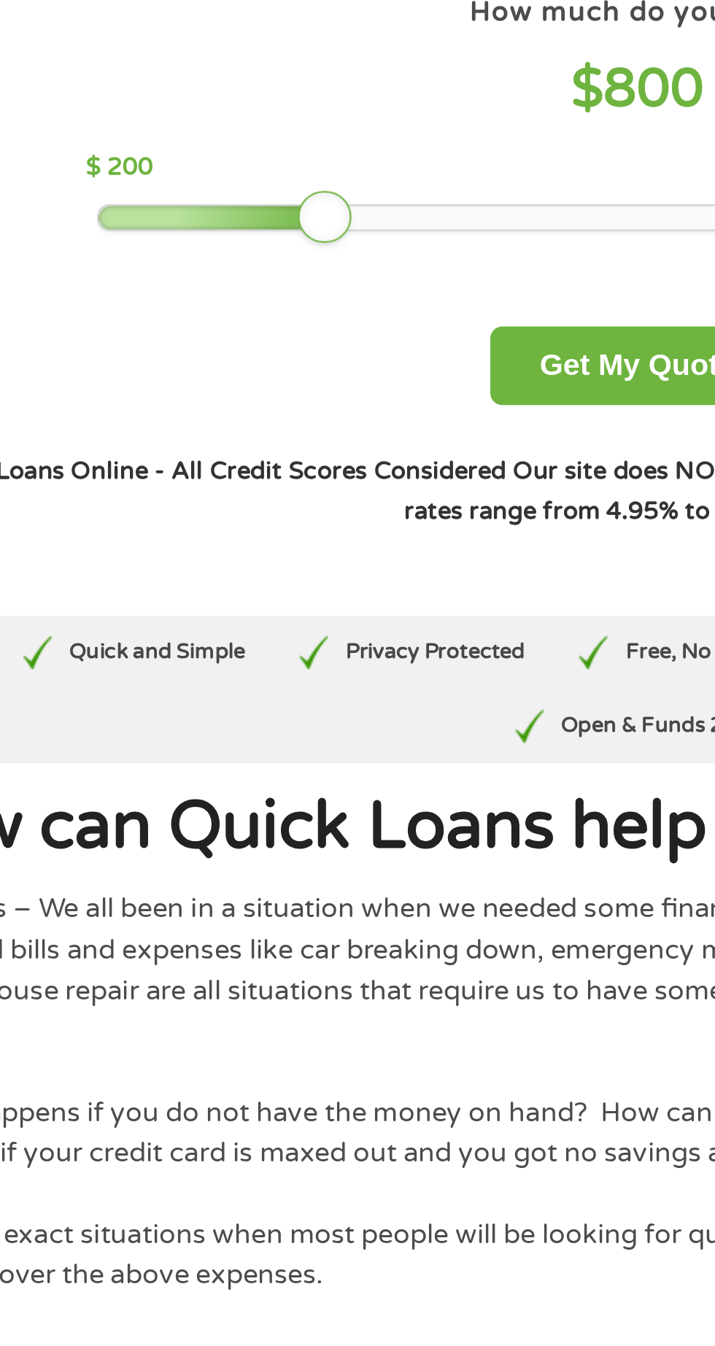
click at [201, 218] on div "$ 200 $ 3000" at bounding box center [357, 214] width 481 height 16
click at [209, 241] on div at bounding box center [357, 236] width 470 height 12
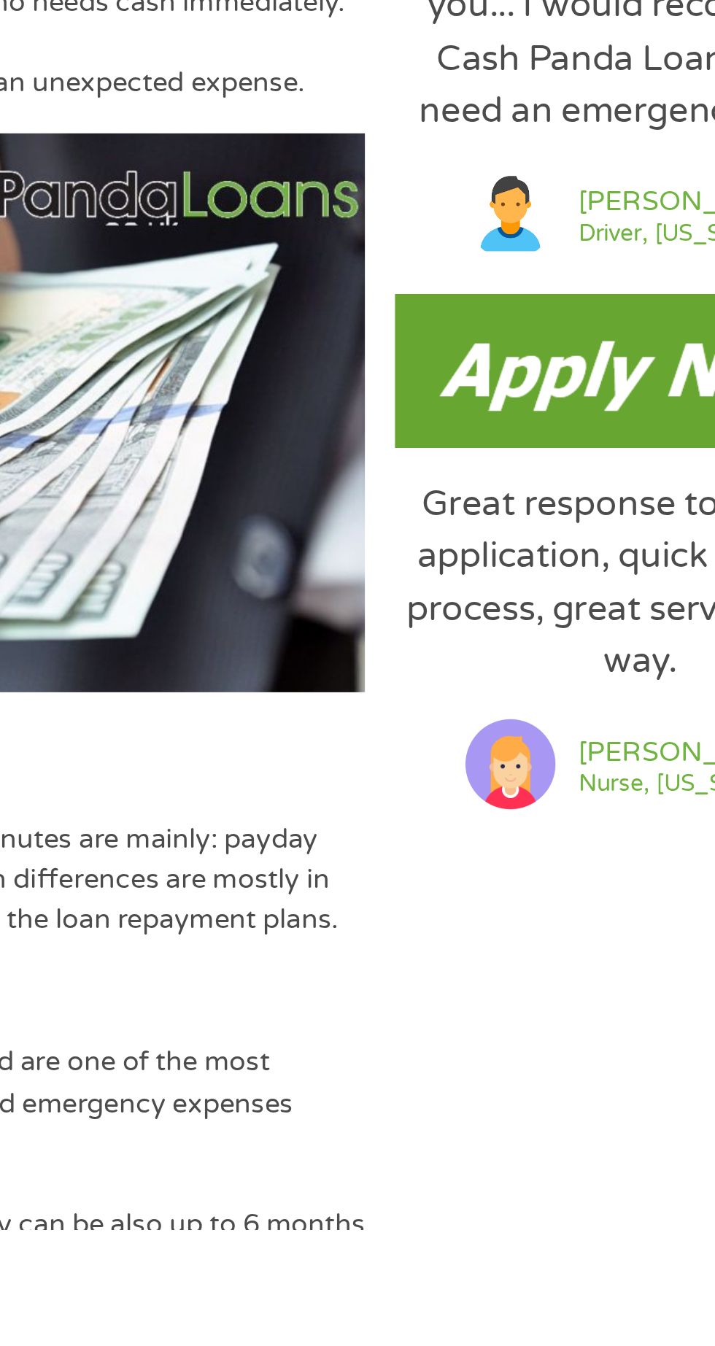
scroll to position [392, 0]
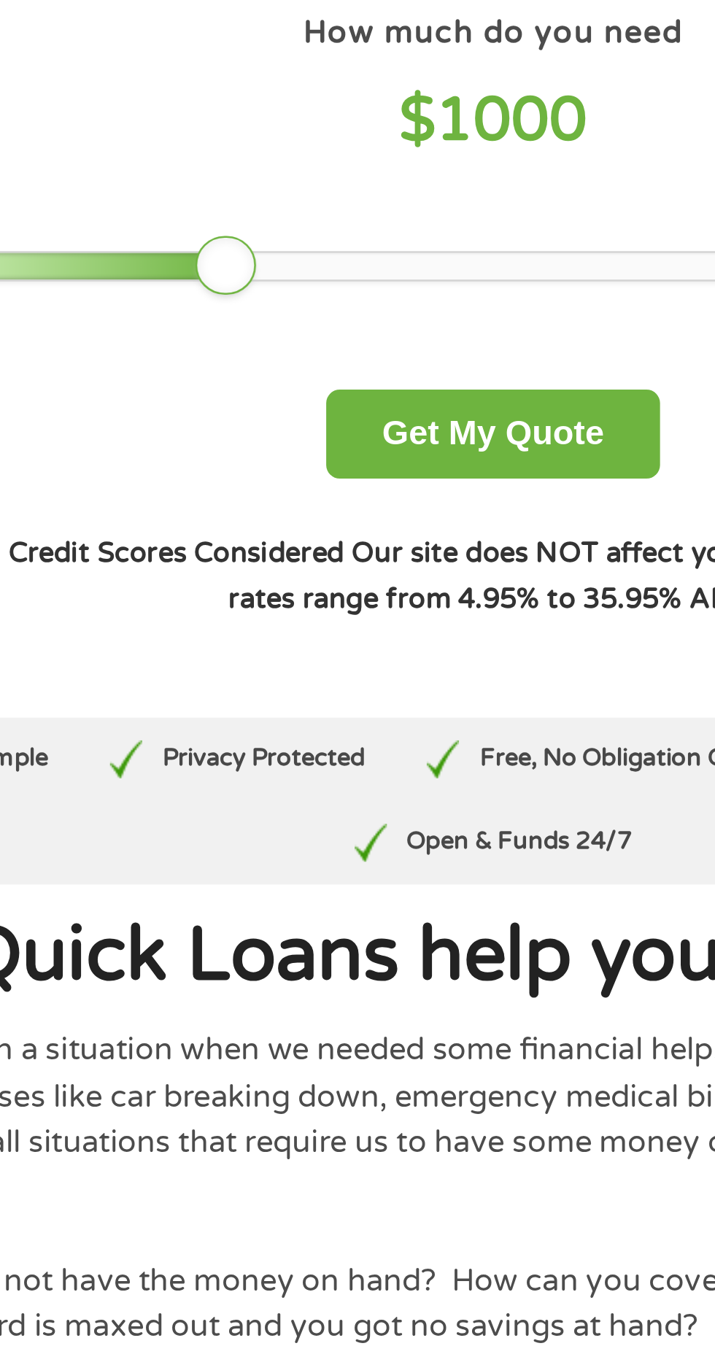
click at [238, 220] on div "$ 200 $ 3000" at bounding box center [357, 215] width 481 height 16
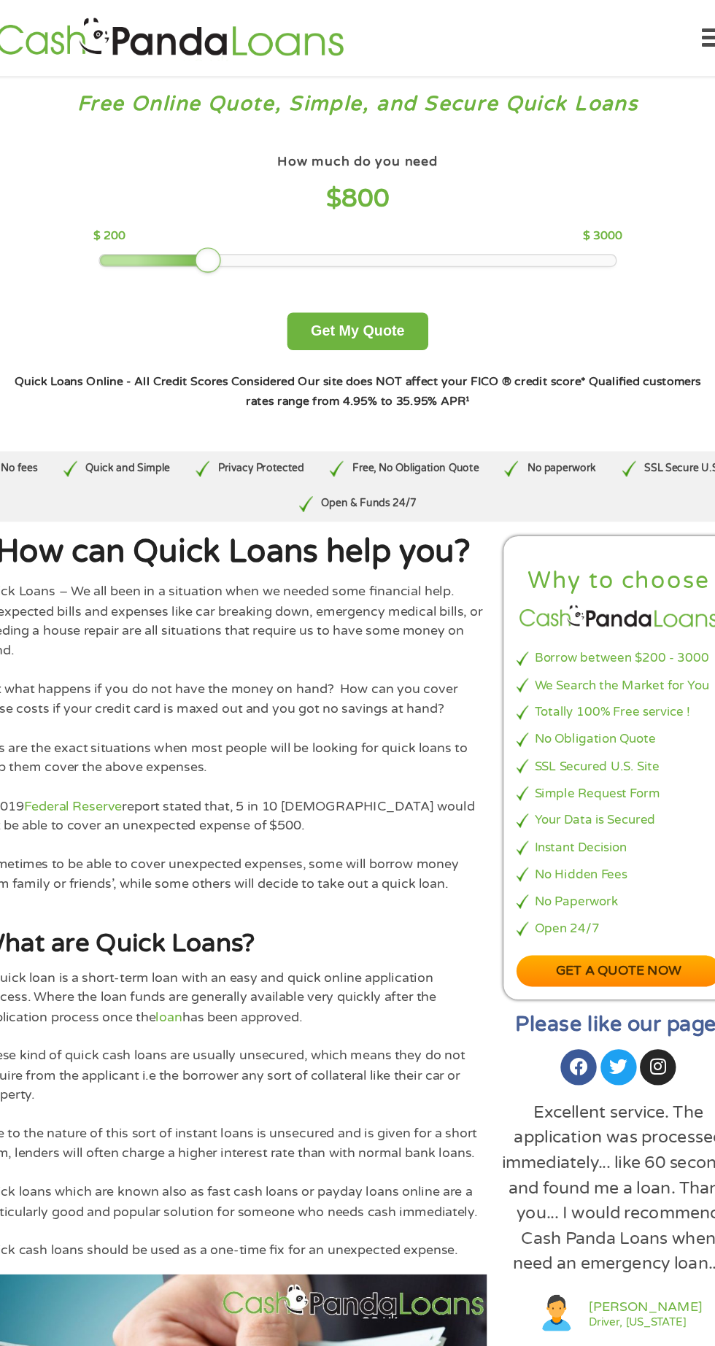
click at [147, 268] on div "How much do you need $ 800 $ 200 $ 3000 Get My Quote" at bounding box center [356, 227] width 641 height 182
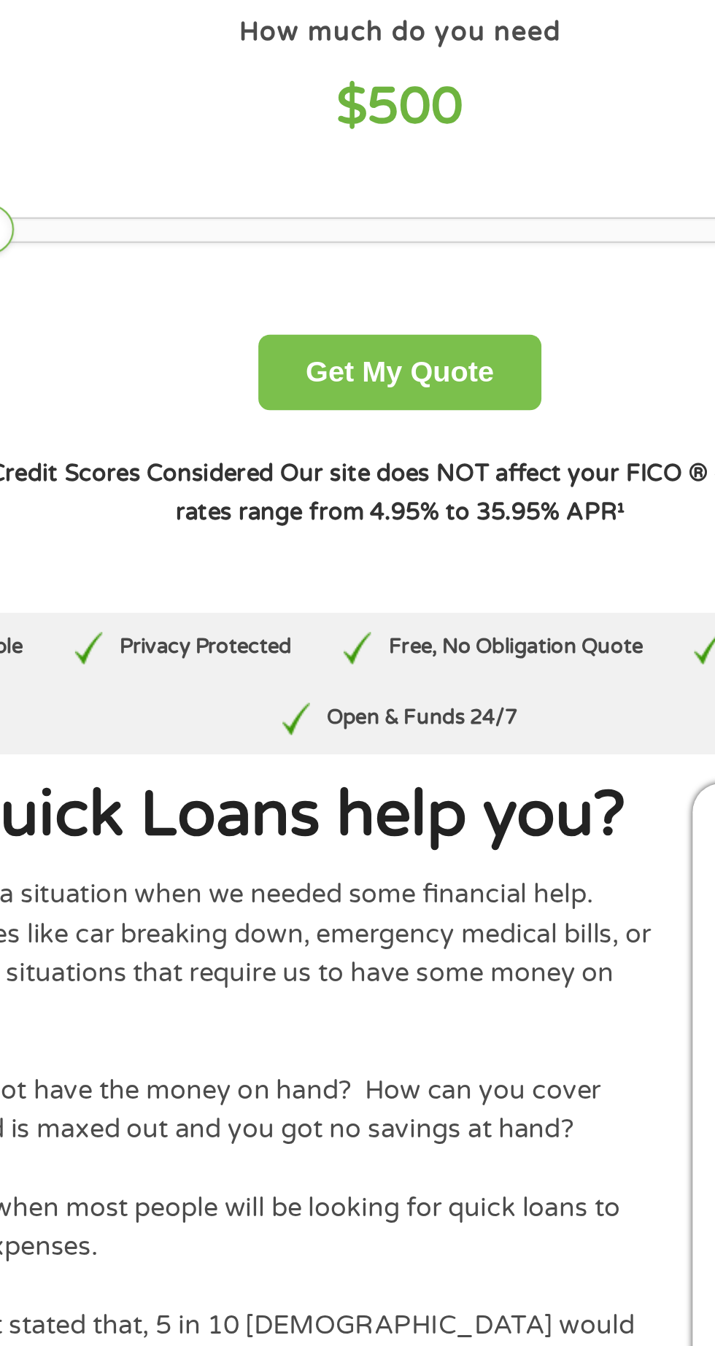
click at [378, 294] on button "Get My Quote" at bounding box center [357, 301] width 128 height 34
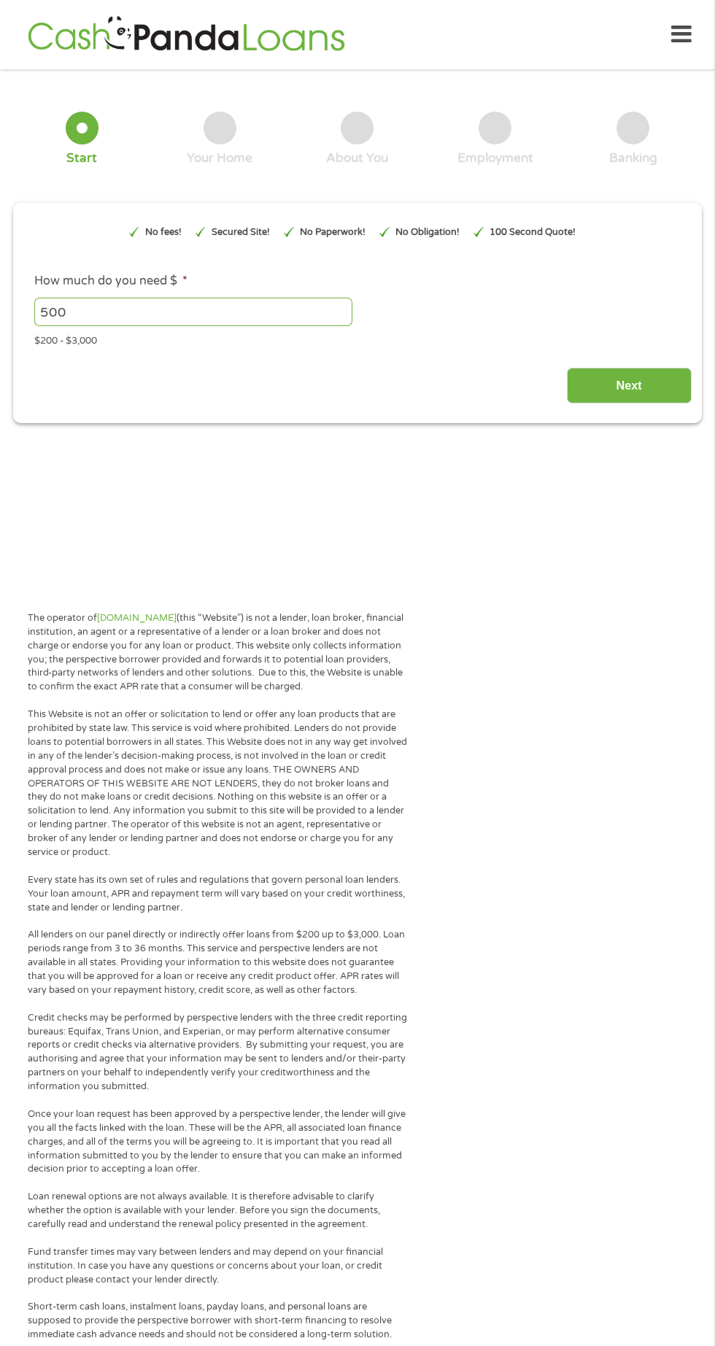
click at [448, 356] on div "This field is hidden when viewing the form gclid This field is hidden when view…" at bounding box center [356, 308] width 667 height 190
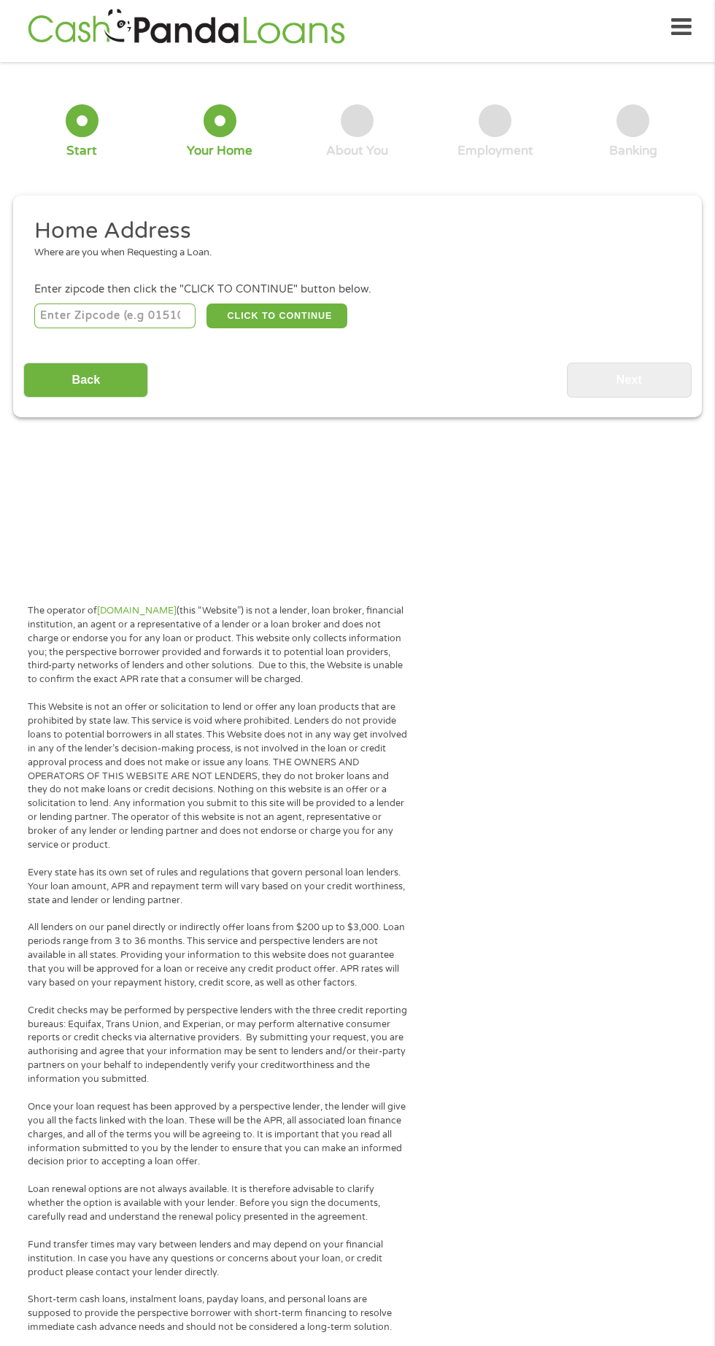
scroll to position [7, 0]
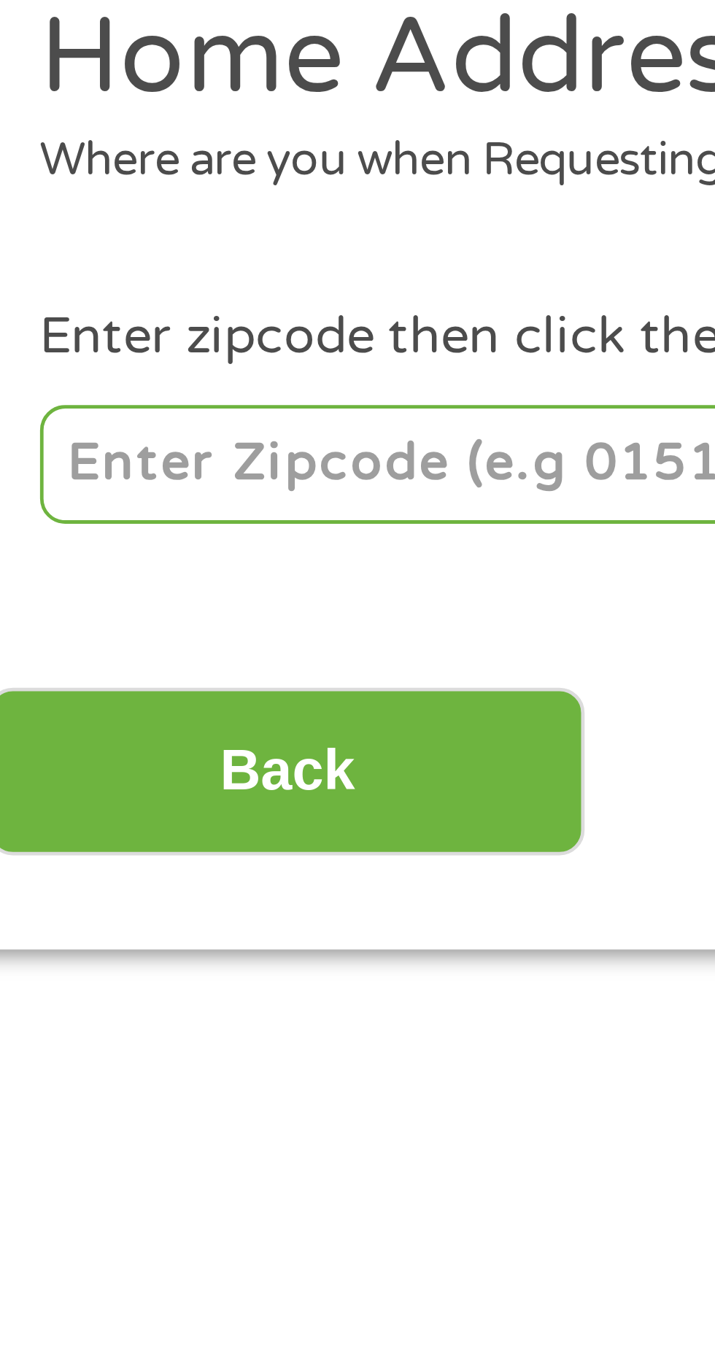
click at [104, 319] on input "number" at bounding box center [115, 315] width 162 height 25
type input "25813"
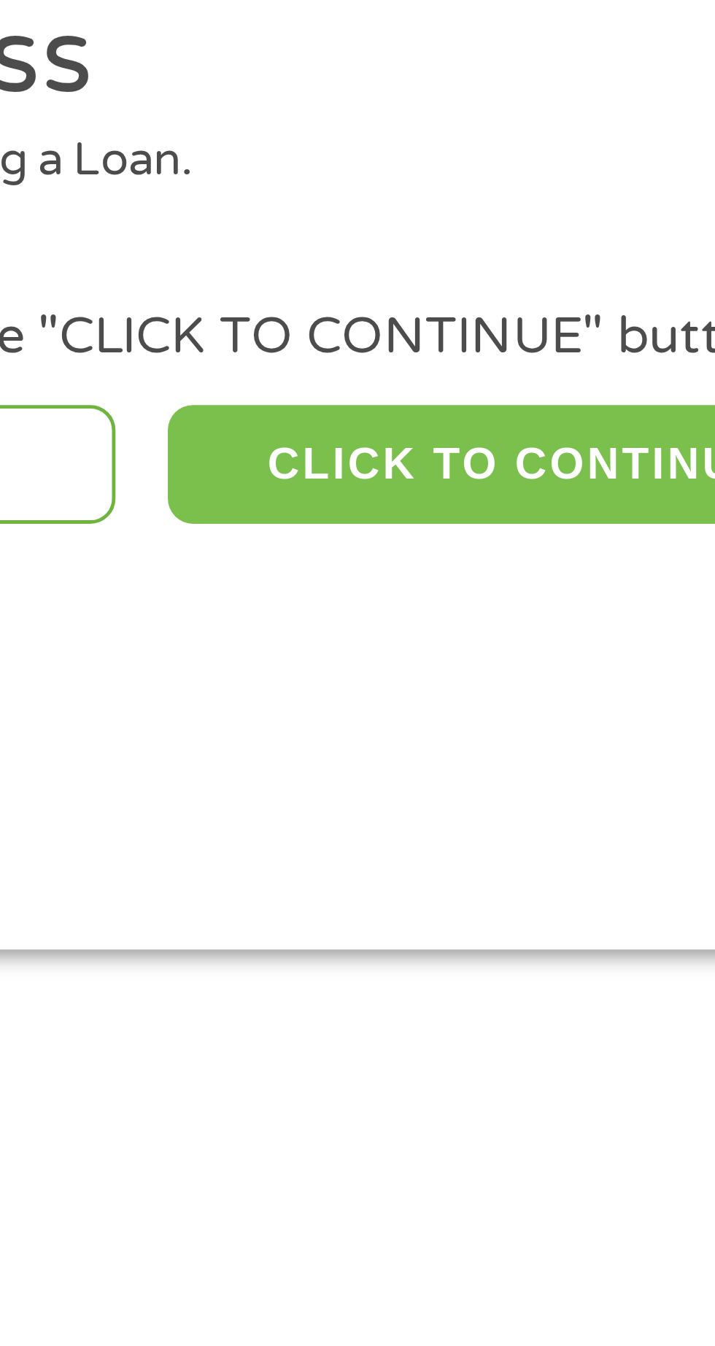
click at [270, 312] on button "CLICK TO CONTINUE" at bounding box center [276, 315] width 141 height 25
type input "25813"
type input "Beaver"
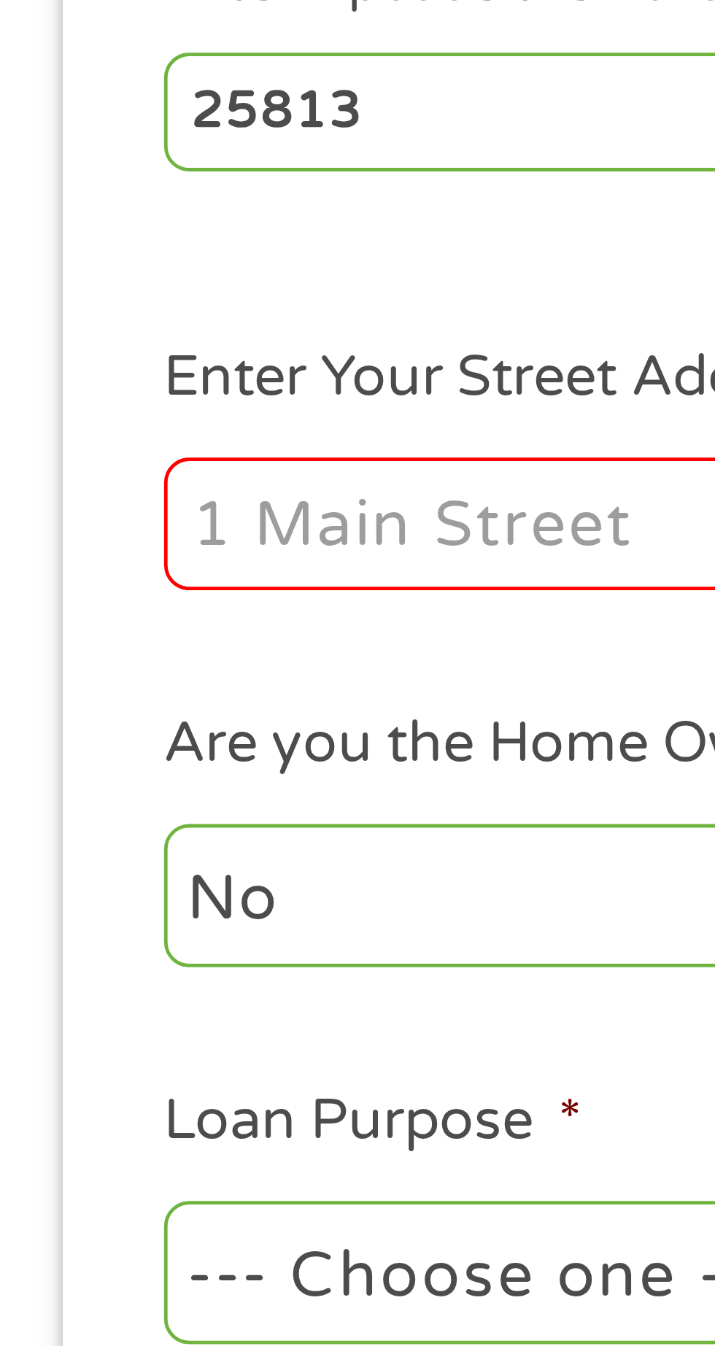
scroll to position [9, 0]
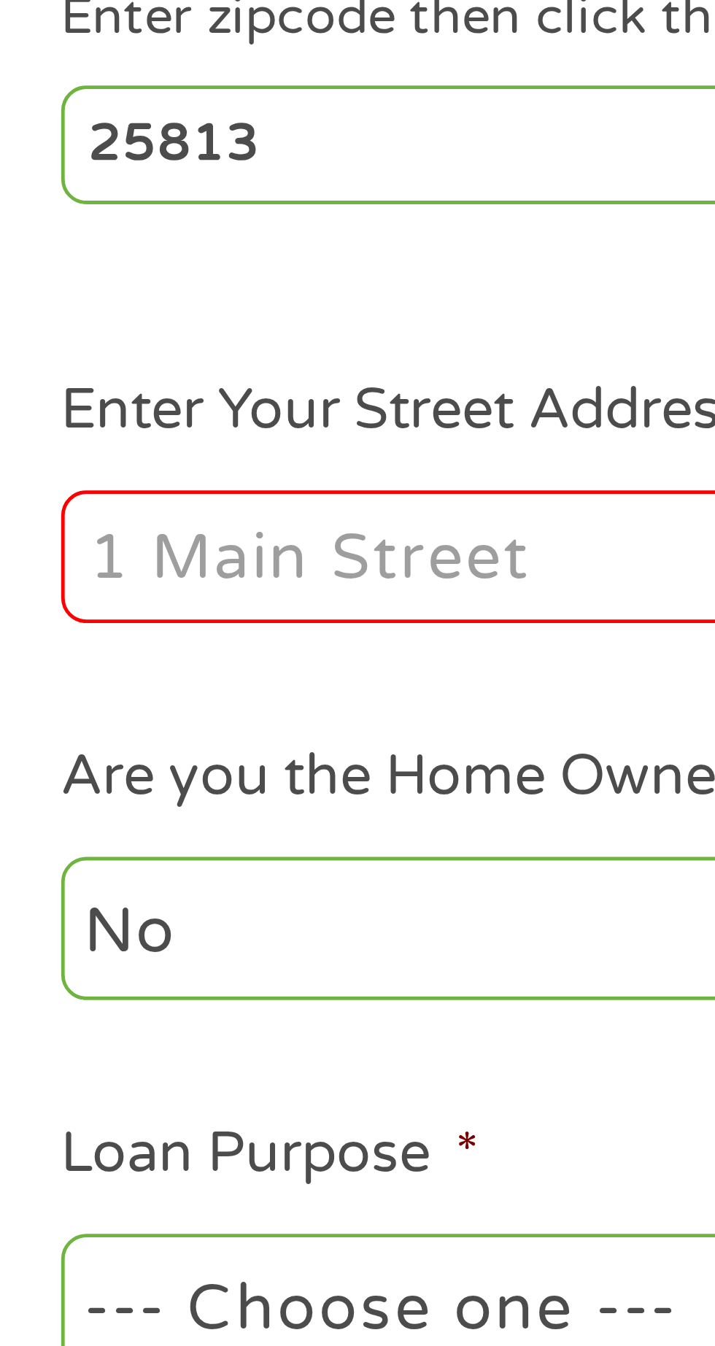
click at [126, 405] on input "Enter Your Street Address *" at bounding box center [190, 400] width 313 height 28
type input "32 CHERRYWOOD, 20. B. CHERRYWOOD. Ter"
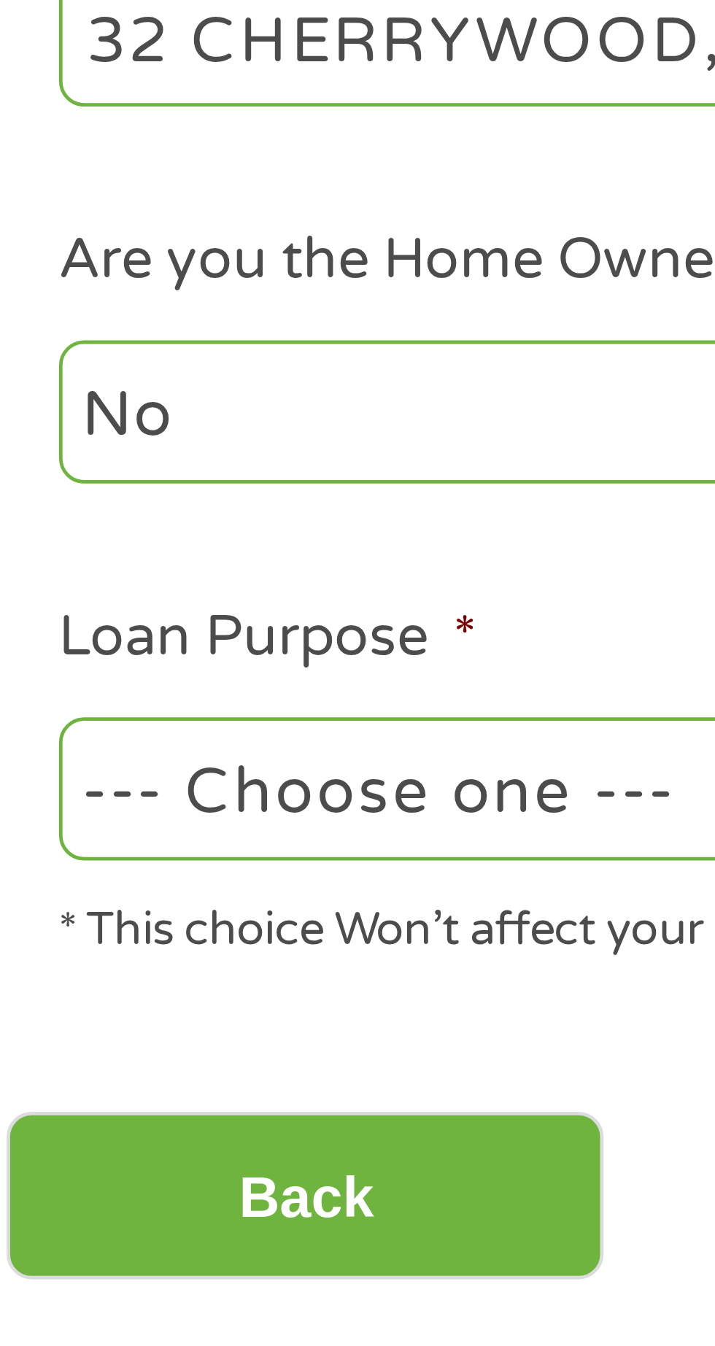
click at [100, 570] on select "--- Choose one --- Pay Bills Debt Consolidation Home Improvement Major Purchase…" at bounding box center [190, 556] width 313 height 30
select select "shorttermcash"
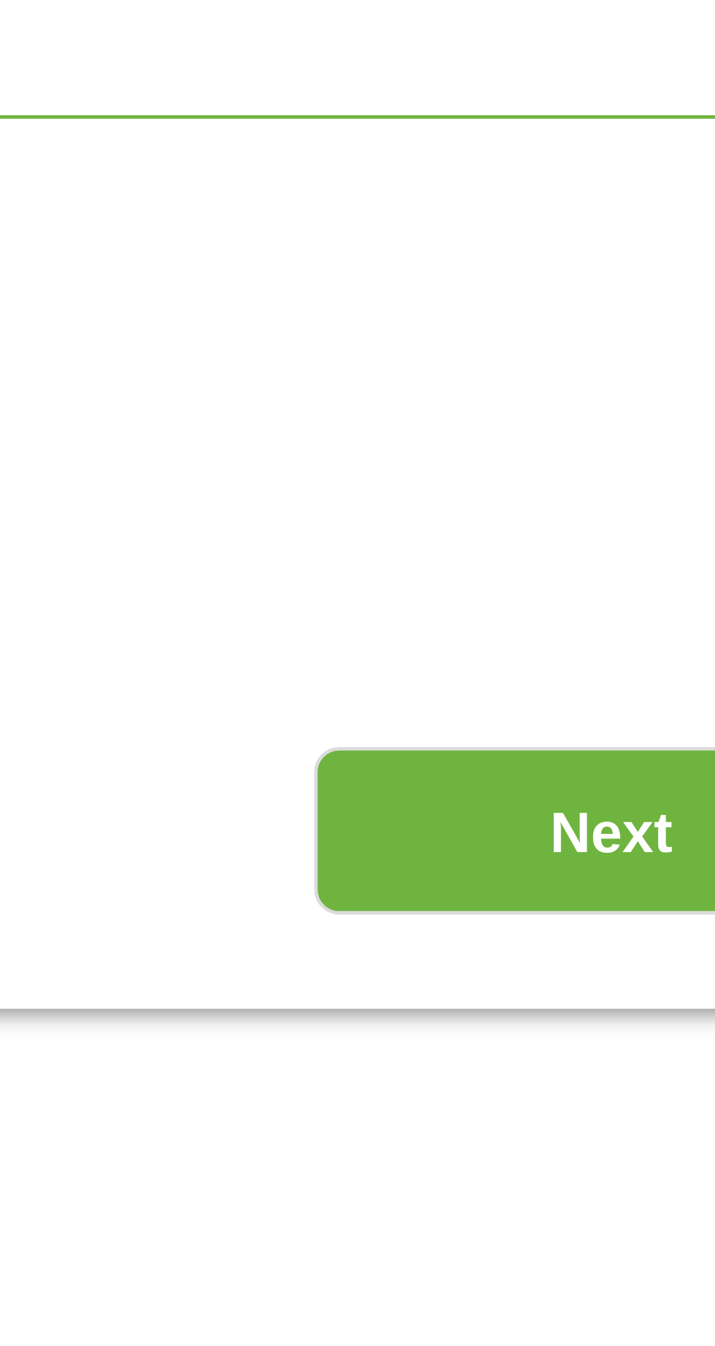
click at [631, 651] on input "Next" at bounding box center [629, 642] width 125 height 36
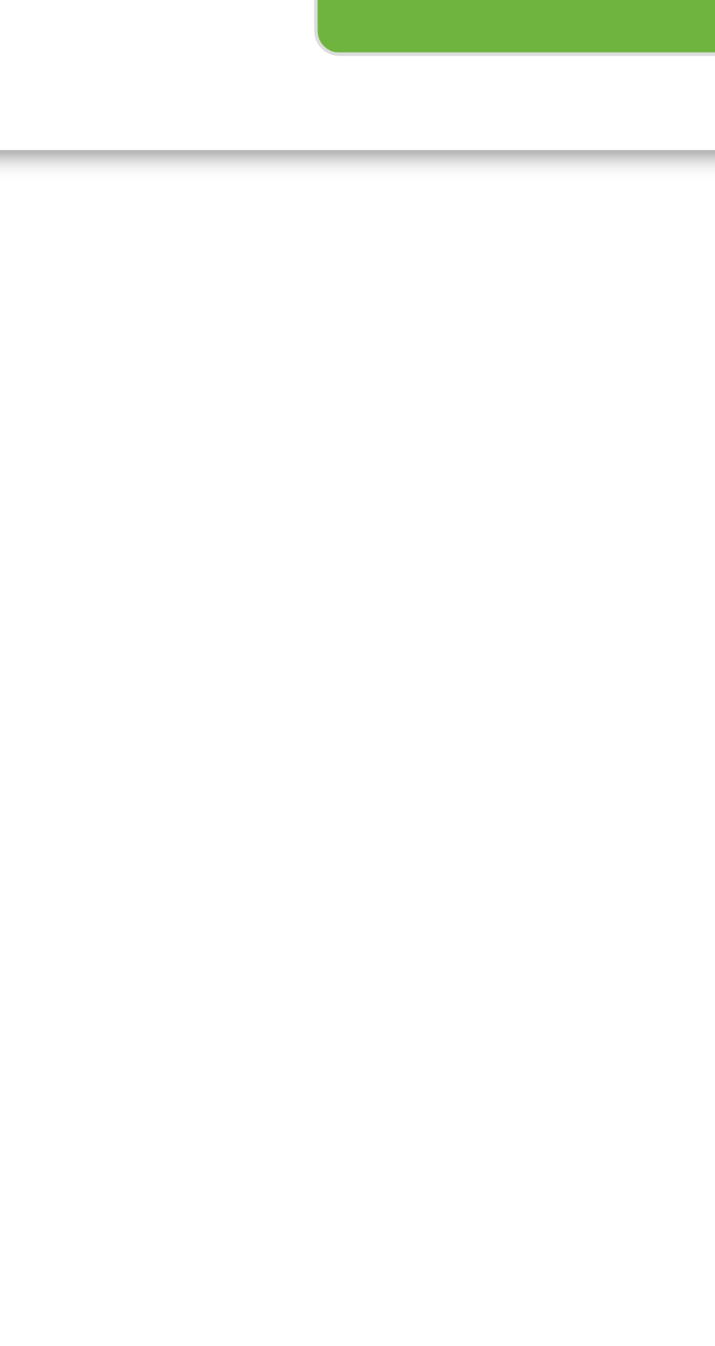
scroll to position [7, 0]
